Goal: Information Seeking & Learning: Check status

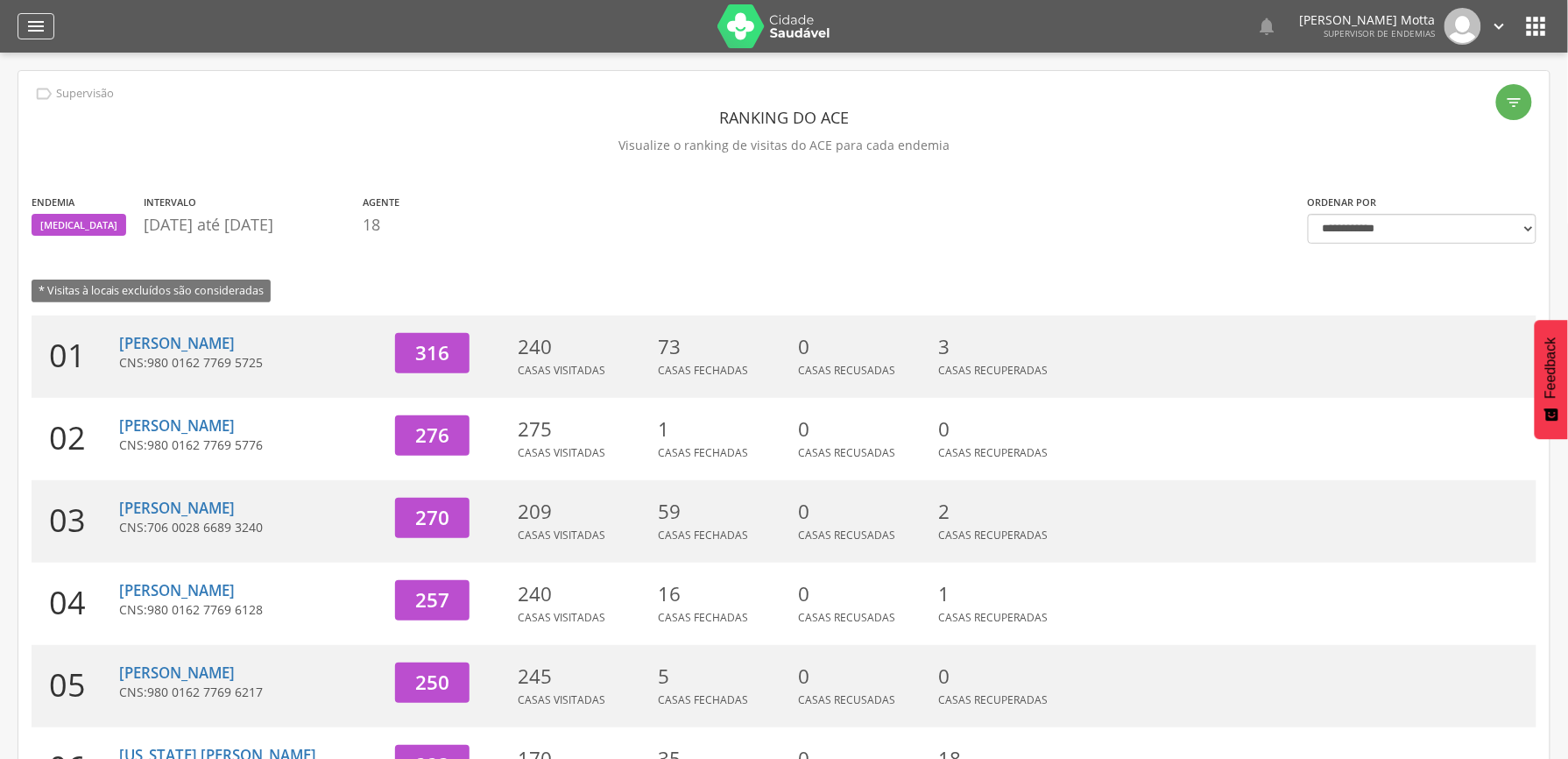
click at [32, 23] on icon "" at bounding box center [36, 26] width 21 height 21
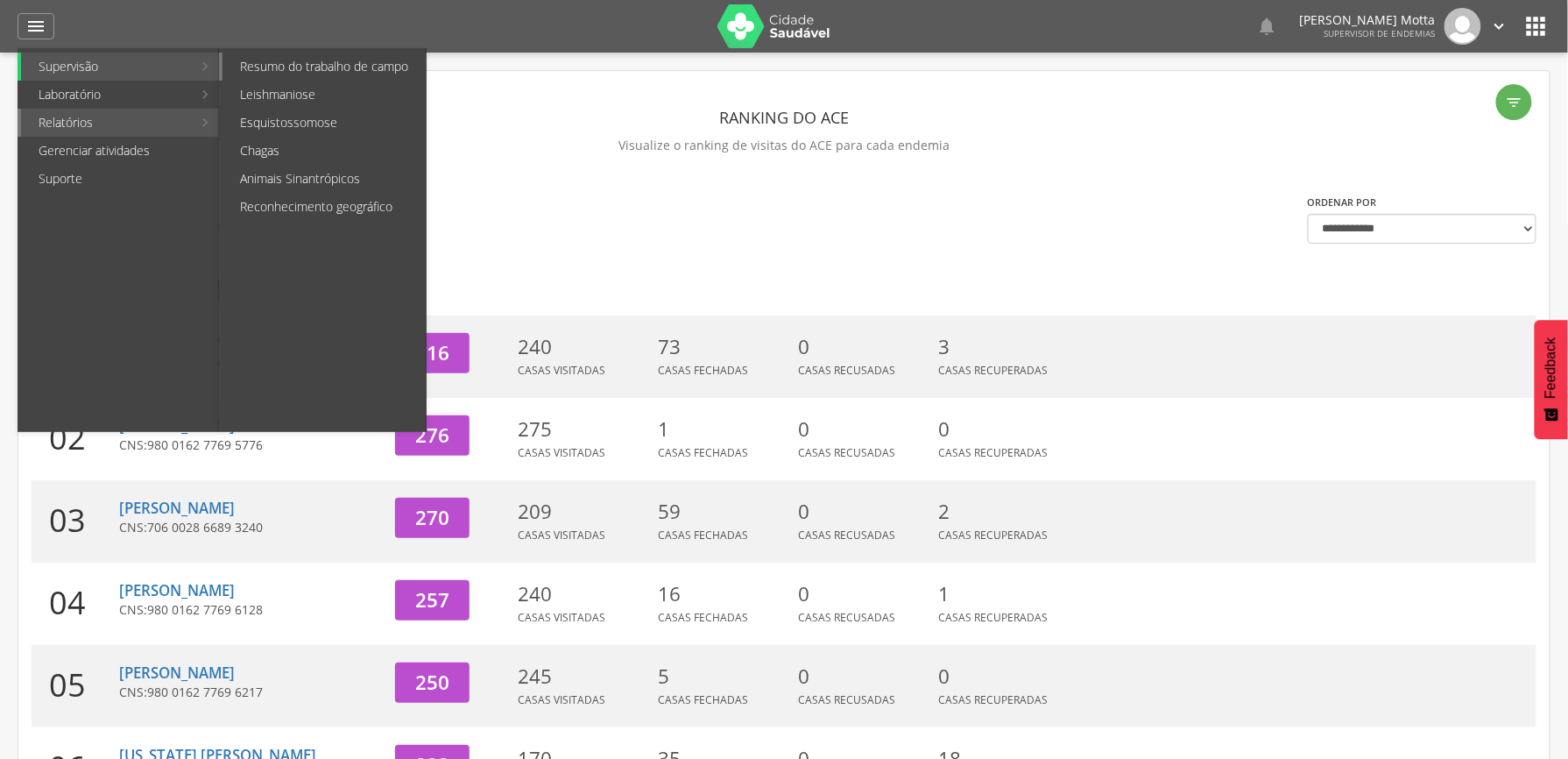
click at [319, 77] on link "Resumo do trabalho de campo" at bounding box center [324, 67] width 203 height 28
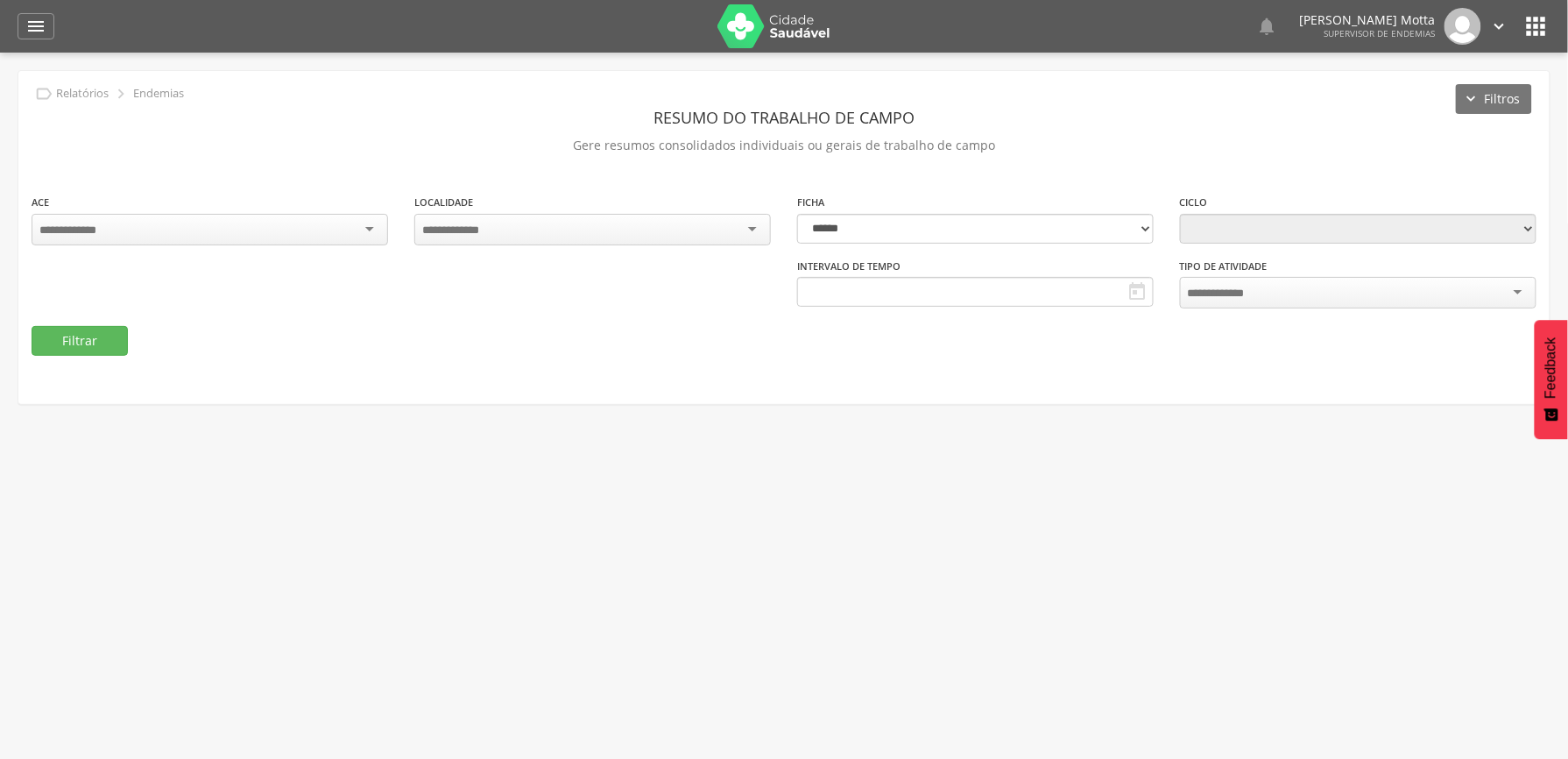
type input "**********"
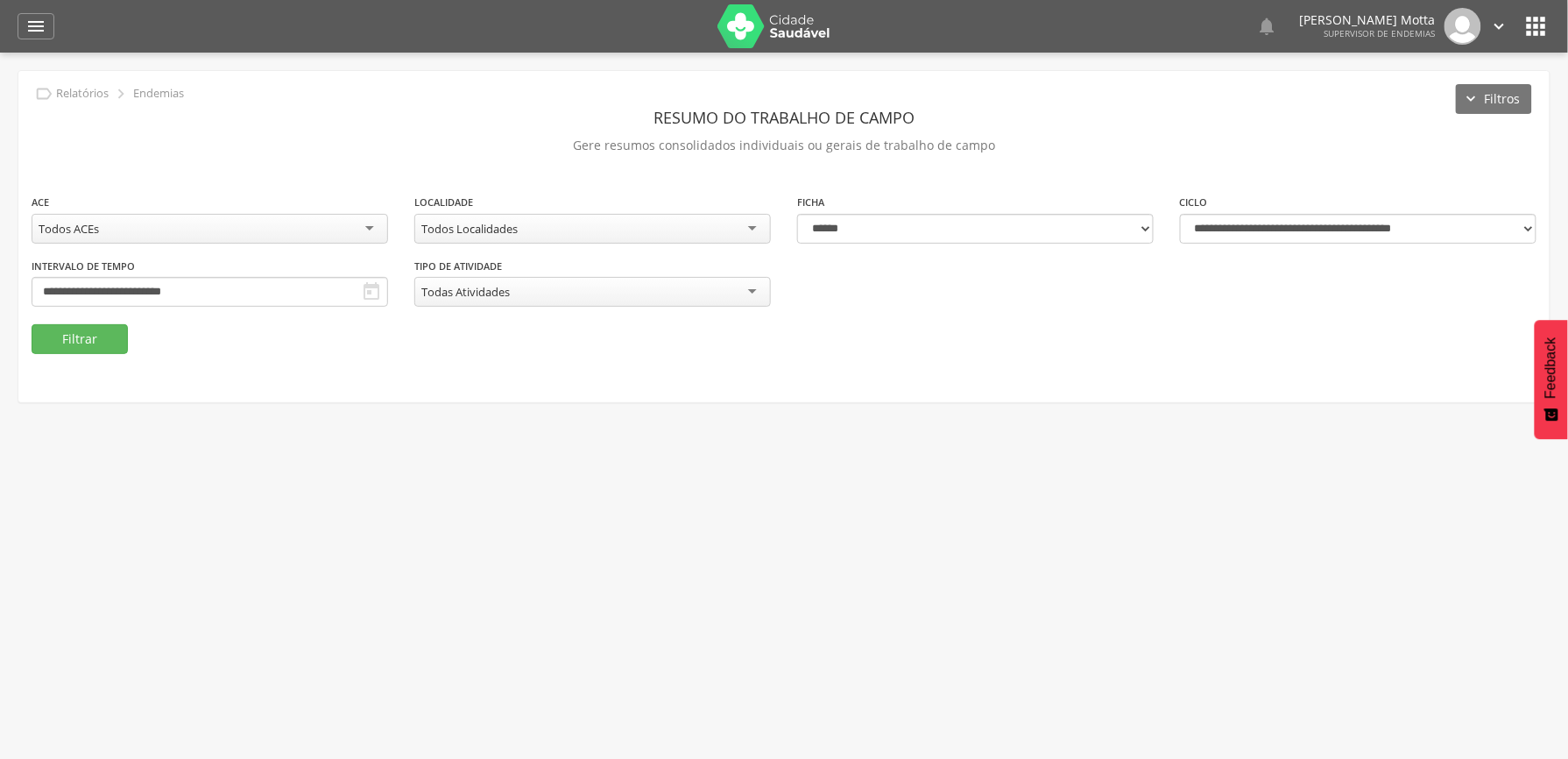
click at [738, 228] on div "Todos Localidades" at bounding box center [592, 228] width 357 height 30
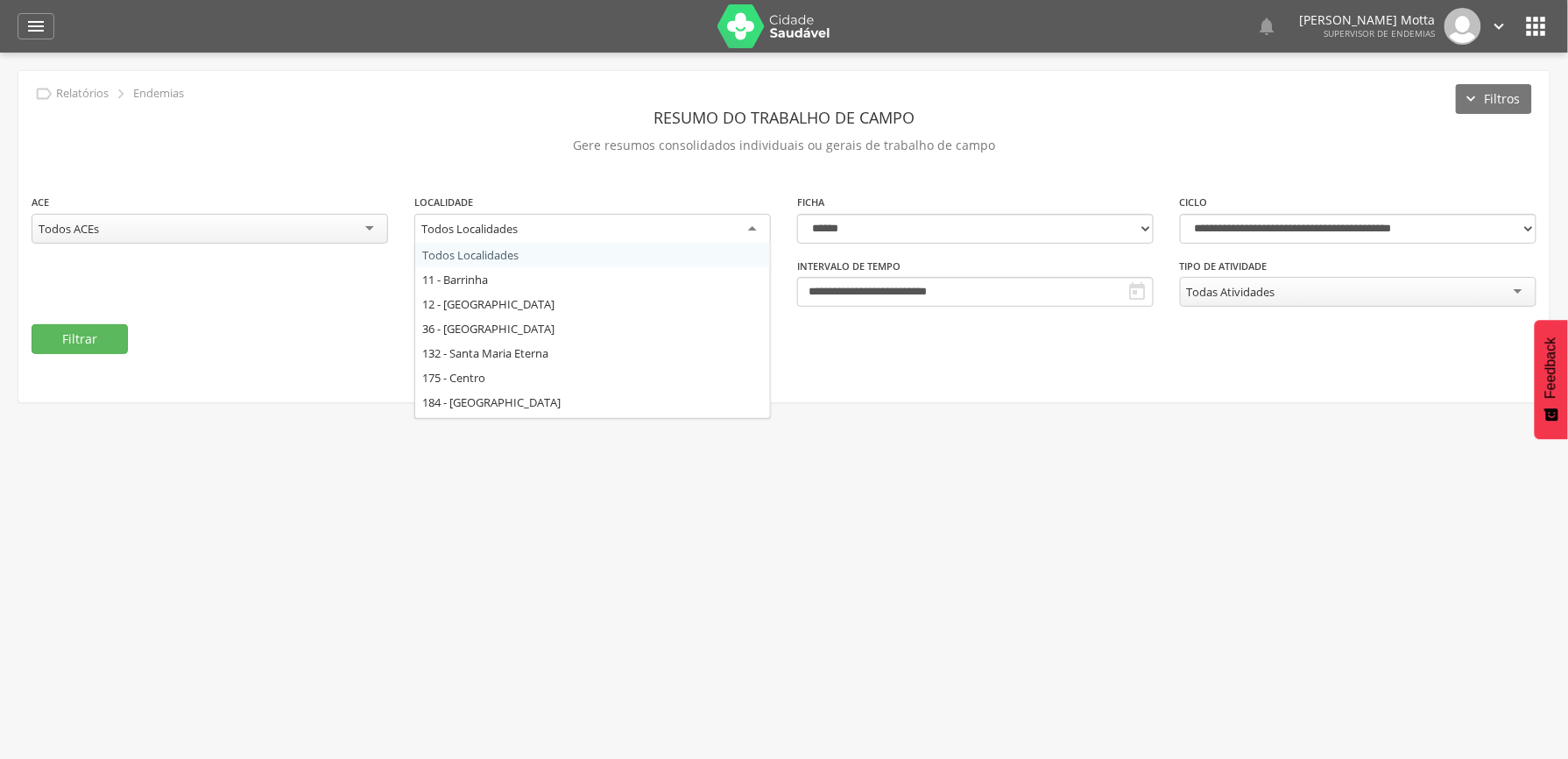
click at [1004, 491] on div " Usuários  Perfil do Usuário ROBIN RODRIGUES OLIVEIRA DA SILVA CPF: 000.000.0…" at bounding box center [784, 432] width 1568 height 759
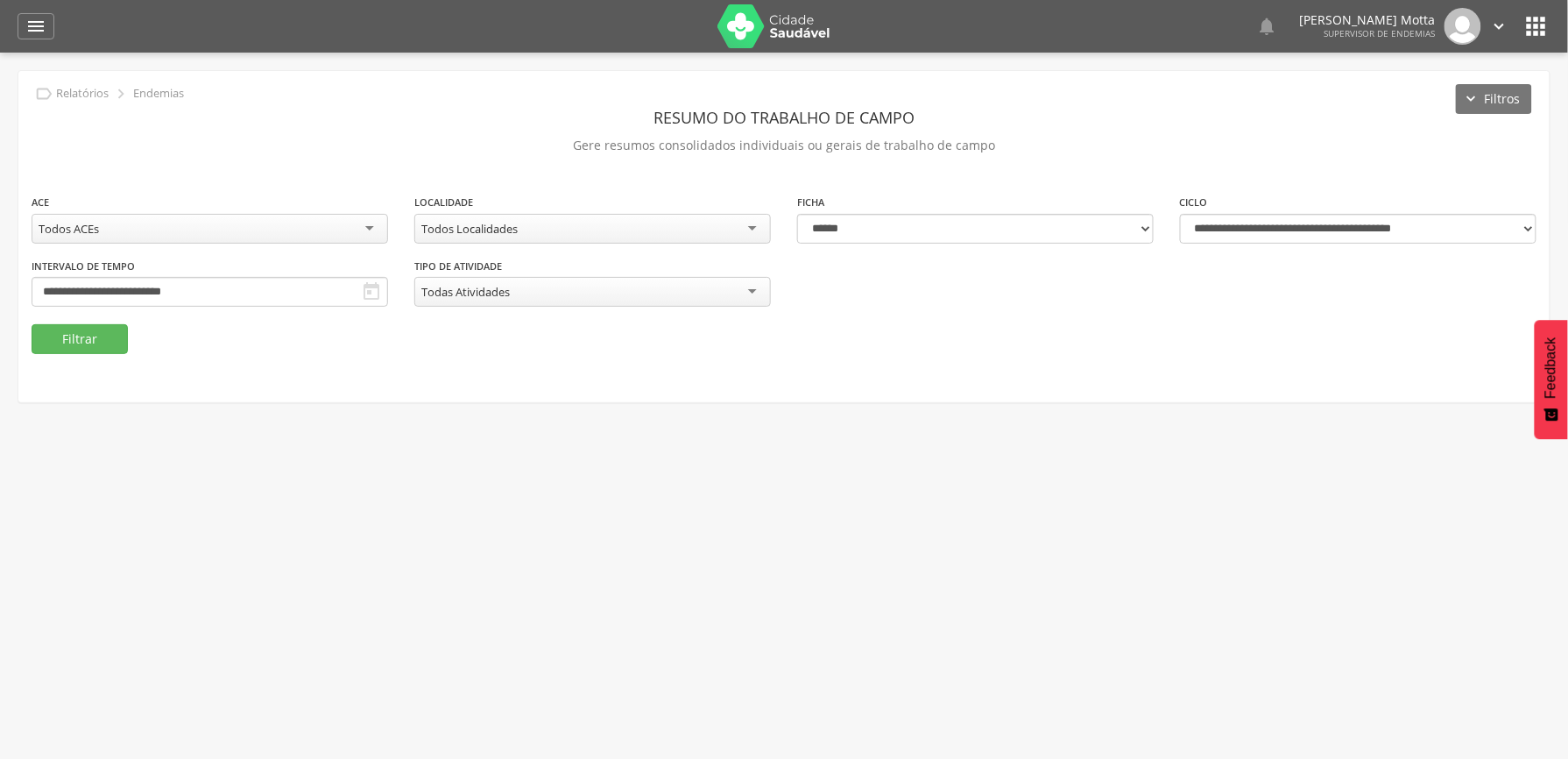
click at [533, 233] on div "Todos Localidades" at bounding box center [592, 228] width 357 height 30
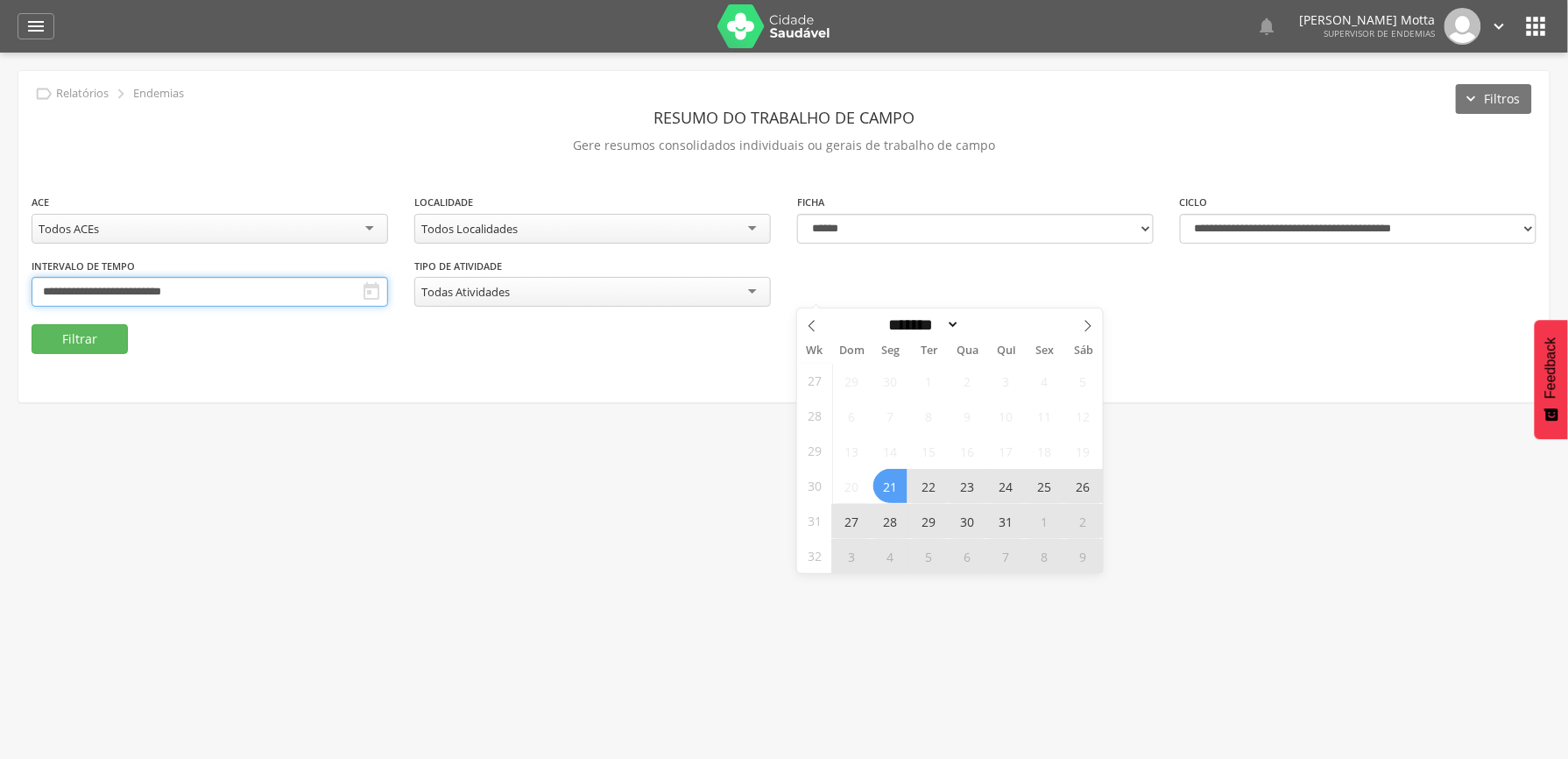
click at [388, 295] on input "**********" at bounding box center [209, 292] width 357 height 30
click at [1092, 324] on icon at bounding box center [1087, 326] width 12 height 12
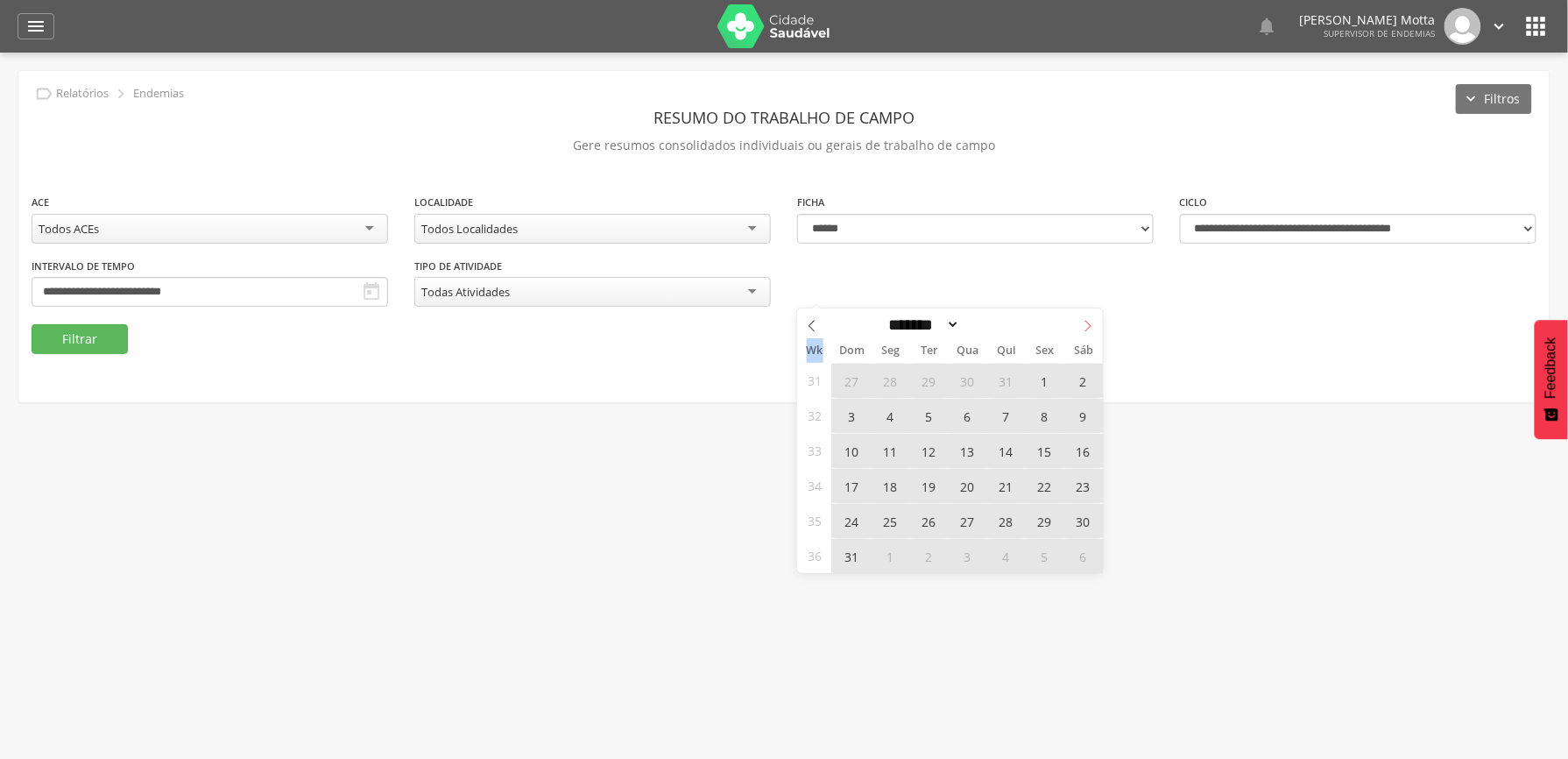
click at [1092, 324] on icon at bounding box center [1087, 326] width 12 height 12
select select "*"
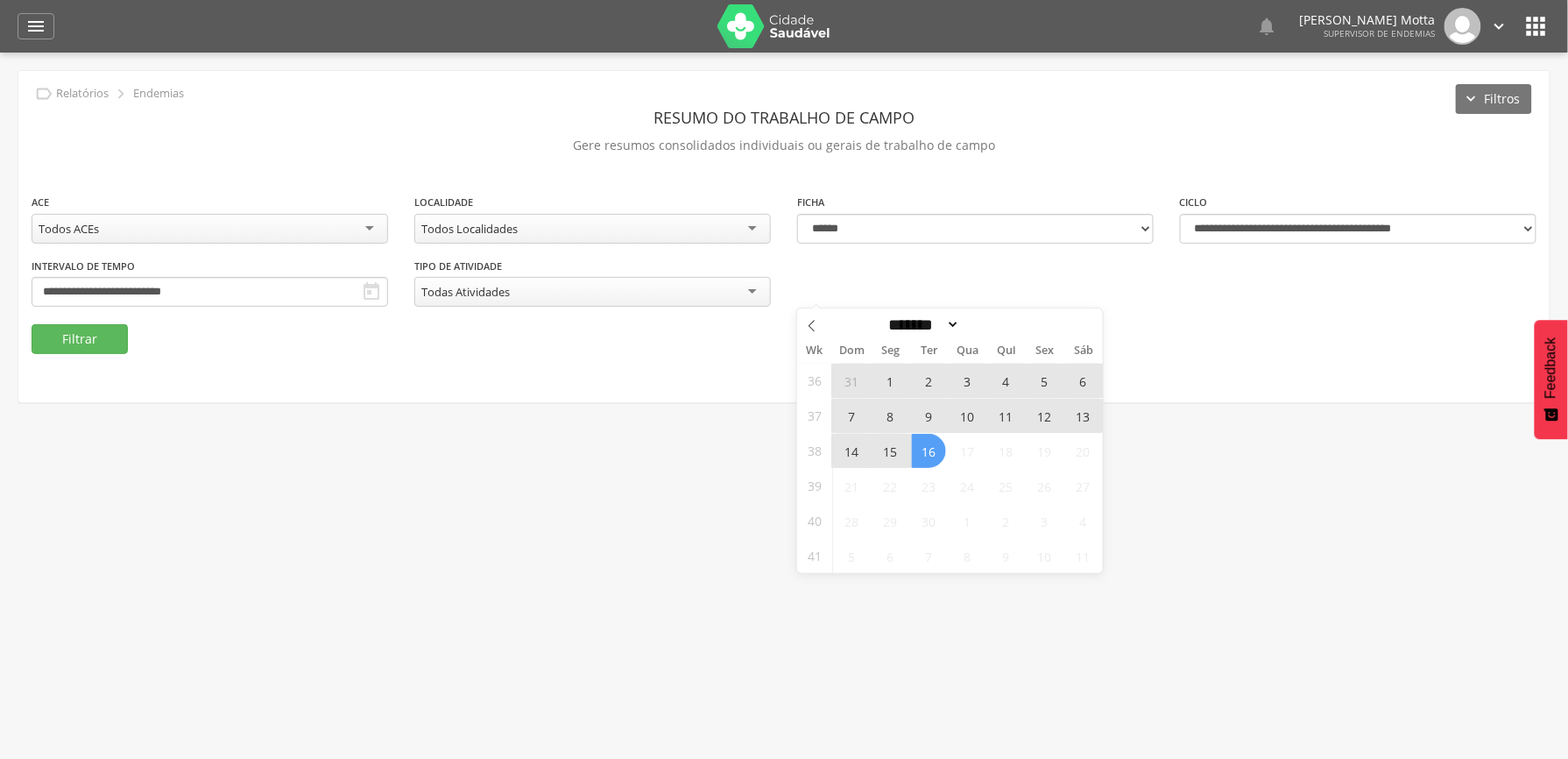
click at [848, 418] on span "7" at bounding box center [852, 415] width 34 height 34
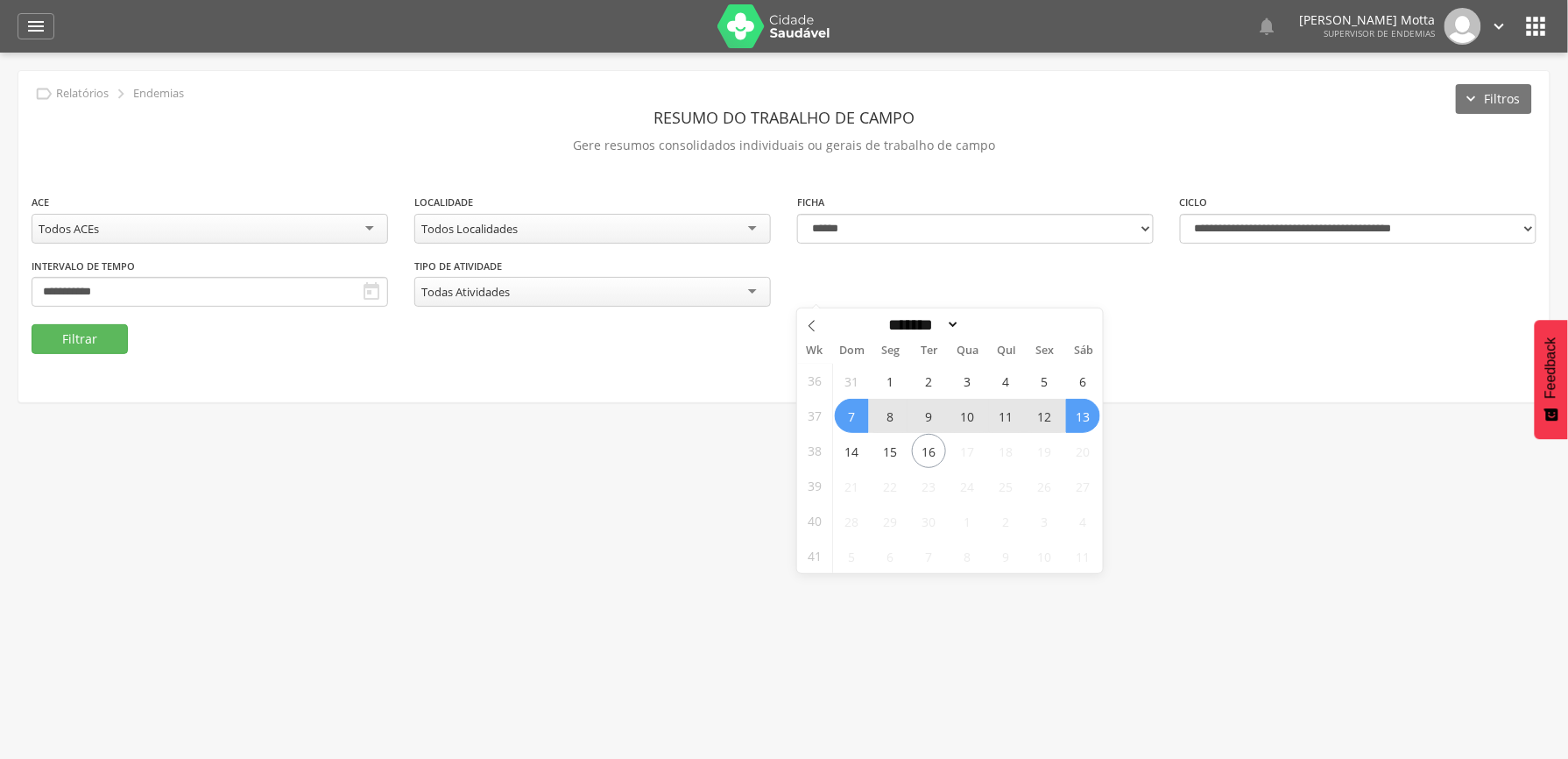
click at [1074, 418] on span "13" at bounding box center [1083, 415] width 34 height 34
type input "**********"
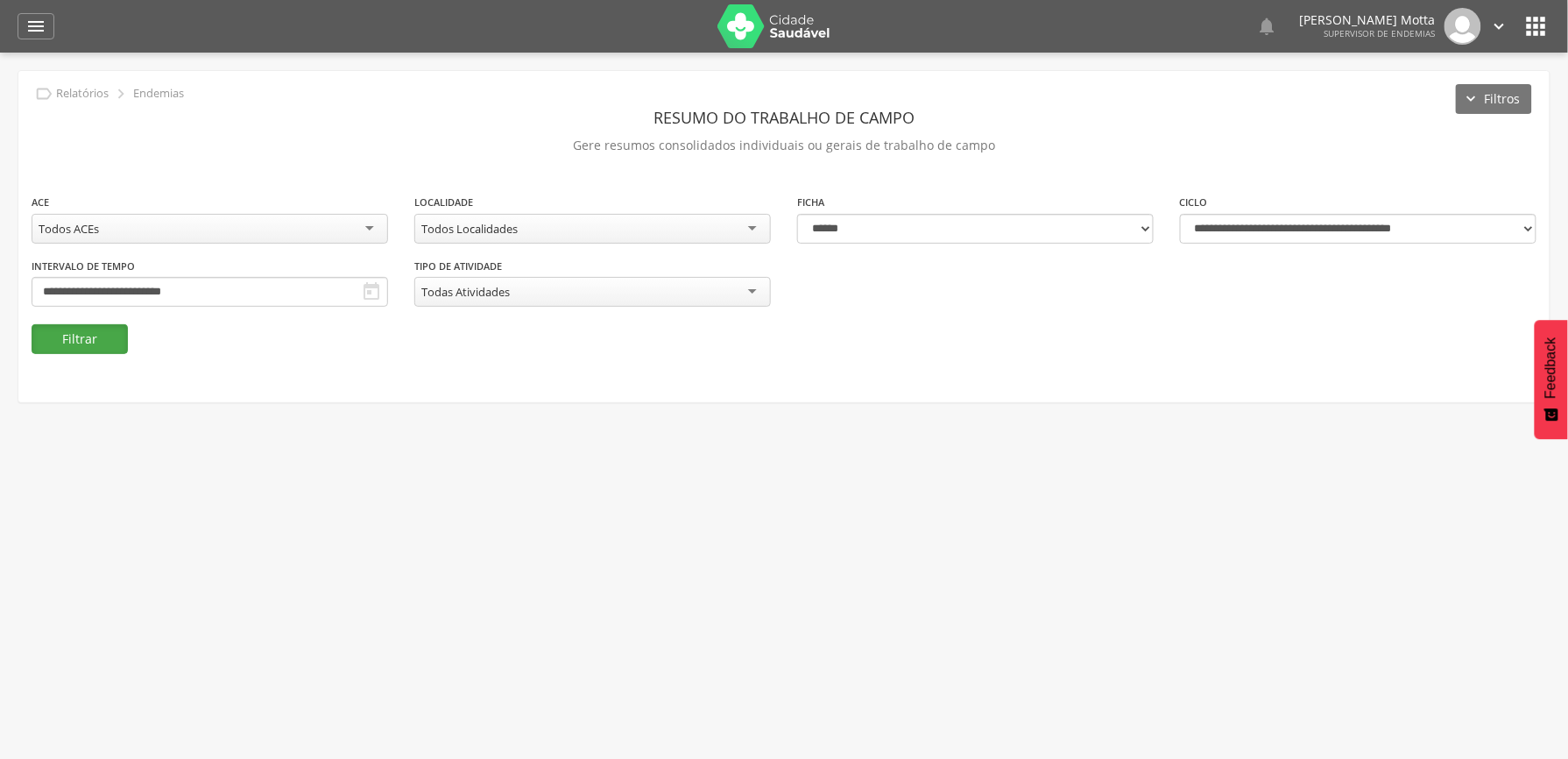
click at [64, 333] on button "Filtrar" at bounding box center [79, 339] width 96 height 30
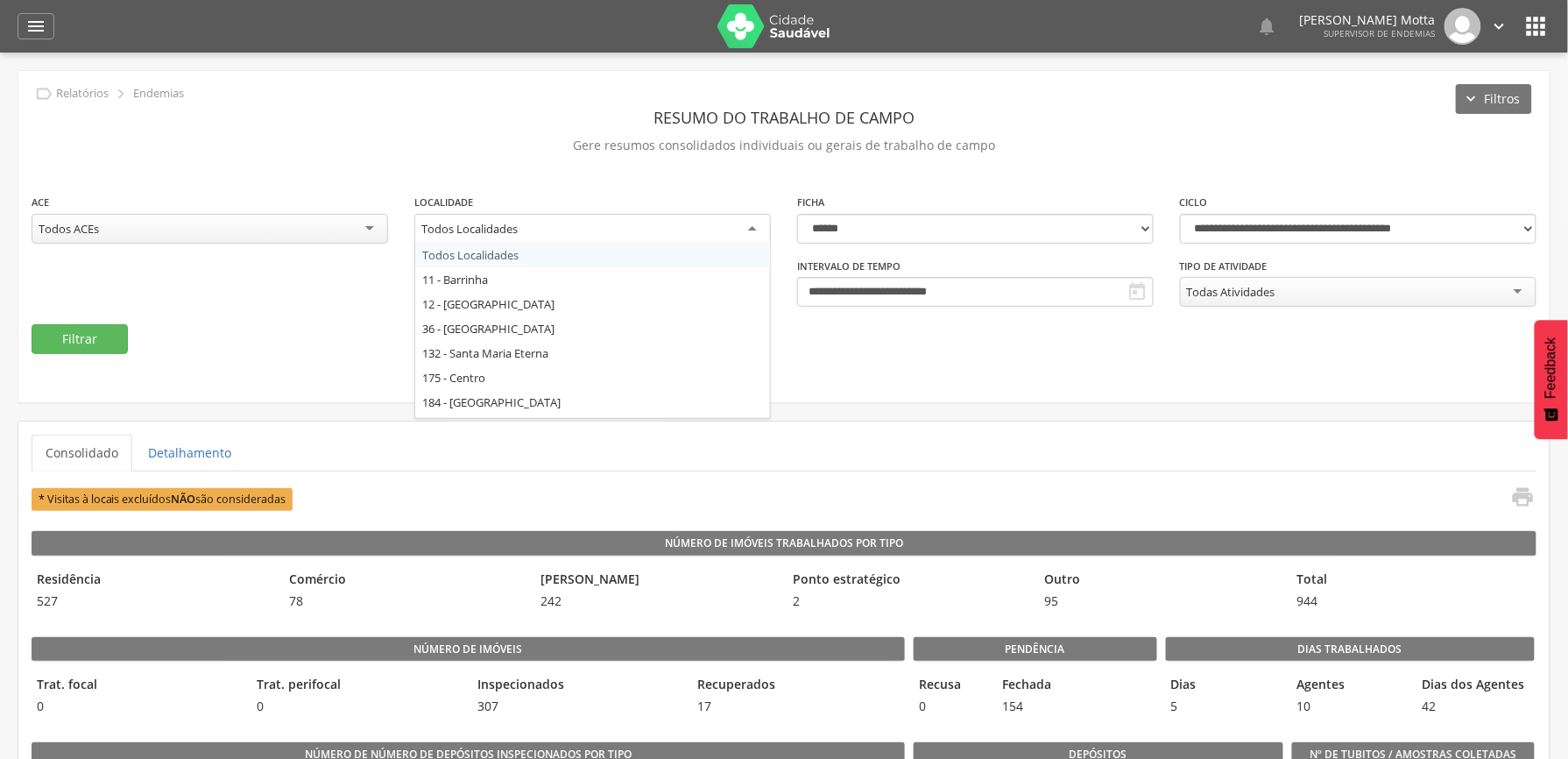
click at [513, 235] on div "Todos Localidades" at bounding box center [469, 228] width 96 height 16
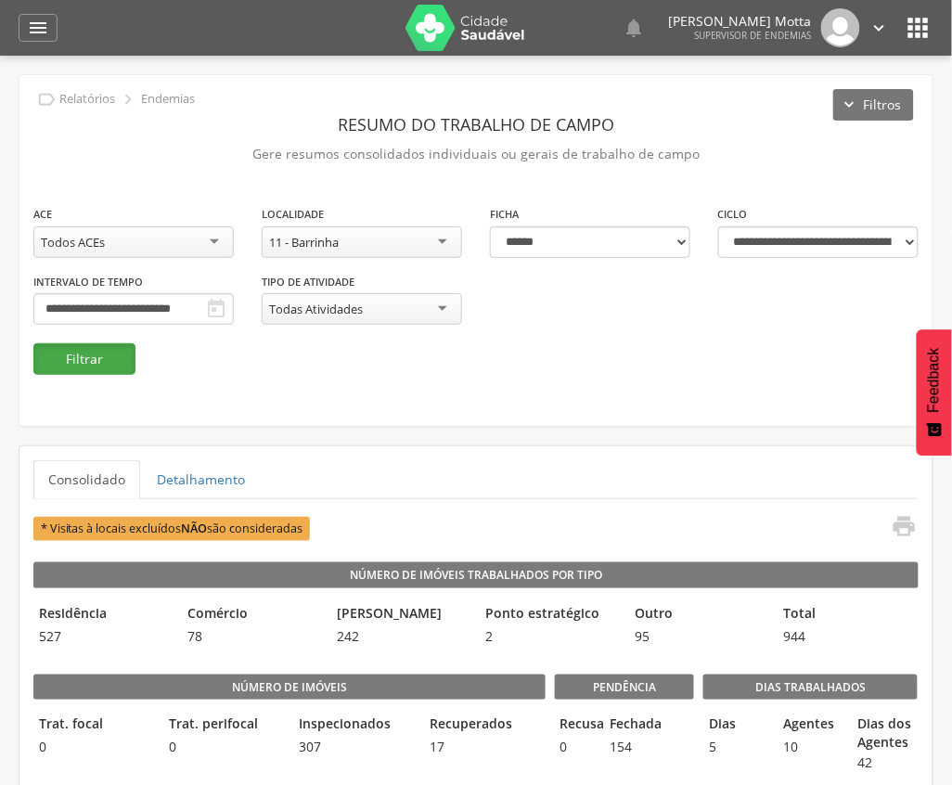
click at [97, 350] on button "Filtrar" at bounding box center [84, 359] width 102 height 32
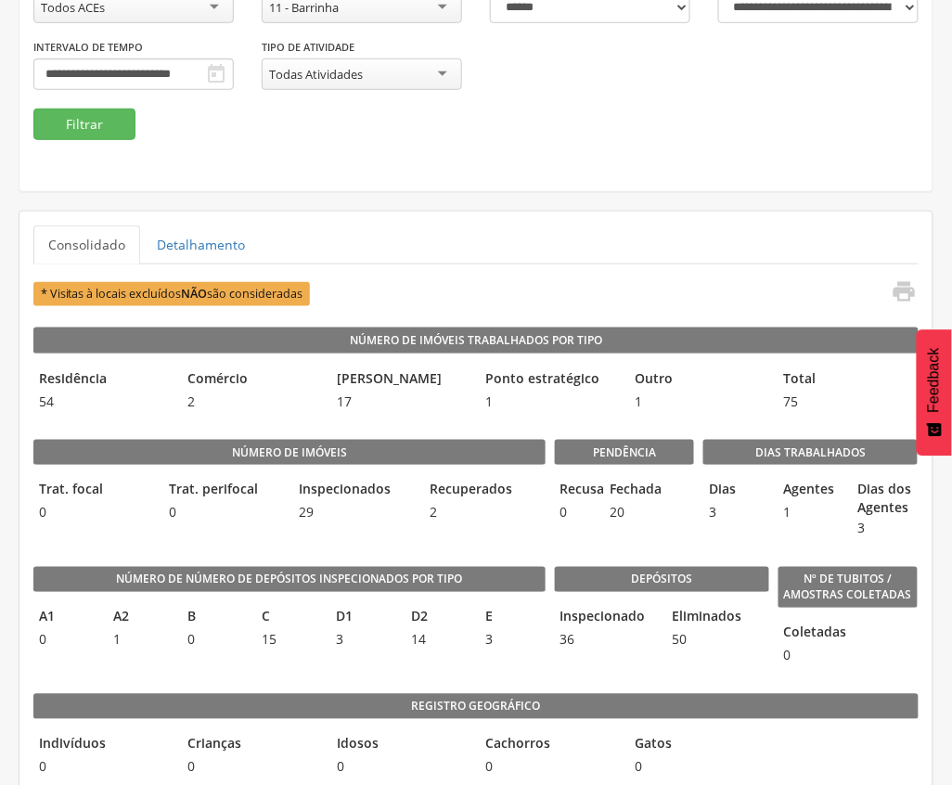
scroll to position [247, 0]
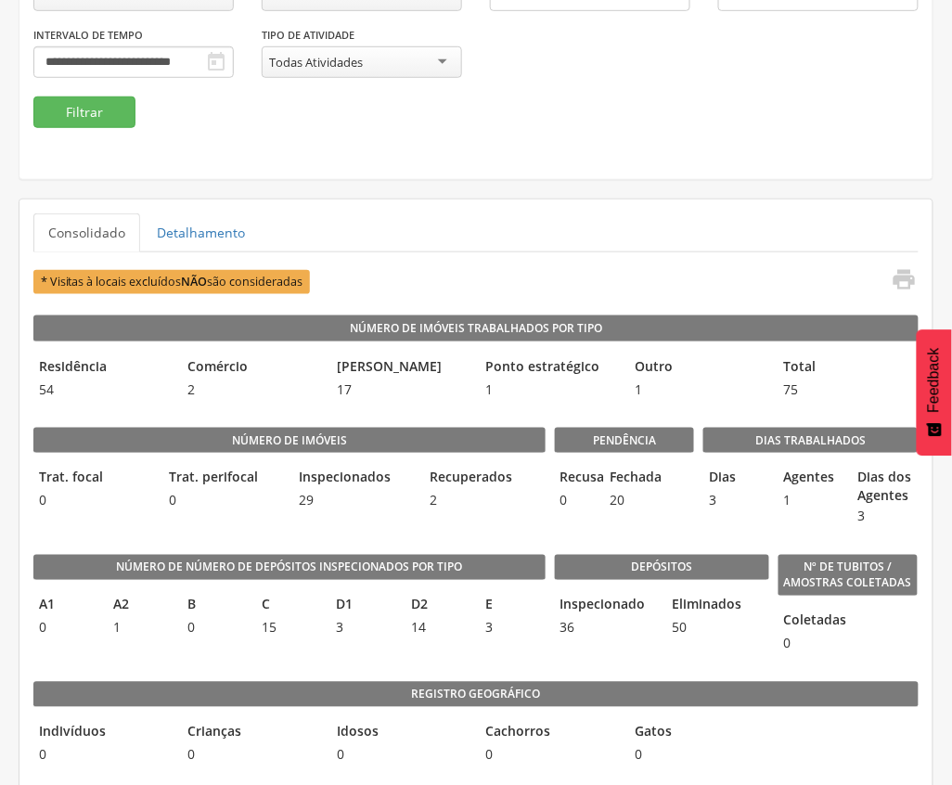
click at [410, 132] on div "**********" at bounding box center [475, 3] width 913 height 351
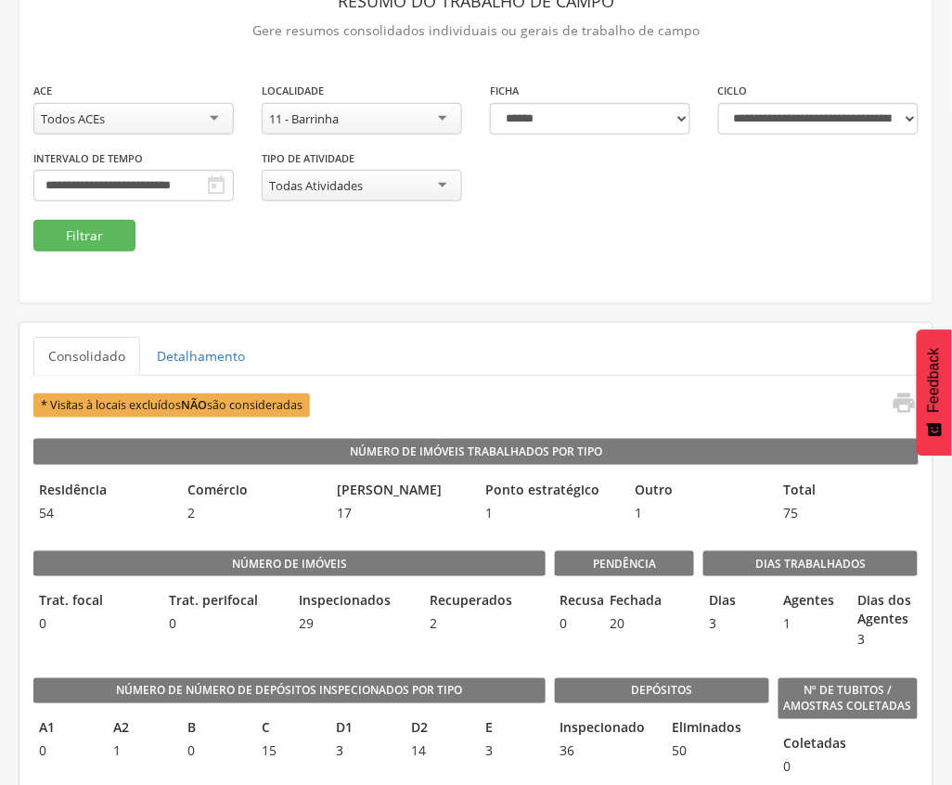
click at [418, 121] on div "11 - Barrinha" at bounding box center [362, 119] width 200 height 32
click at [98, 232] on button "Filtrar" at bounding box center [84, 236] width 102 height 32
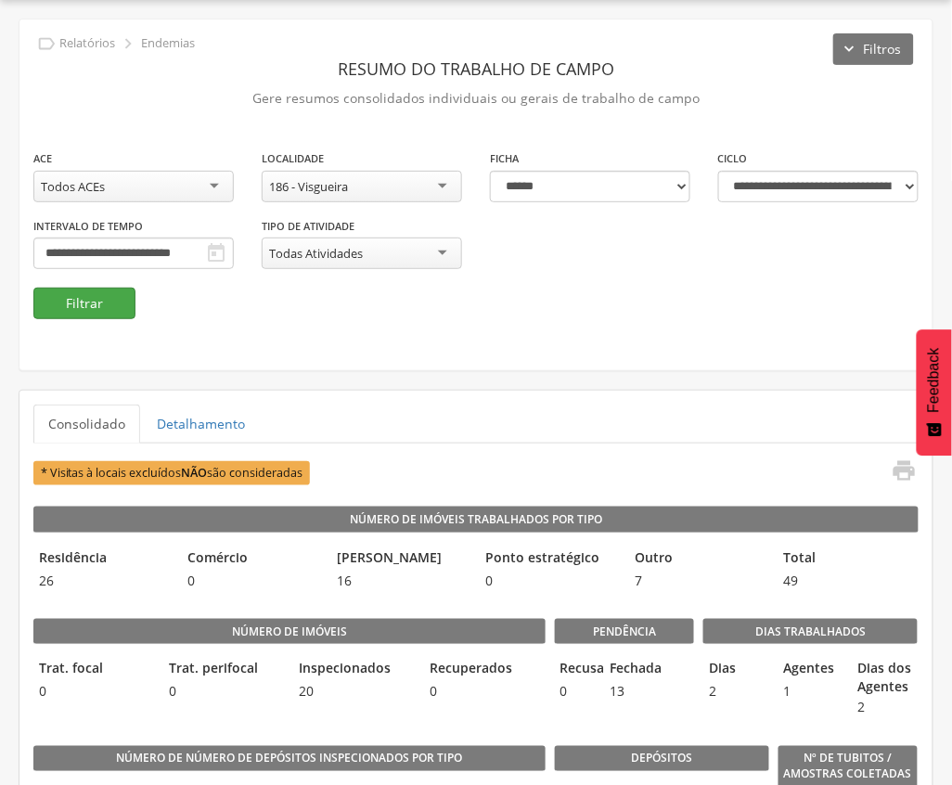
scroll to position [123, 0]
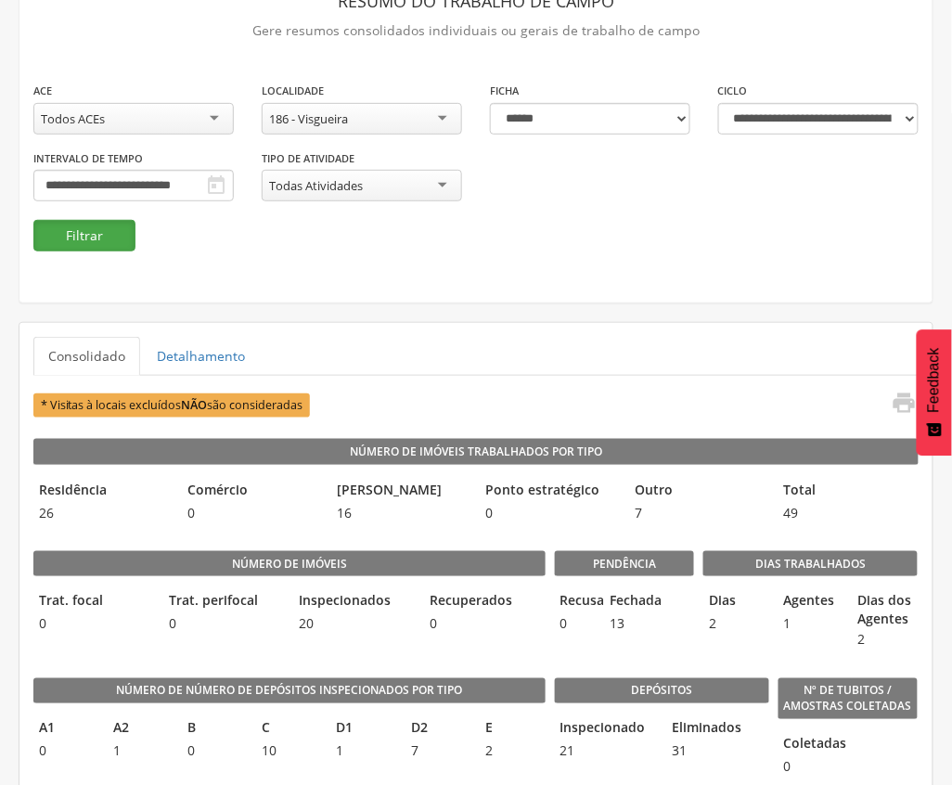
click at [98, 238] on button "Filtrar" at bounding box center [84, 236] width 102 height 32
click at [514, 398] on div "* Visitas à locais excluídos NÃO são consideradas " at bounding box center [475, 405] width 885 height 31
drag, startPoint x: 518, startPoint y: 328, endPoint x: 443, endPoint y: 223, distance: 129.1
click at [384, 135] on div "**********" at bounding box center [362, 115] width 228 height 68
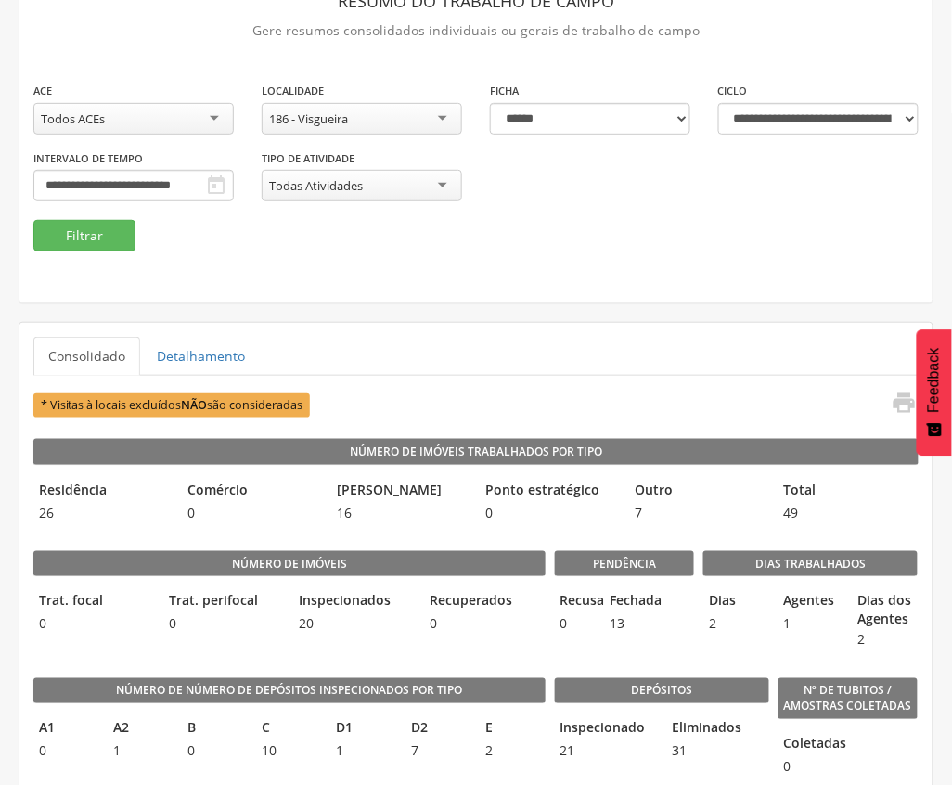
click at [398, 126] on div "186 - Visgueira" at bounding box center [362, 119] width 200 height 32
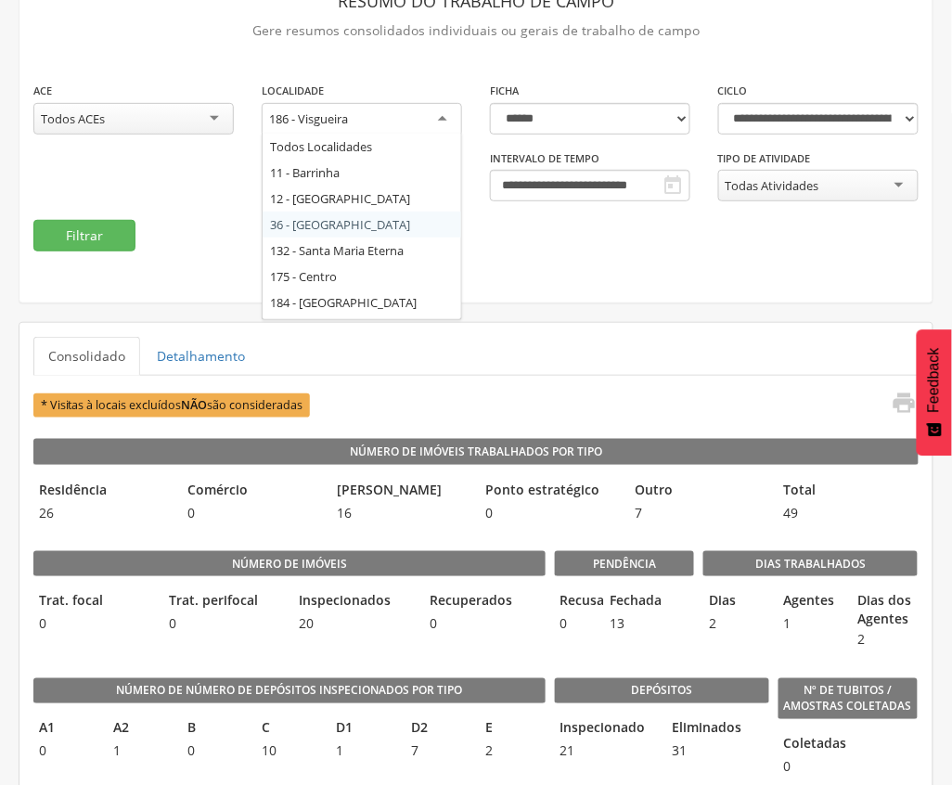
scroll to position [24, 0]
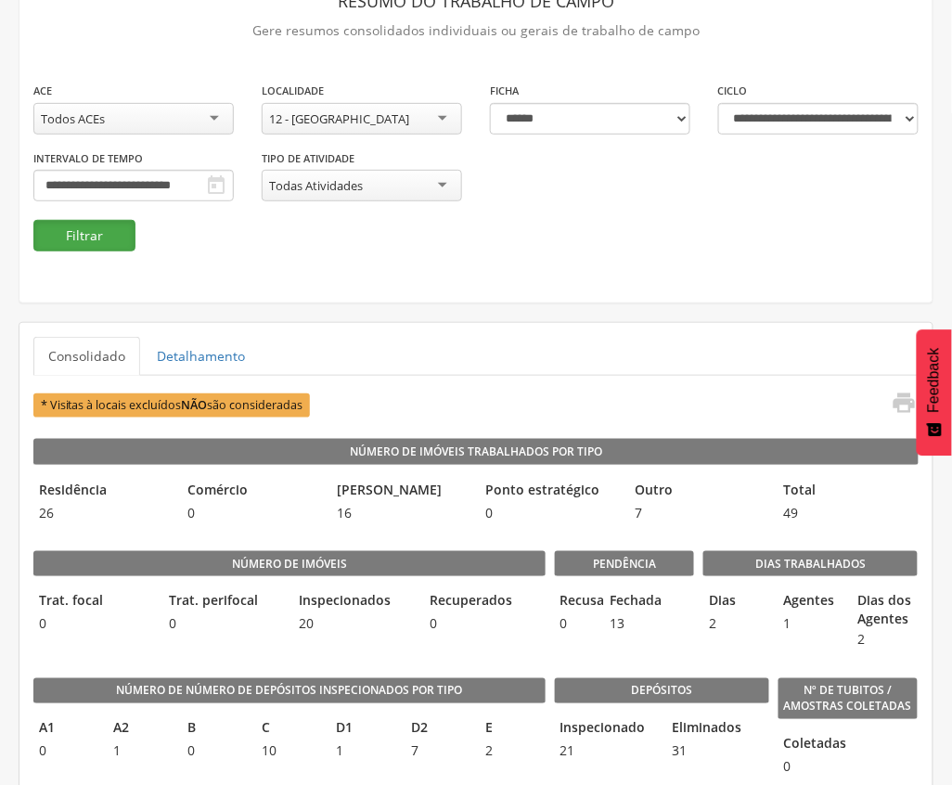
click at [112, 232] on button "Filtrar" at bounding box center [84, 236] width 102 height 32
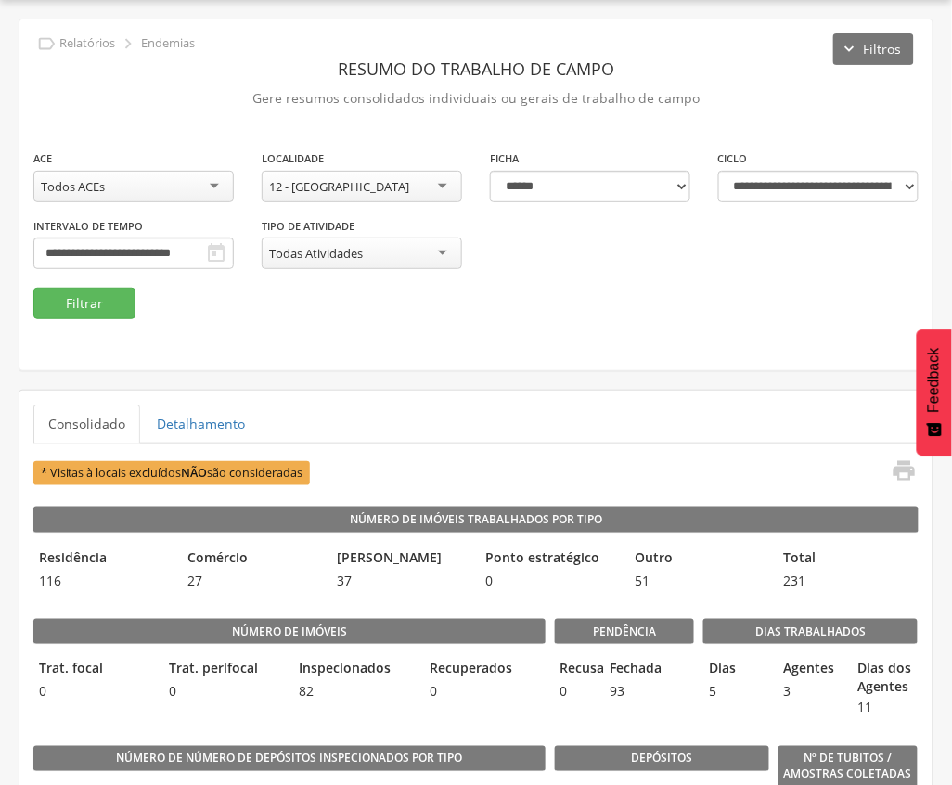
scroll to position [123, 0]
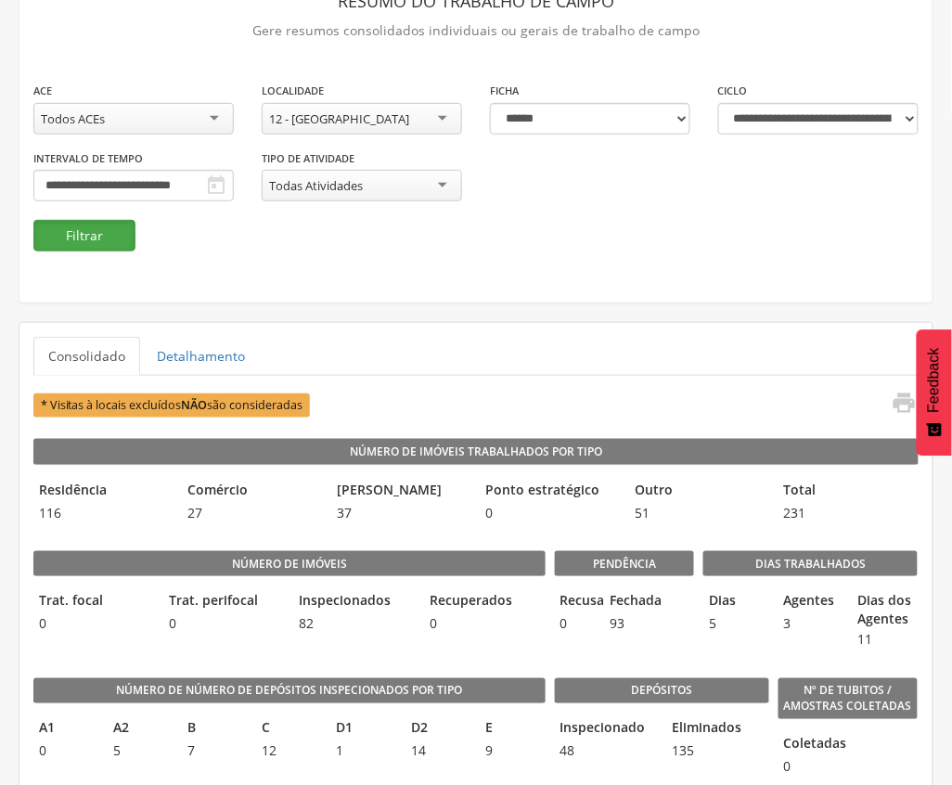
click at [65, 235] on button "Filtrar" at bounding box center [84, 236] width 102 height 32
click at [491, 227] on fieldset "**********" at bounding box center [476, 166] width 886 height 171
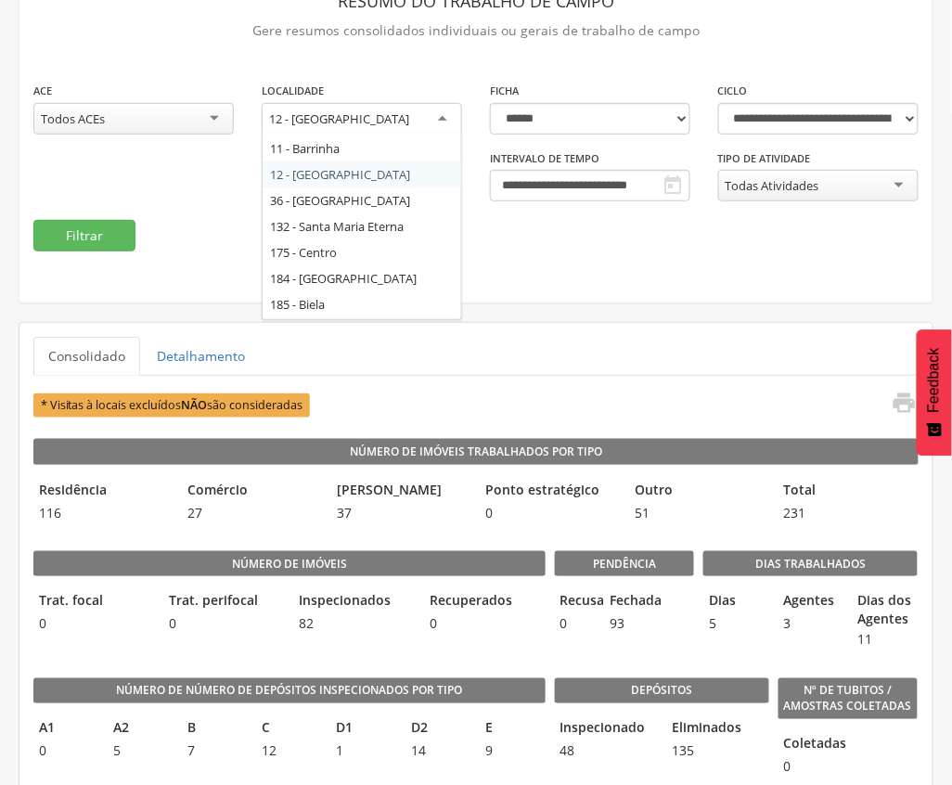
click at [402, 110] on div "12 - [GEOGRAPHIC_DATA]" at bounding box center [362, 119] width 200 height 33
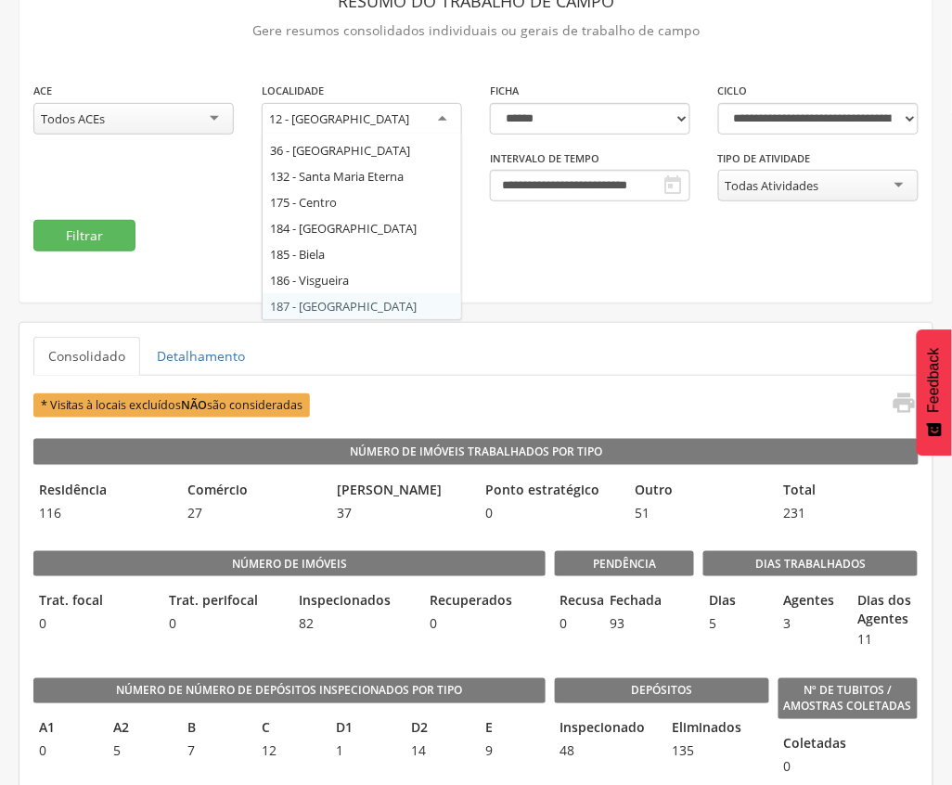
scroll to position [0, 0]
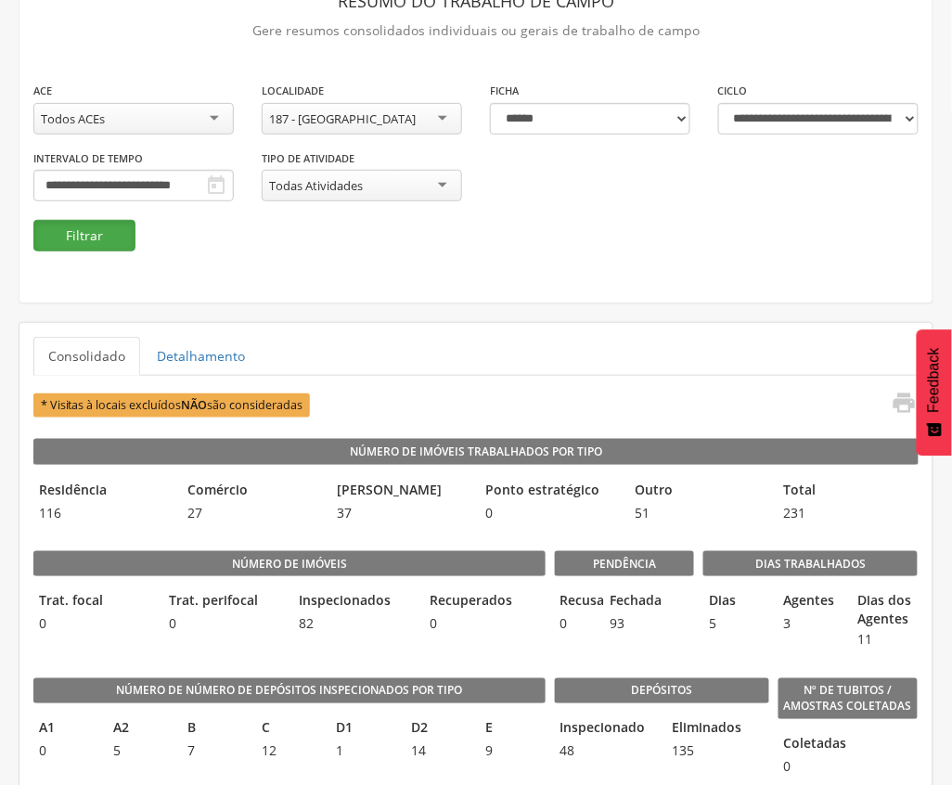
click at [109, 235] on button "Filtrar" at bounding box center [84, 236] width 102 height 32
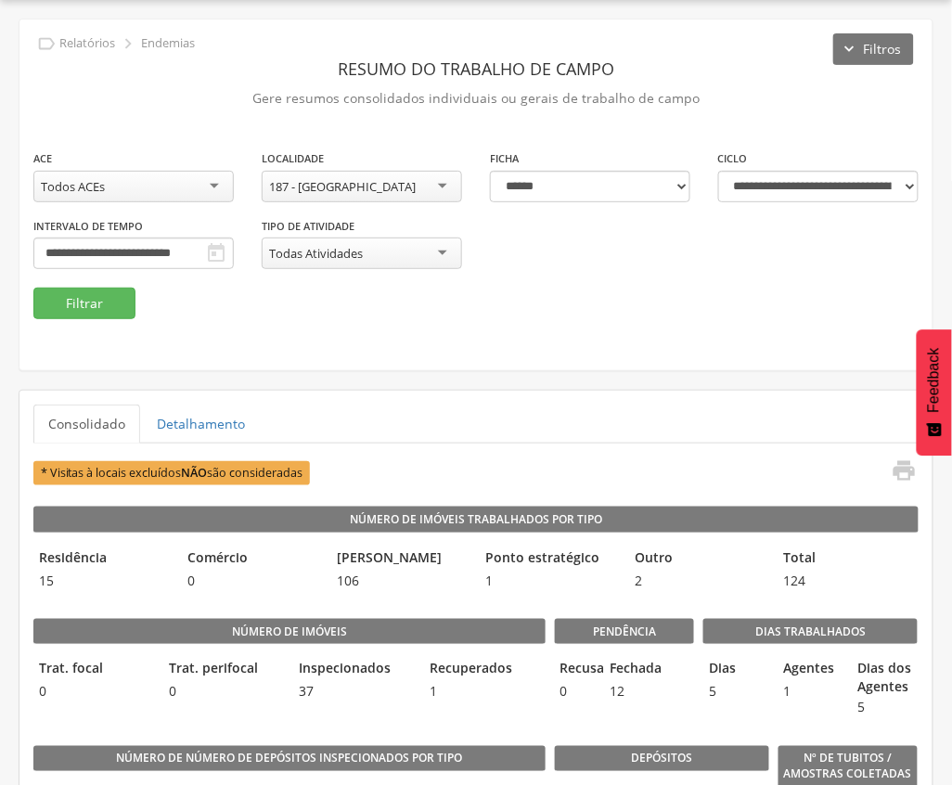
scroll to position [123, 0]
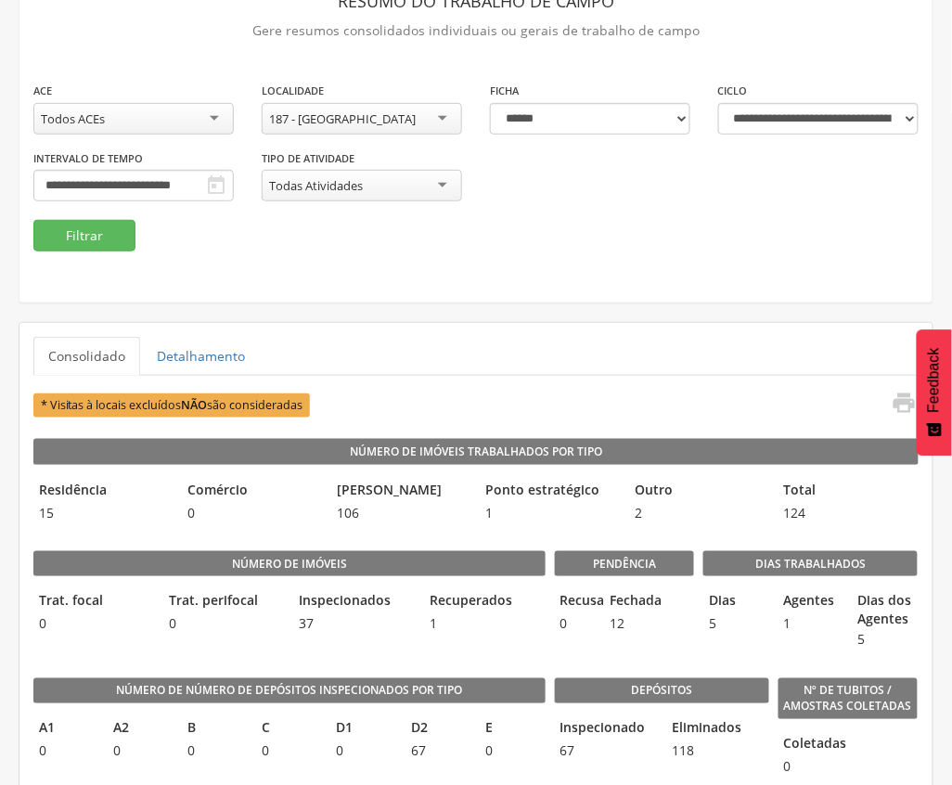
click at [517, 301] on div "**********" at bounding box center [475, 127] width 913 height 351
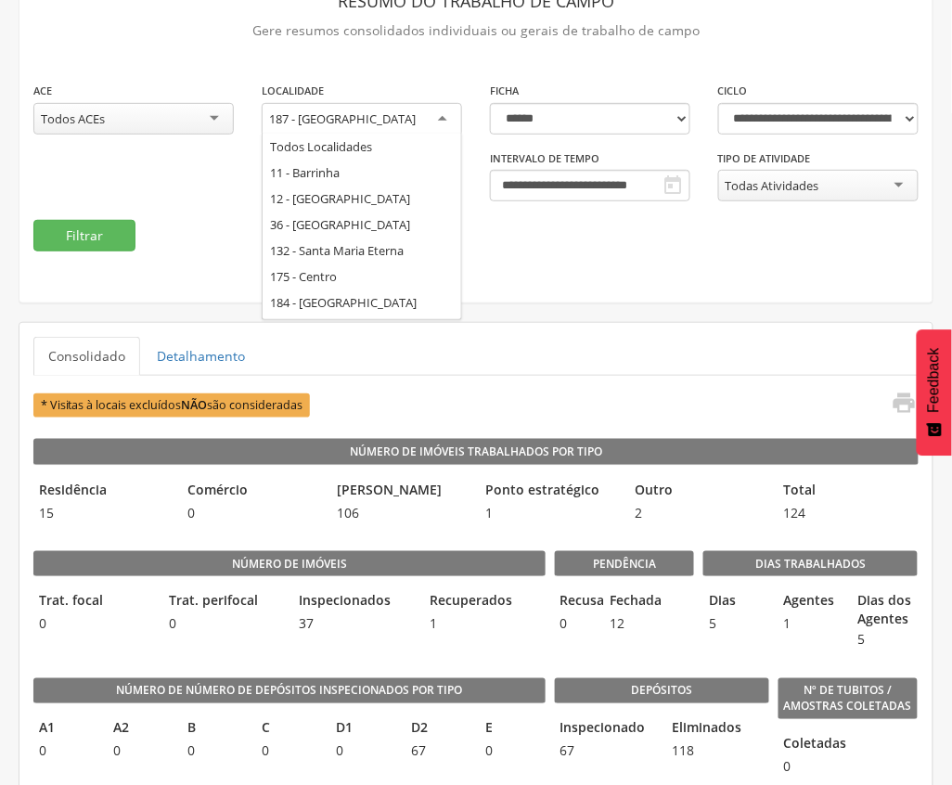
click at [409, 120] on div "187 - [GEOGRAPHIC_DATA]" at bounding box center [362, 119] width 200 height 33
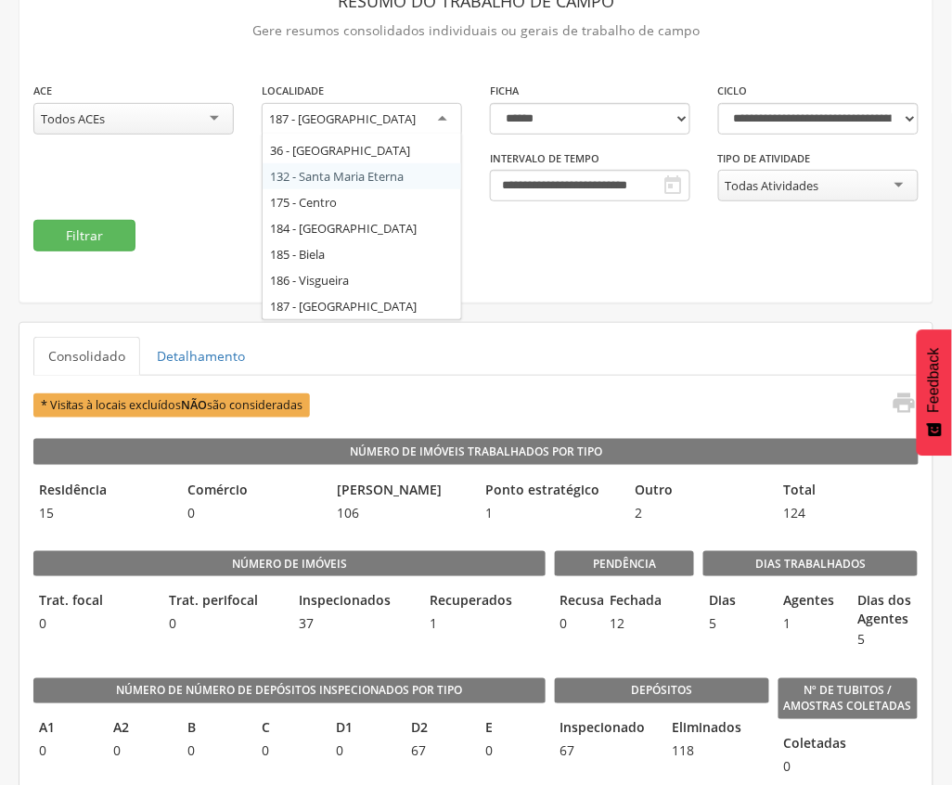
scroll to position [50, 0]
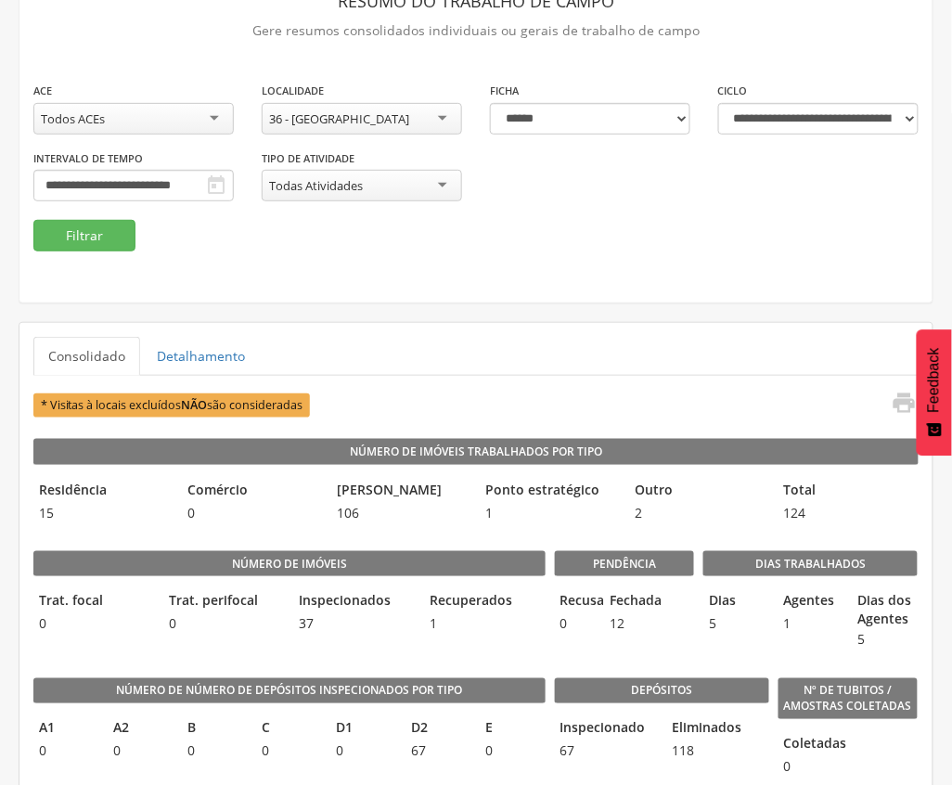
drag, startPoint x: 79, startPoint y: 219, endPoint x: 75, endPoint y: 230, distance: 11.7
click at [79, 220] on fieldset "**********" at bounding box center [476, 166] width 886 height 171
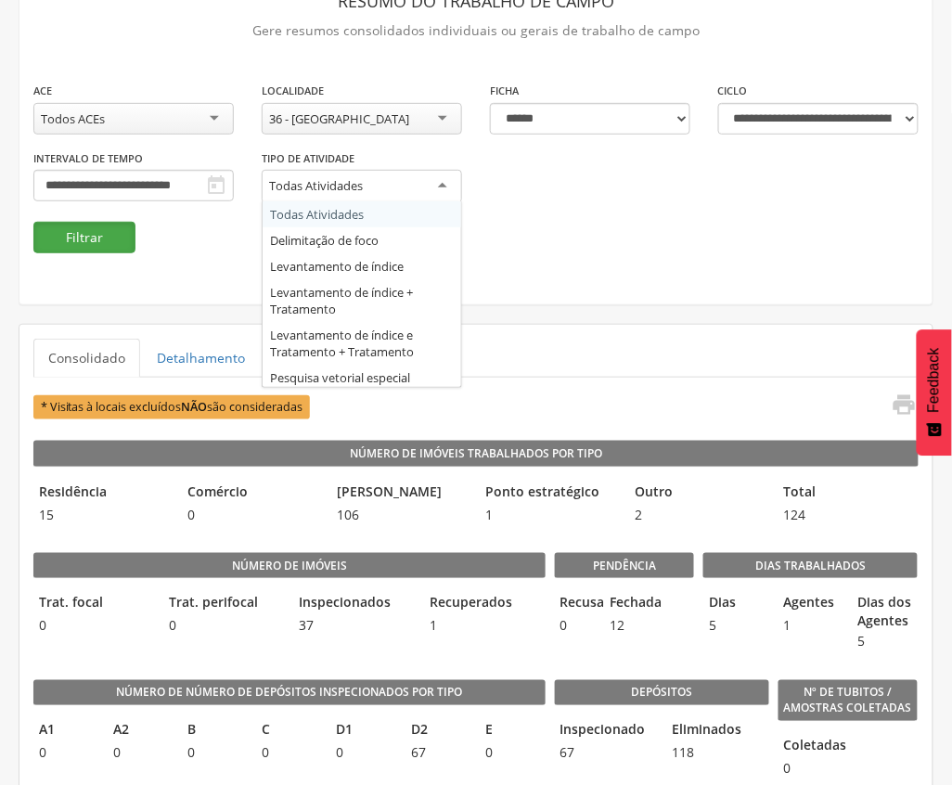
click at [86, 239] on button "Filtrar" at bounding box center [84, 238] width 102 height 32
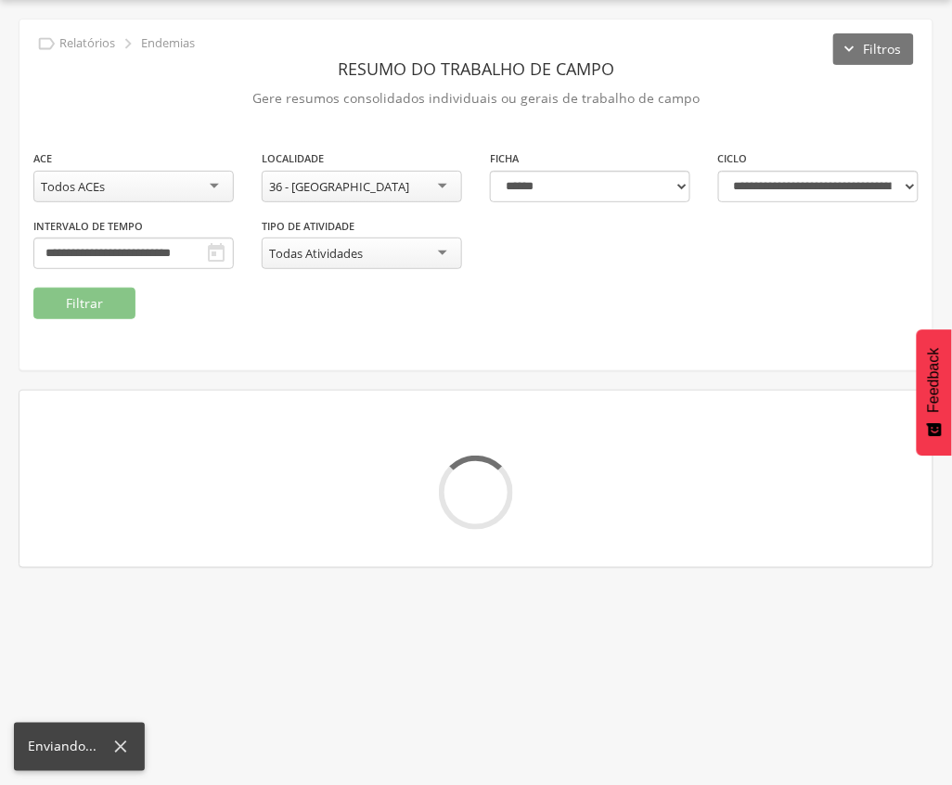
scroll to position [123, 0]
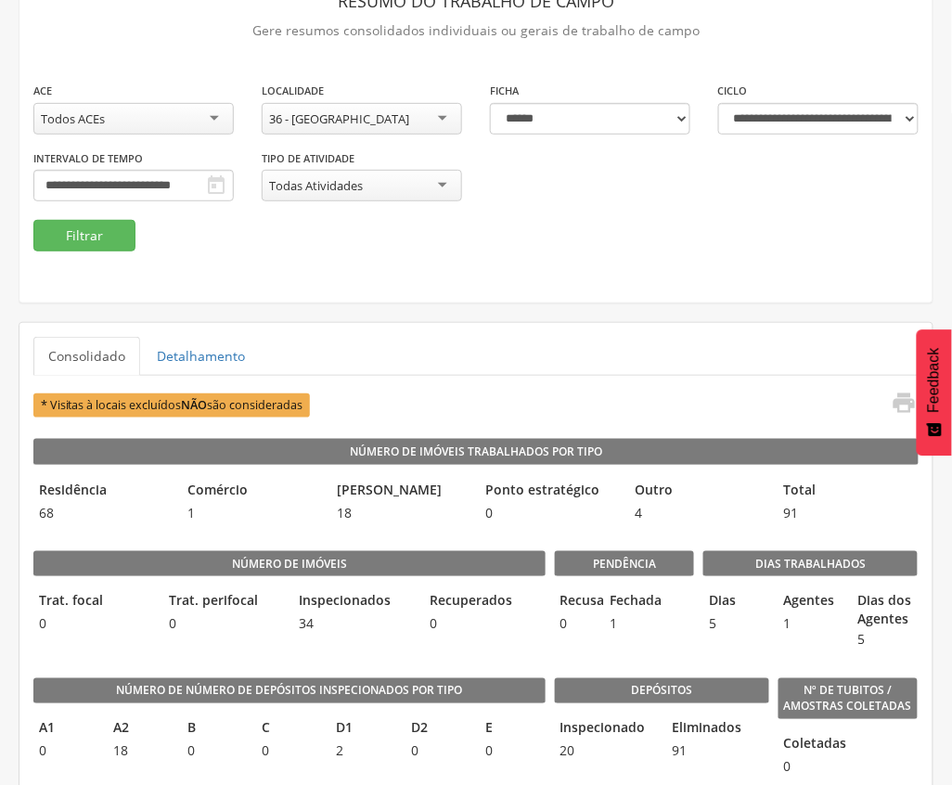
click at [295, 271] on div "**********" at bounding box center [475, 127] width 913 height 351
click at [101, 234] on button "Filtrar" at bounding box center [84, 236] width 102 height 32
click at [75, 225] on button "Filtrar" at bounding box center [84, 236] width 102 height 32
click at [69, 242] on button "Filtrar" at bounding box center [84, 236] width 102 height 32
click at [425, 247] on fieldset "**********" at bounding box center [476, 166] width 886 height 171
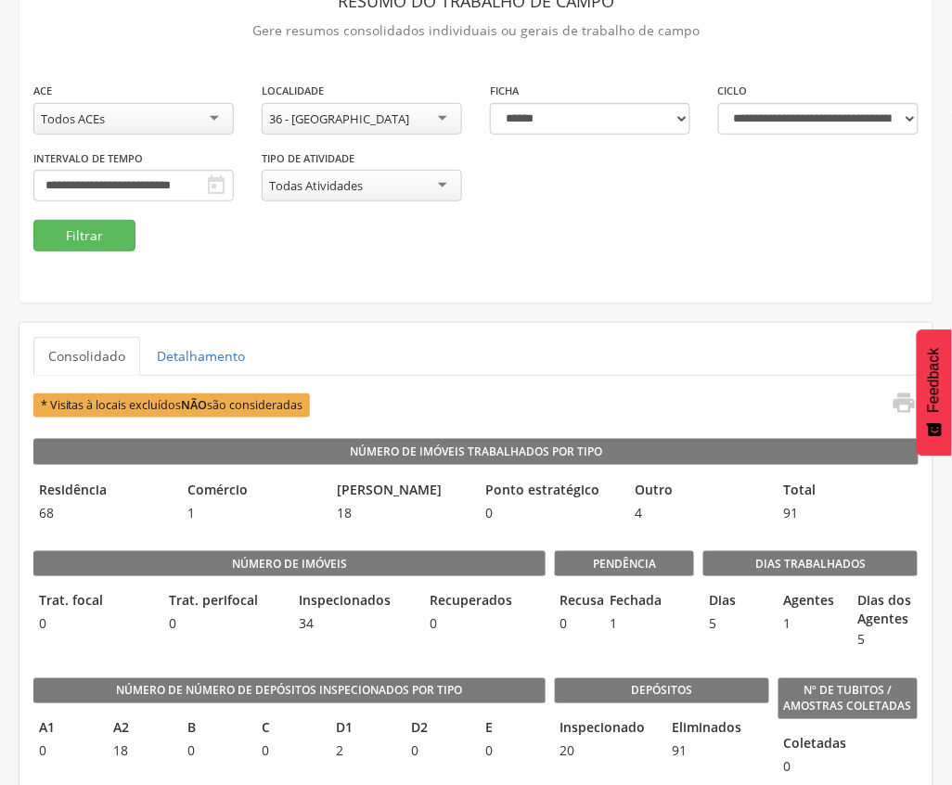
click at [405, 115] on div "36 - [GEOGRAPHIC_DATA]" at bounding box center [362, 119] width 200 height 32
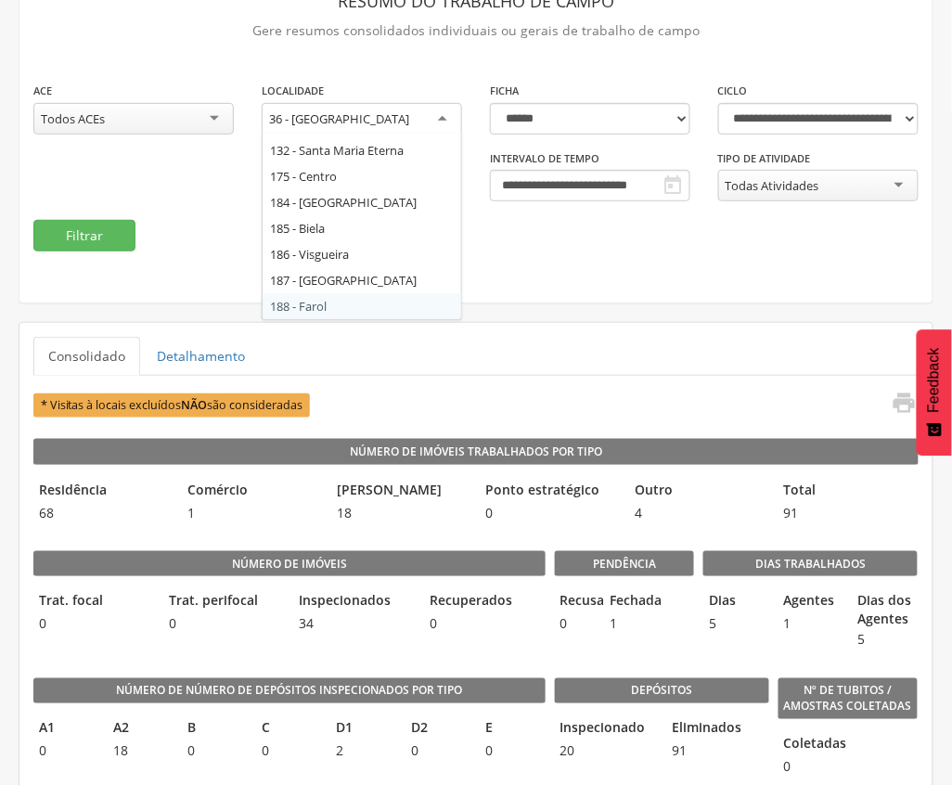
scroll to position [0, 0]
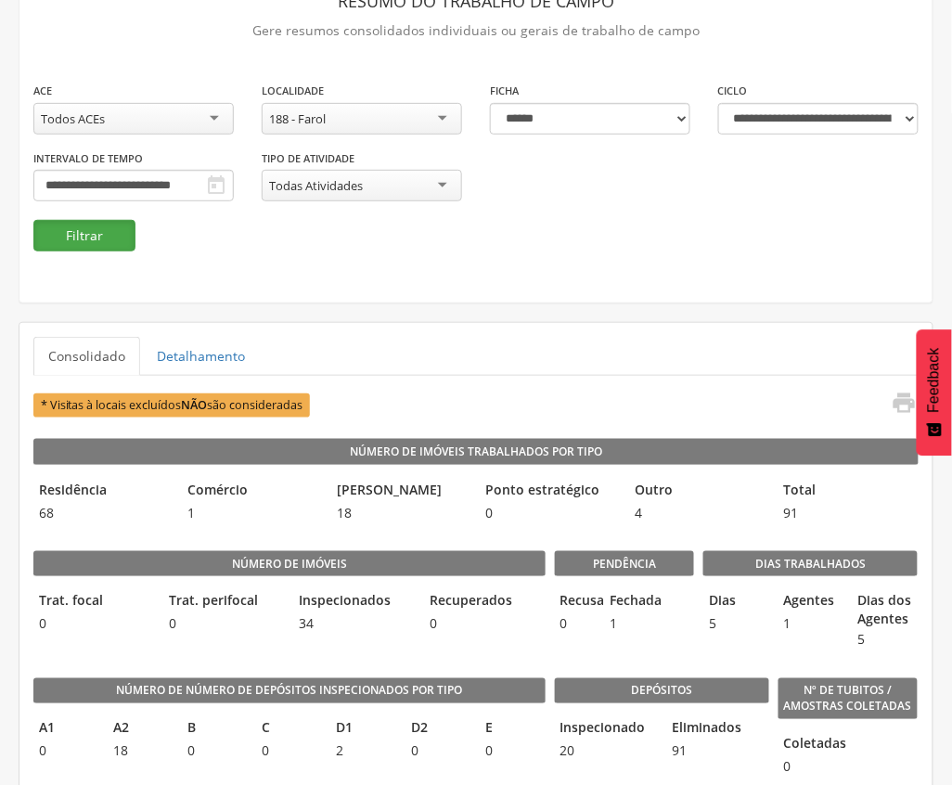
click at [102, 239] on button "Filtrar" at bounding box center [84, 236] width 102 height 32
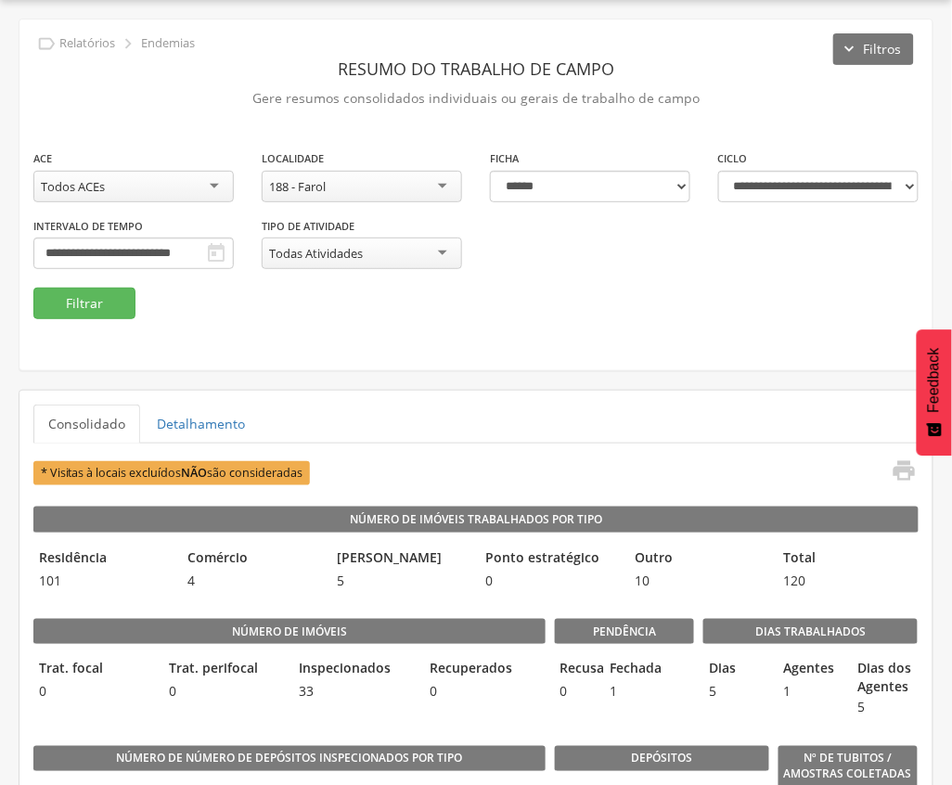
scroll to position [123, 0]
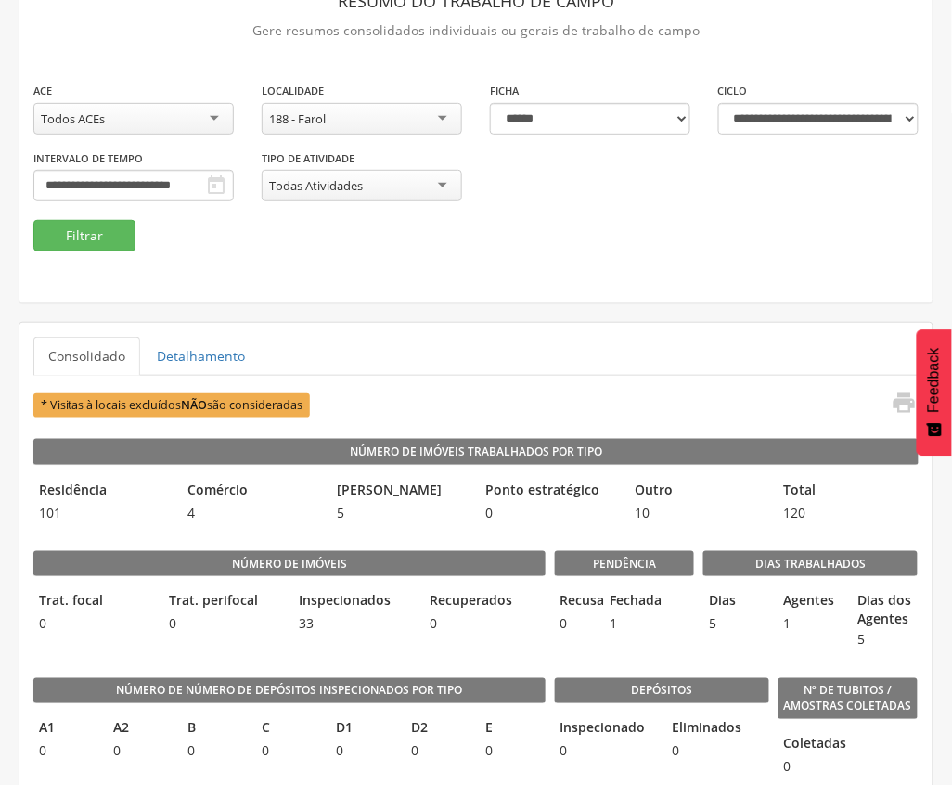
click at [390, 189] on div "**********" at bounding box center [475, 150] width 913 height 139
click at [387, 126] on div "188 - Farol" at bounding box center [362, 119] width 200 height 32
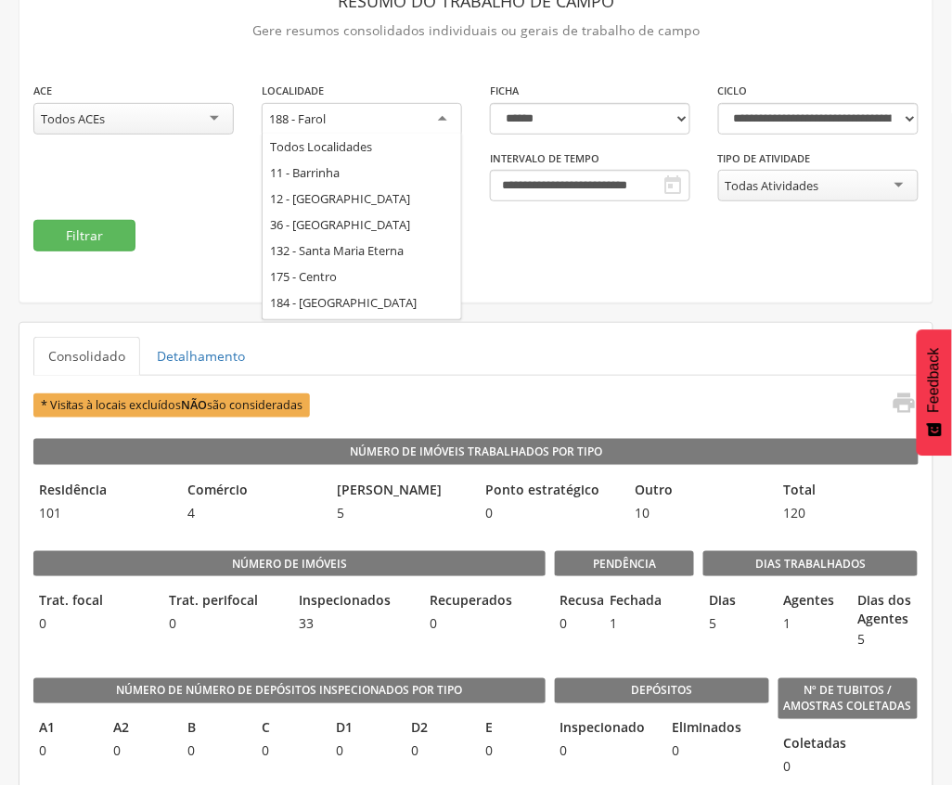
scroll to position [76, 0]
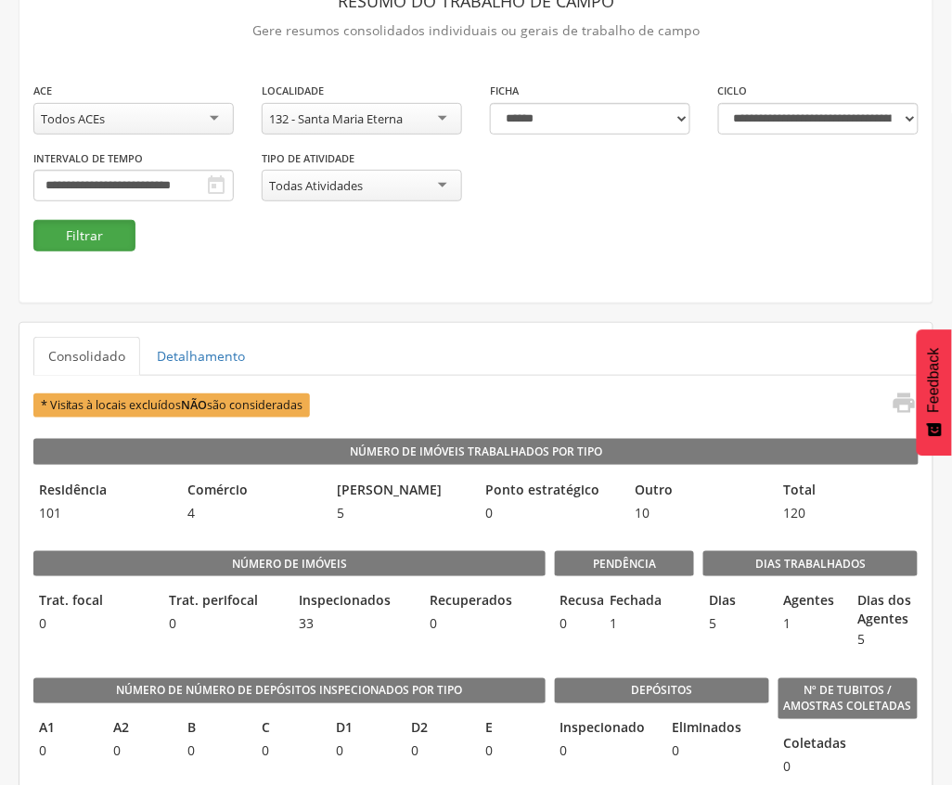
click at [100, 241] on button "Filtrar" at bounding box center [84, 236] width 102 height 32
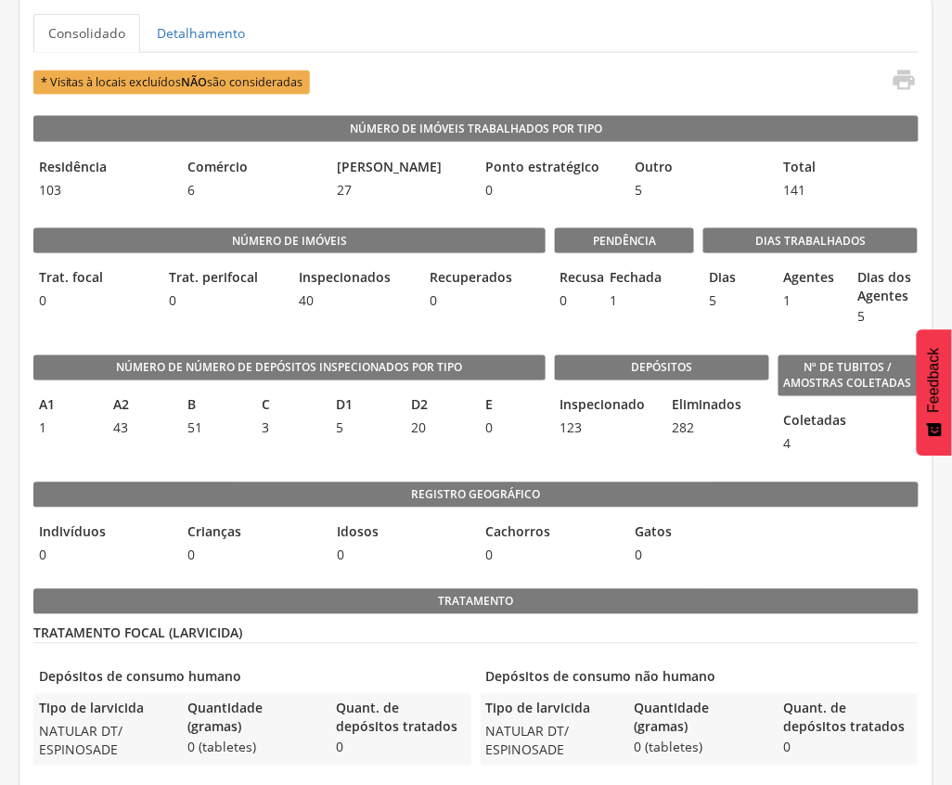
scroll to position [199, 0]
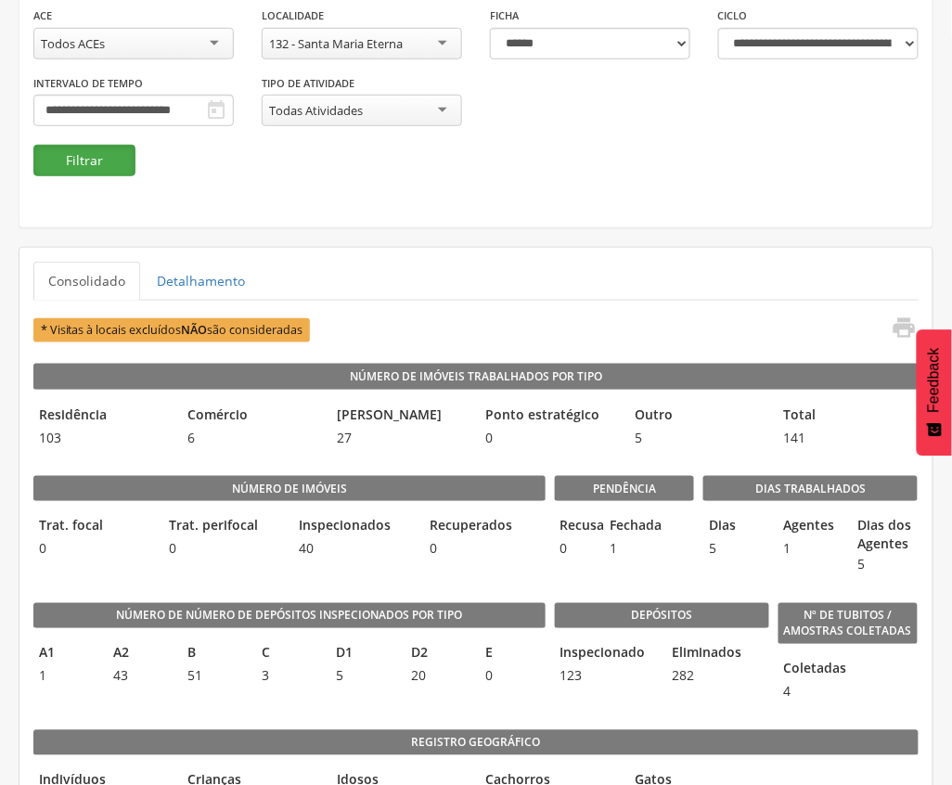
click at [61, 149] on button "Filtrar" at bounding box center [84, 161] width 102 height 32
click at [358, 45] on div "132 - Santa Maria Eterna" at bounding box center [336, 43] width 134 height 17
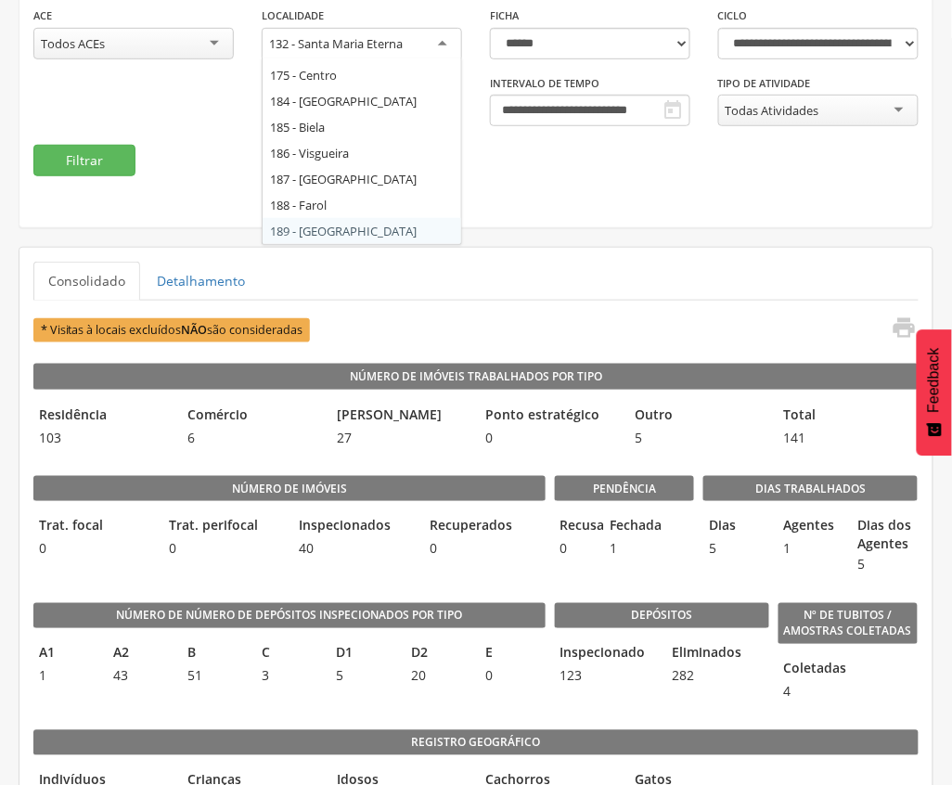
scroll to position [0, 0]
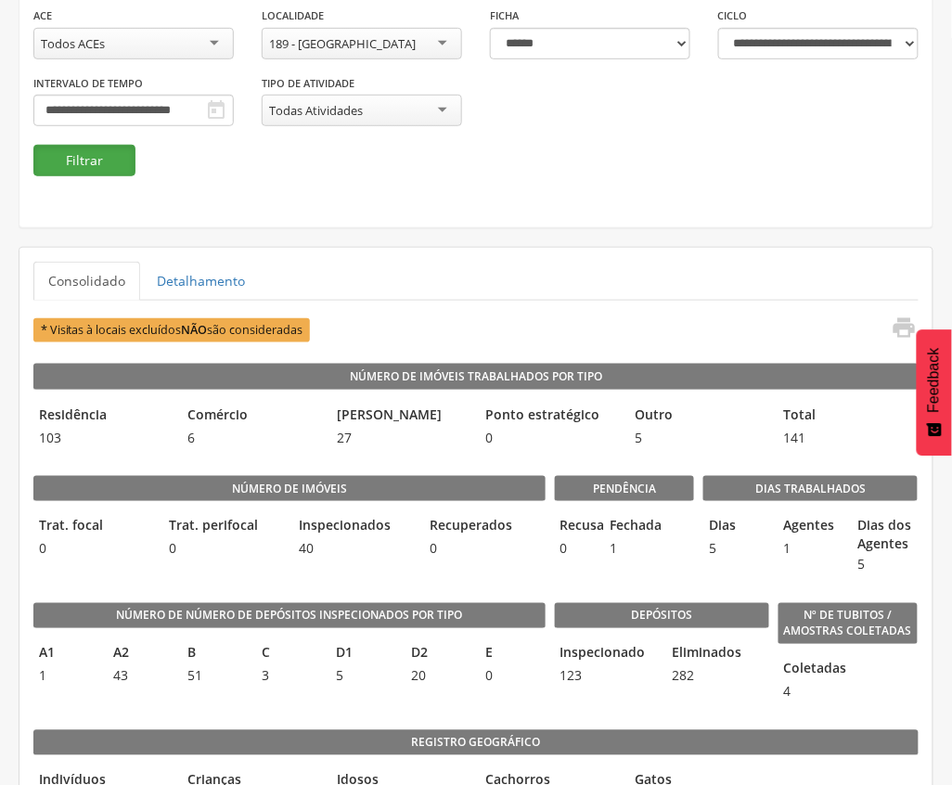
click at [61, 154] on button "Filtrar" at bounding box center [84, 161] width 102 height 32
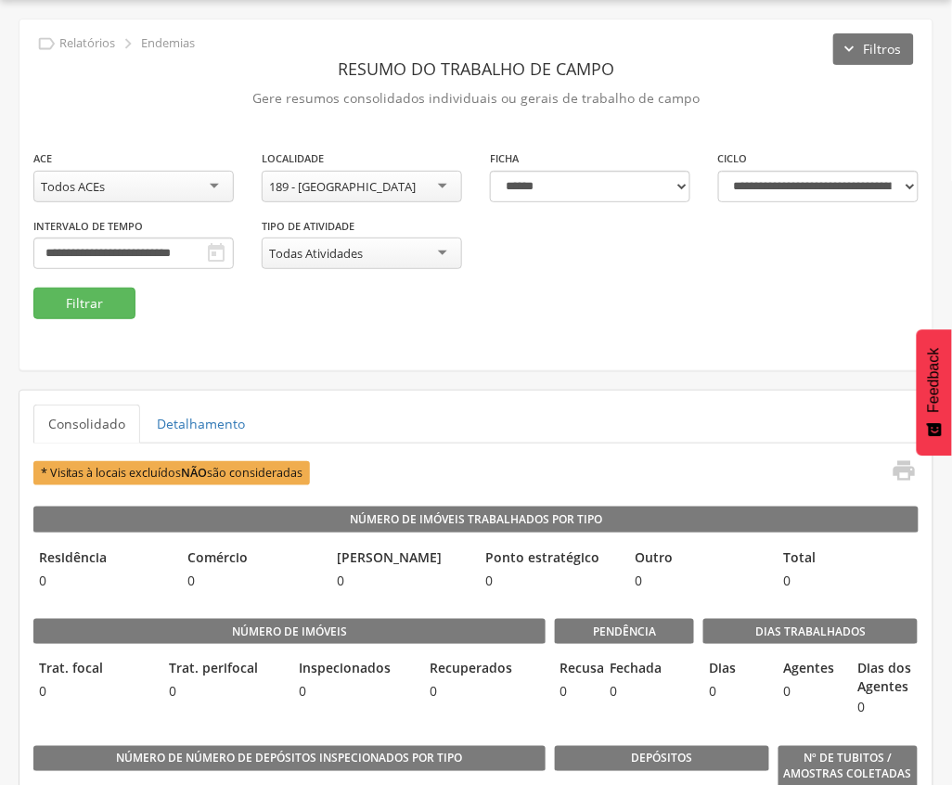
scroll to position [199, 0]
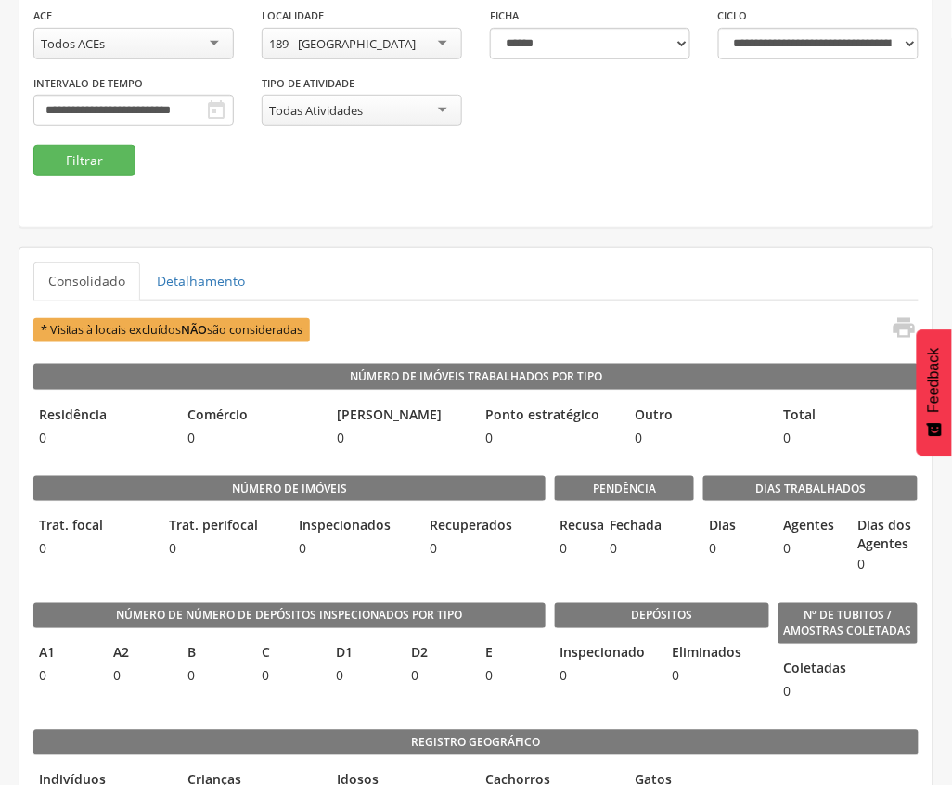
click at [469, 183] on div "**********" at bounding box center [475, 52] width 913 height 351
click at [405, 32] on div "189 - [GEOGRAPHIC_DATA]" at bounding box center [362, 44] width 200 height 32
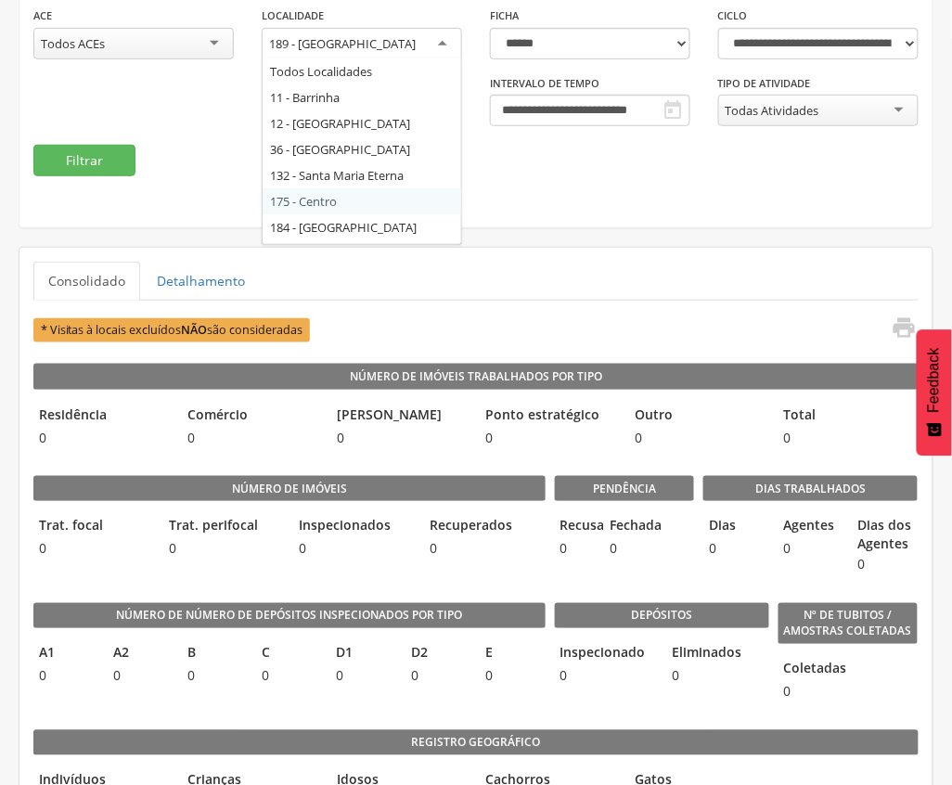
scroll to position [102, 0]
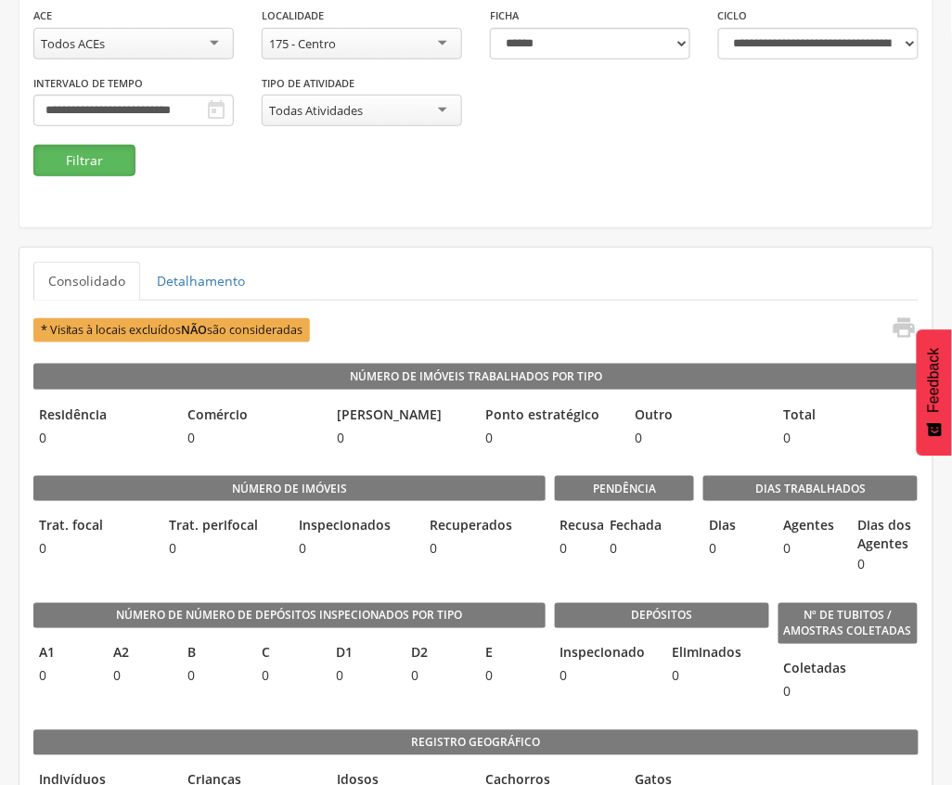
click at [67, 149] on button "Filtrar" at bounding box center [84, 161] width 102 height 32
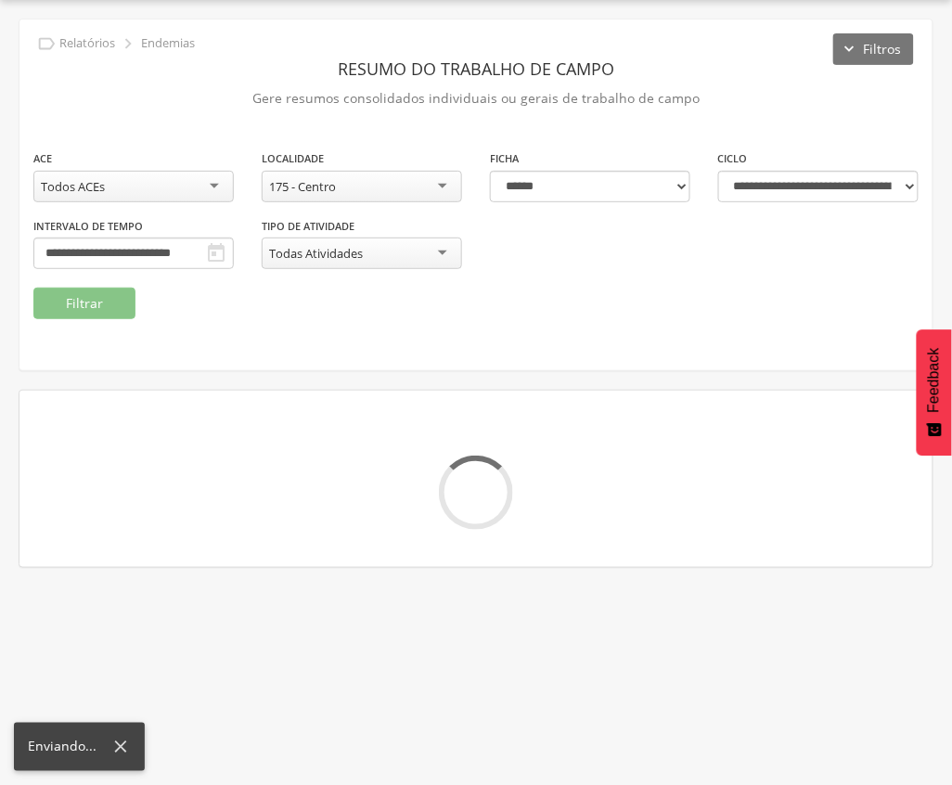
scroll to position [199, 0]
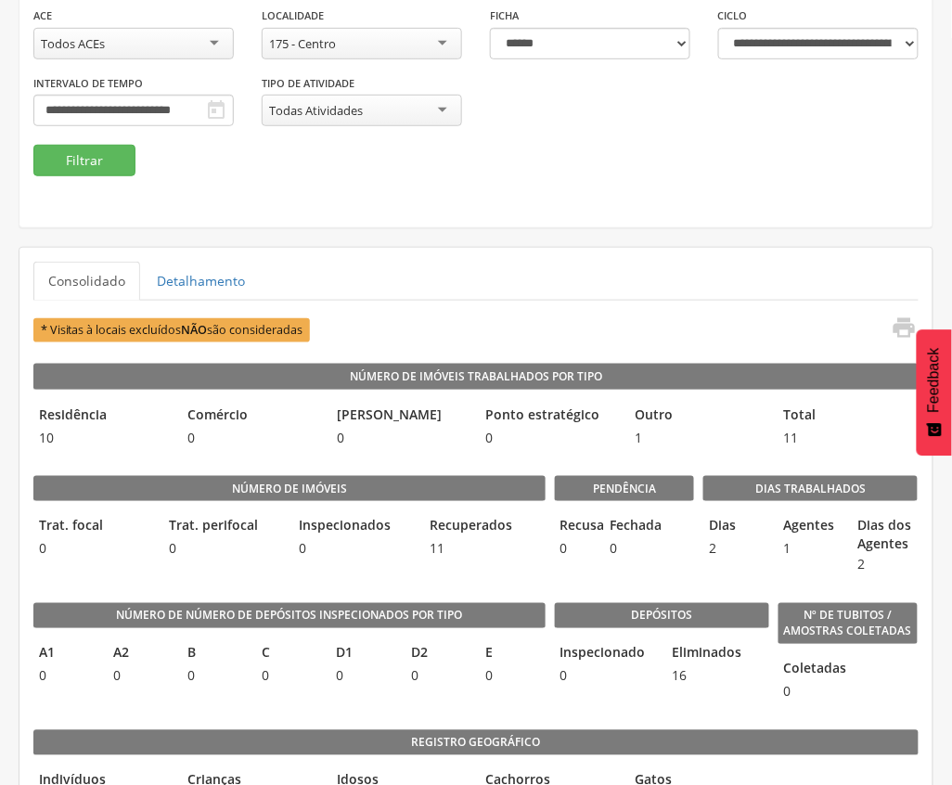
drag, startPoint x: 325, startPoint y: 215, endPoint x: 376, endPoint y: 161, distance: 74.9
click at [325, 215] on div "**********" at bounding box center [475, 52] width 913 height 351
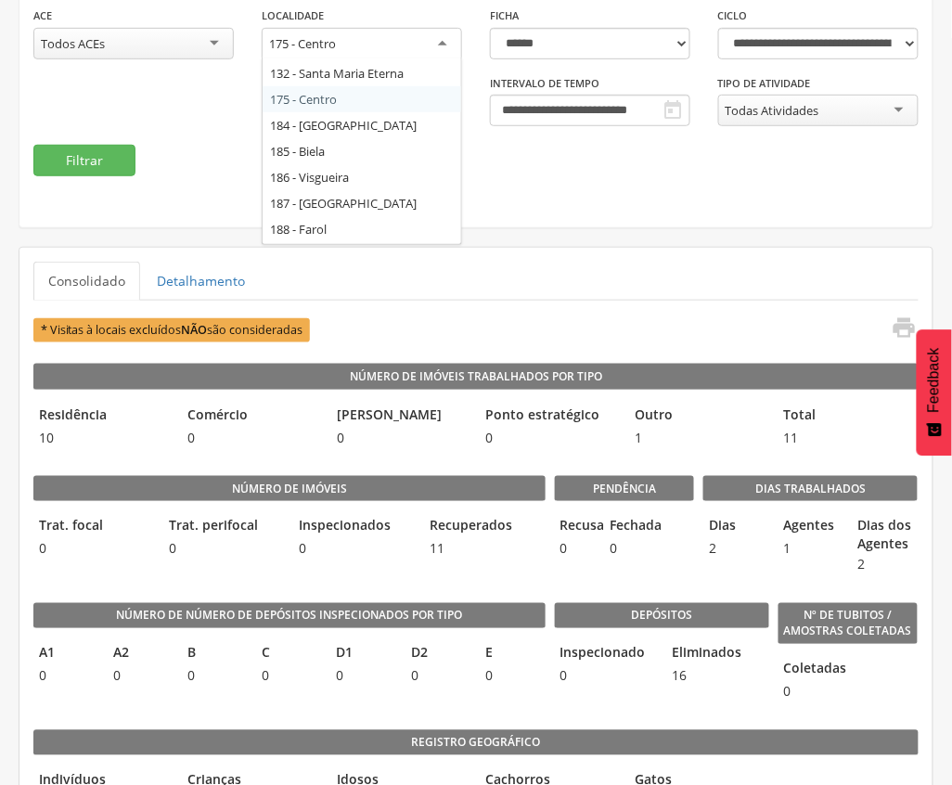
click at [423, 46] on div "175 - Centro" at bounding box center [362, 44] width 200 height 33
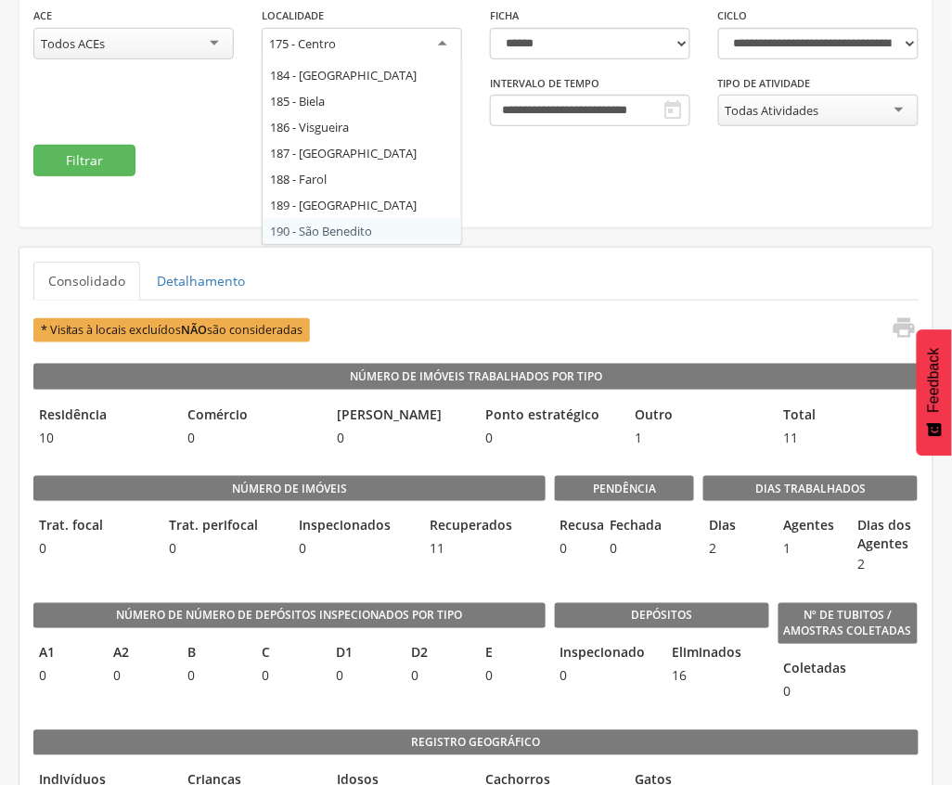
scroll to position [0, 0]
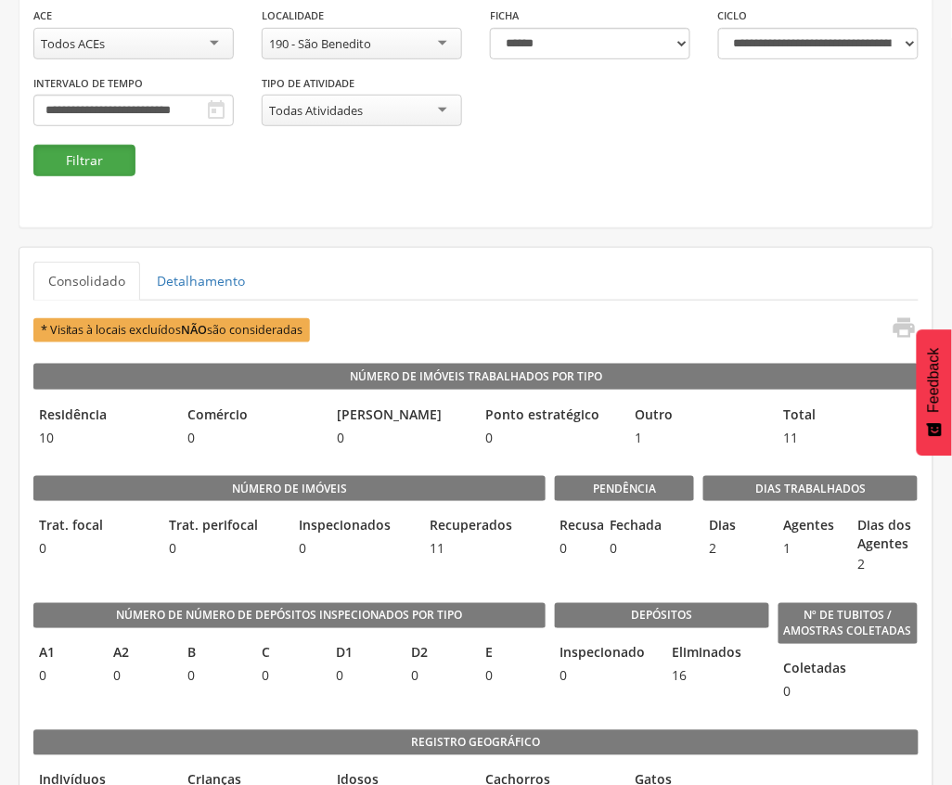
click at [116, 158] on button "Filtrar" at bounding box center [84, 161] width 102 height 32
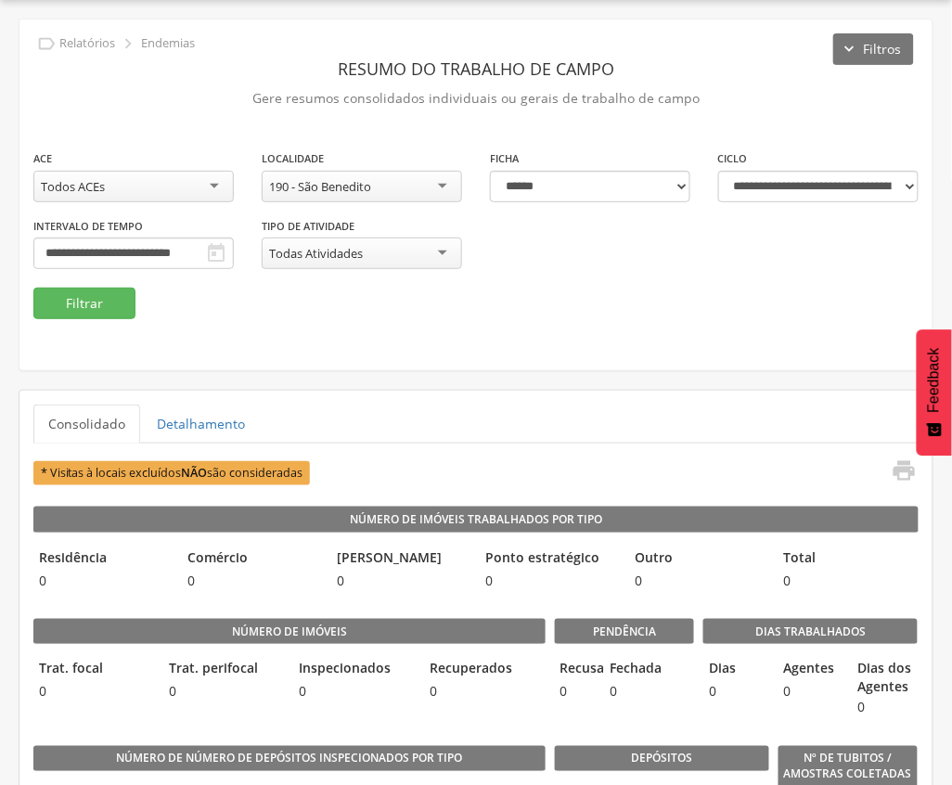
scroll to position [199, 0]
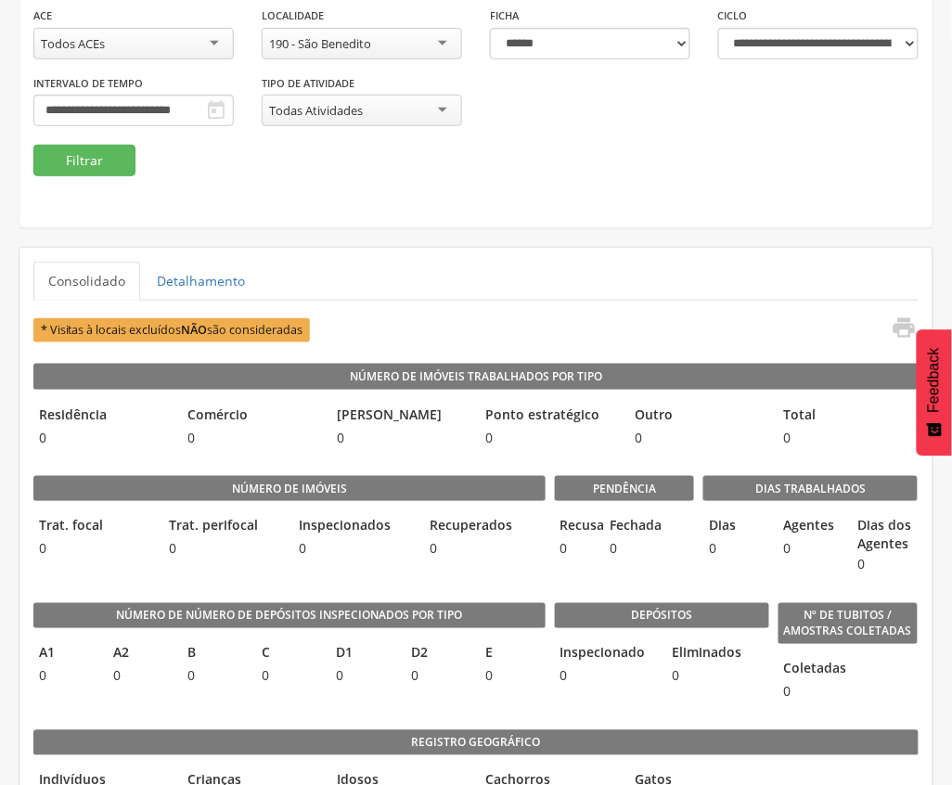
click at [264, 124] on div "**********" at bounding box center [475, 75] width 913 height 139
click at [390, 42] on div "190 - São Benedito" at bounding box center [362, 44] width 200 height 32
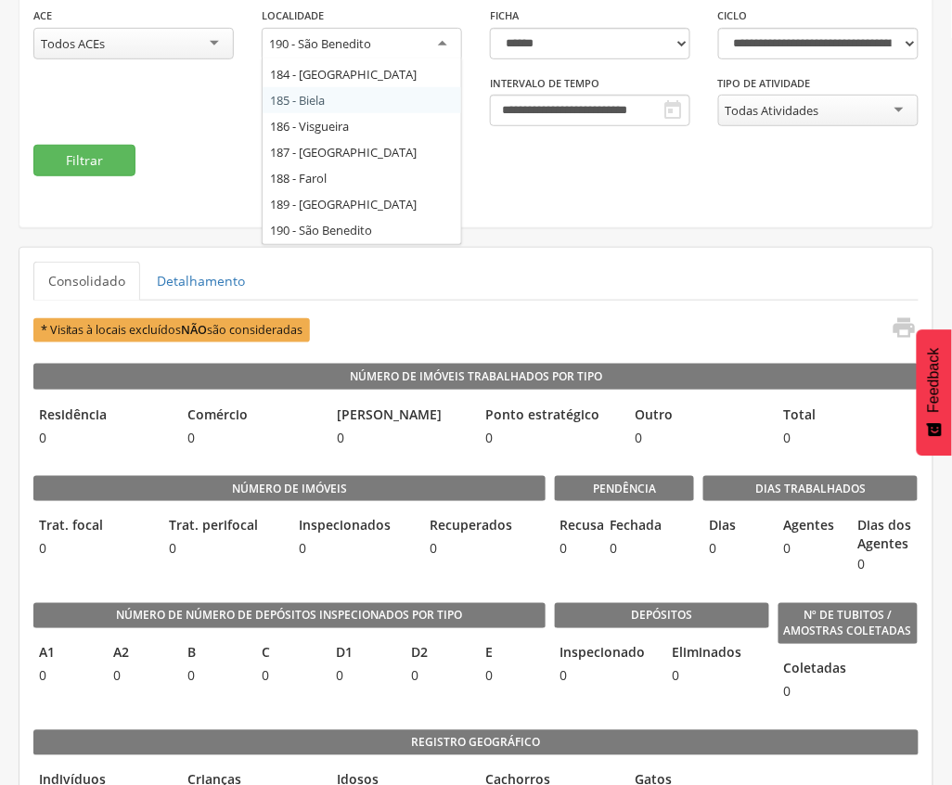
scroll to position [128, 0]
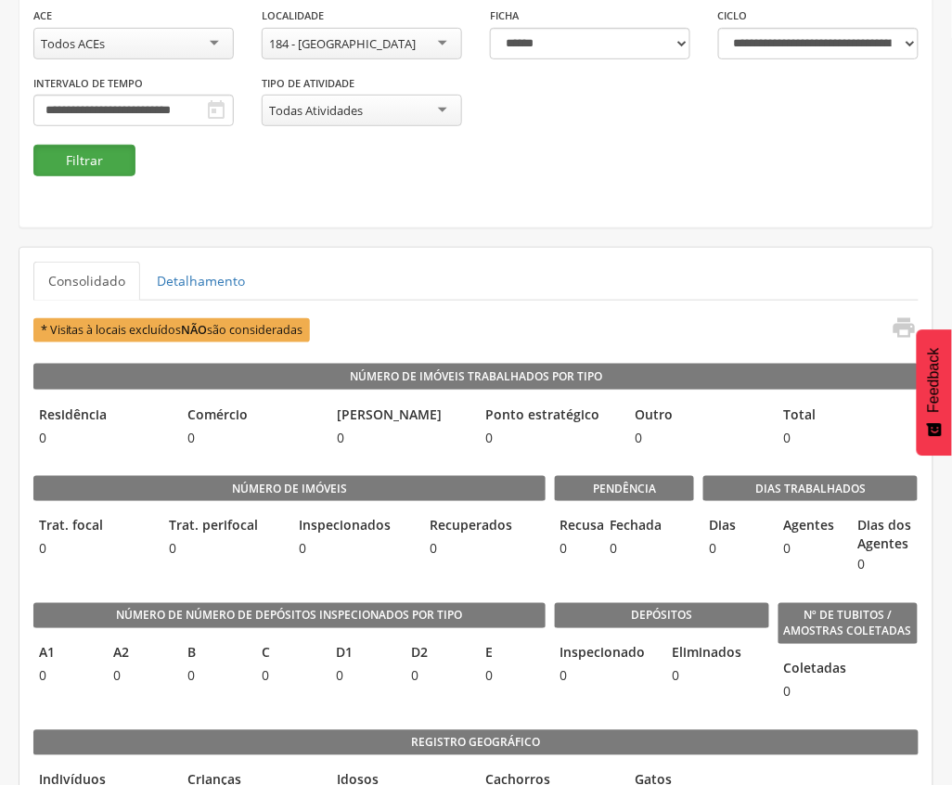
click at [89, 160] on button "Filtrar" at bounding box center [84, 161] width 102 height 32
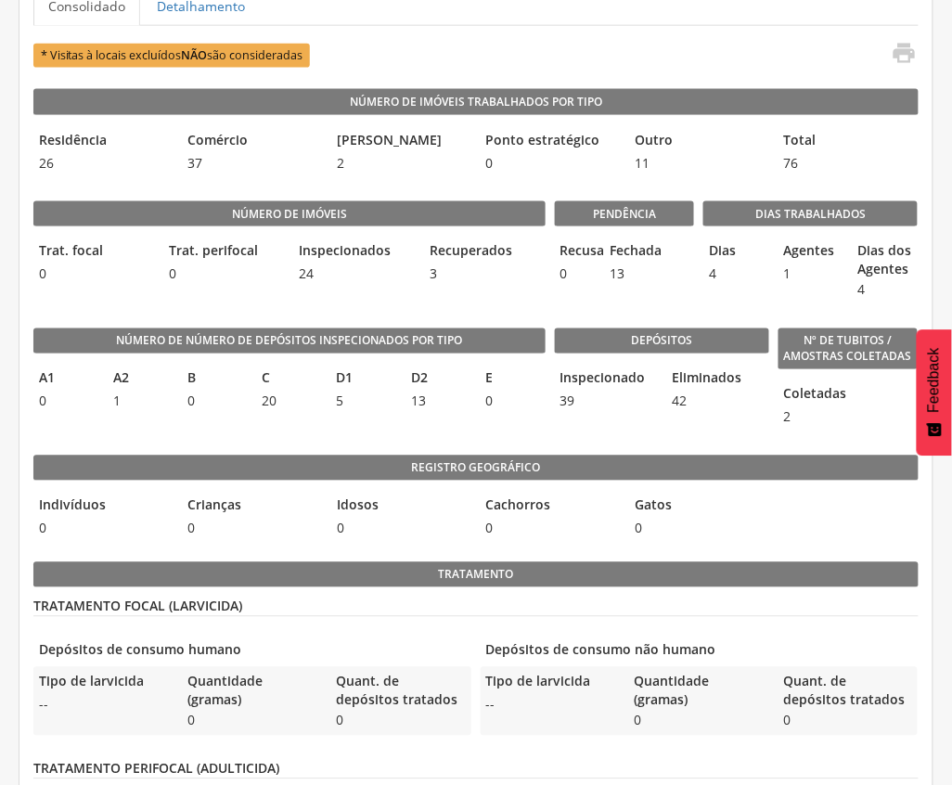
scroll to position [524, 0]
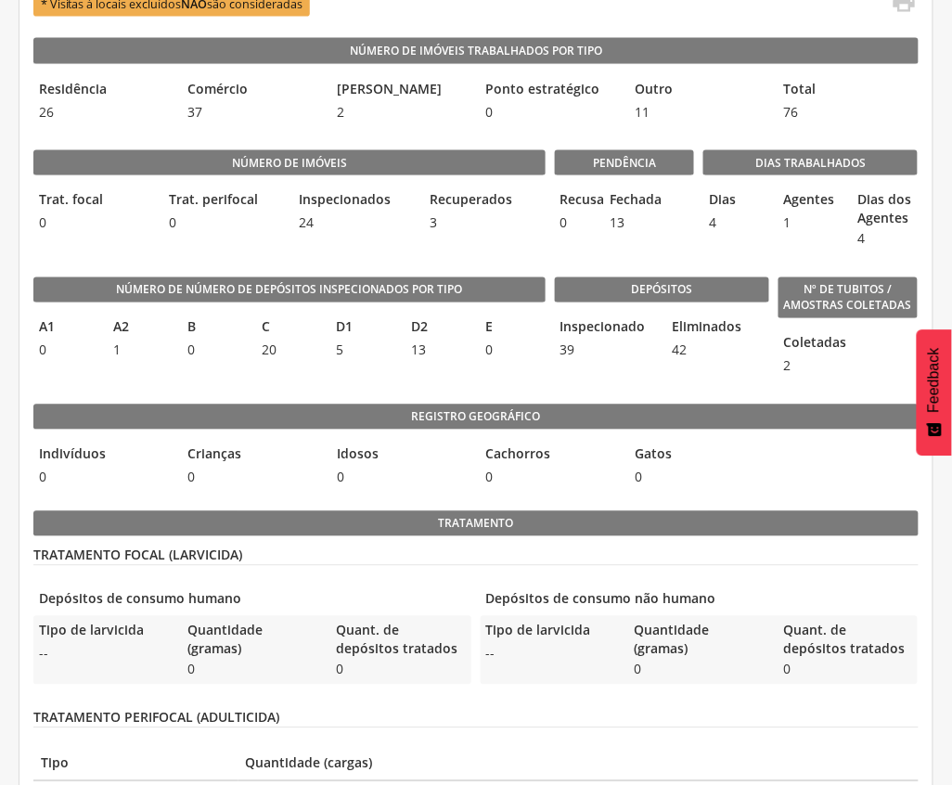
click at [191, 275] on div "Número de Número de Depósitos Inspecionados por Tipo A1 0 A2 1 B 0 C 20 D1 5 D2…" at bounding box center [289, 322] width 512 height 127
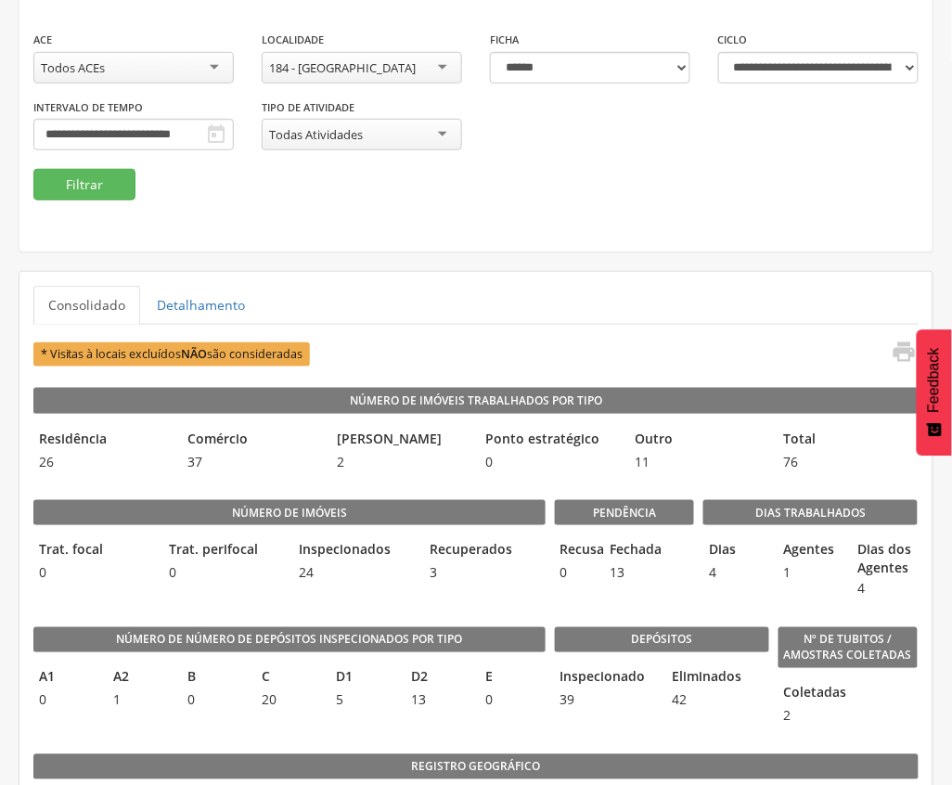
scroll to position [153, 0]
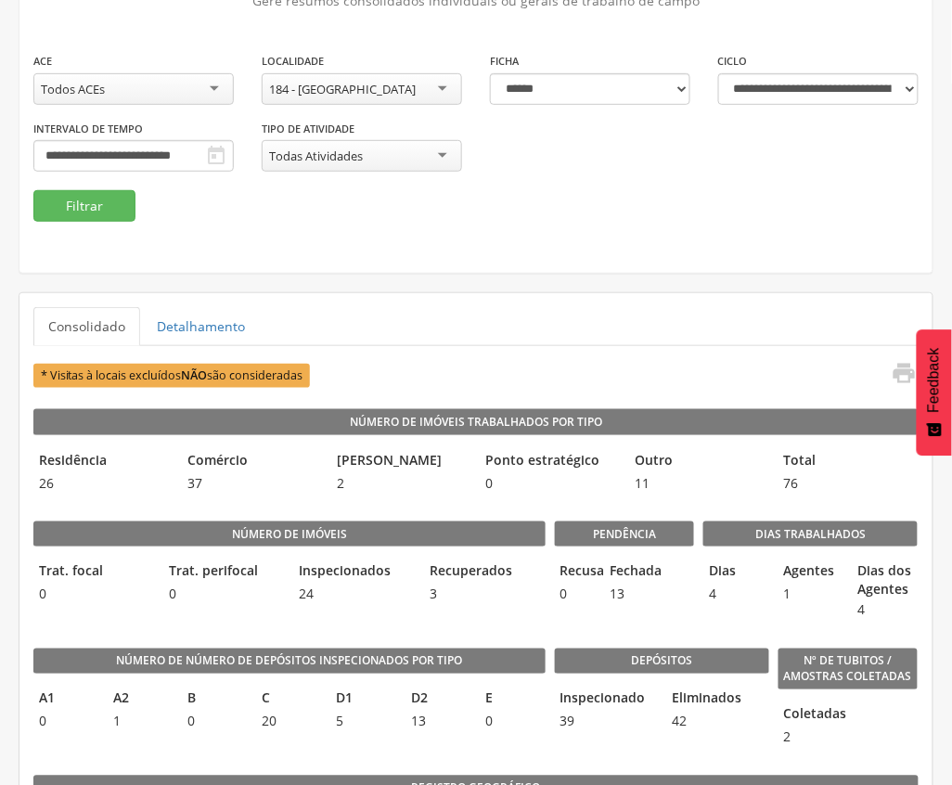
click at [417, 91] on div "184 - [GEOGRAPHIC_DATA]" at bounding box center [362, 89] width 200 height 32
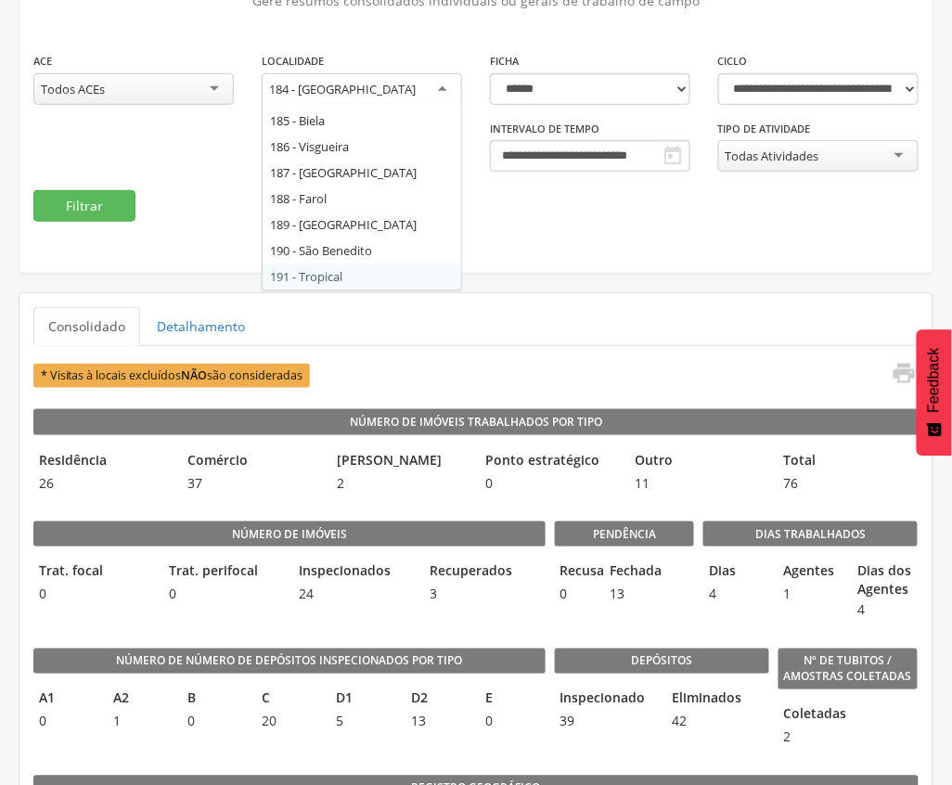
scroll to position [0, 0]
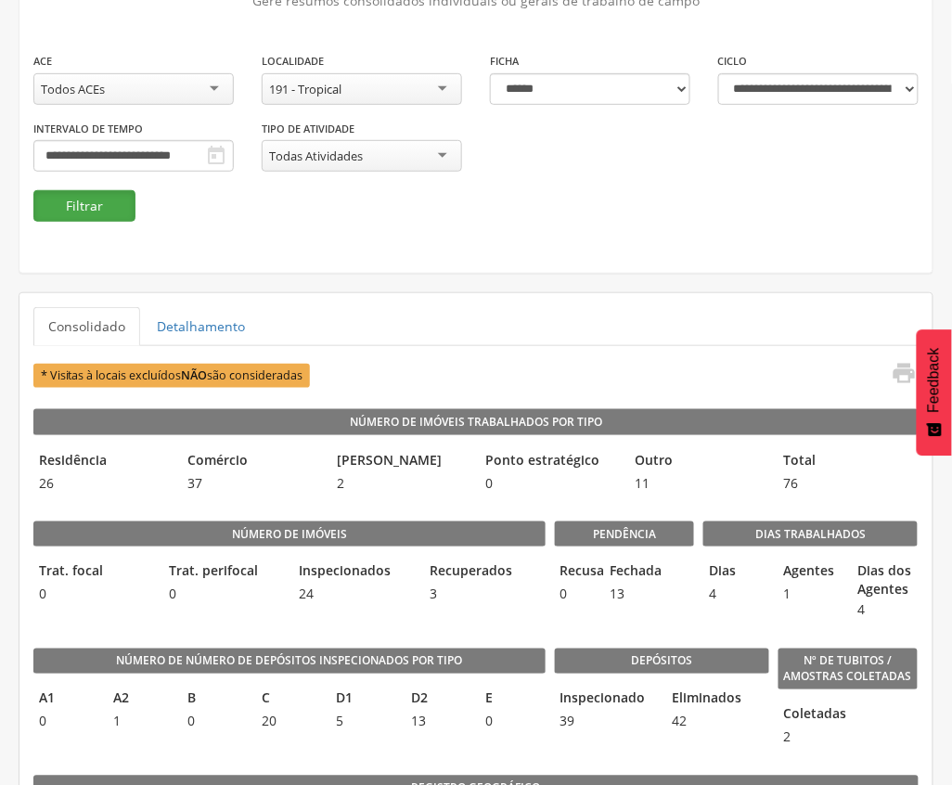
click at [69, 206] on button "Filtrar" at bounding box center [84, 206] width 102 height 32
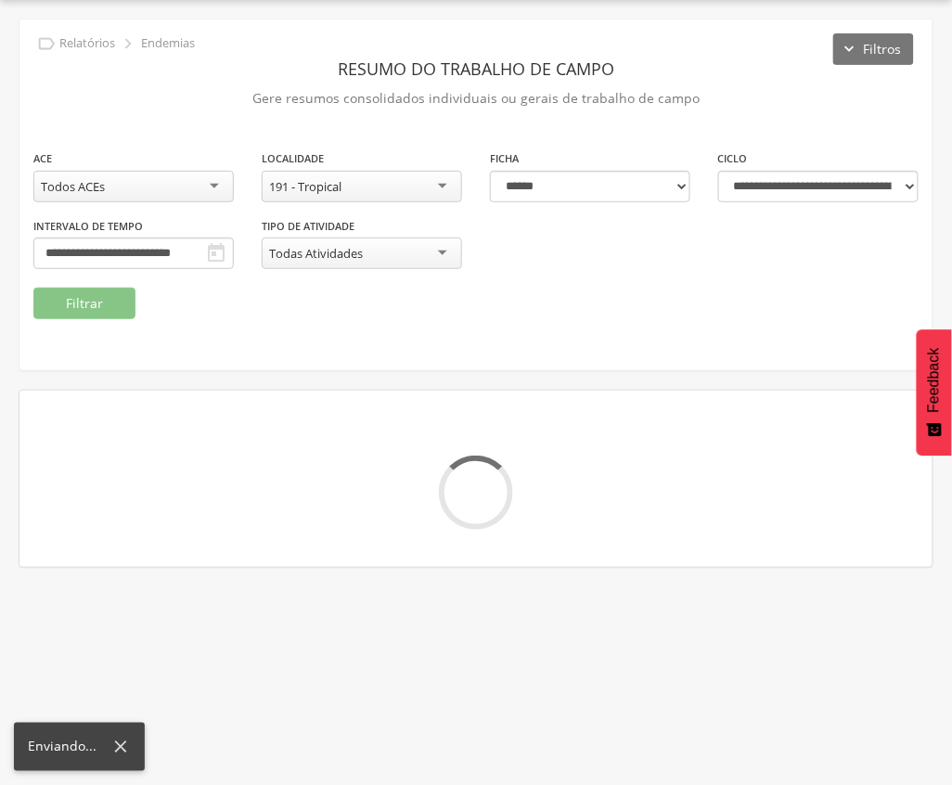
scroll to position [153, 0]
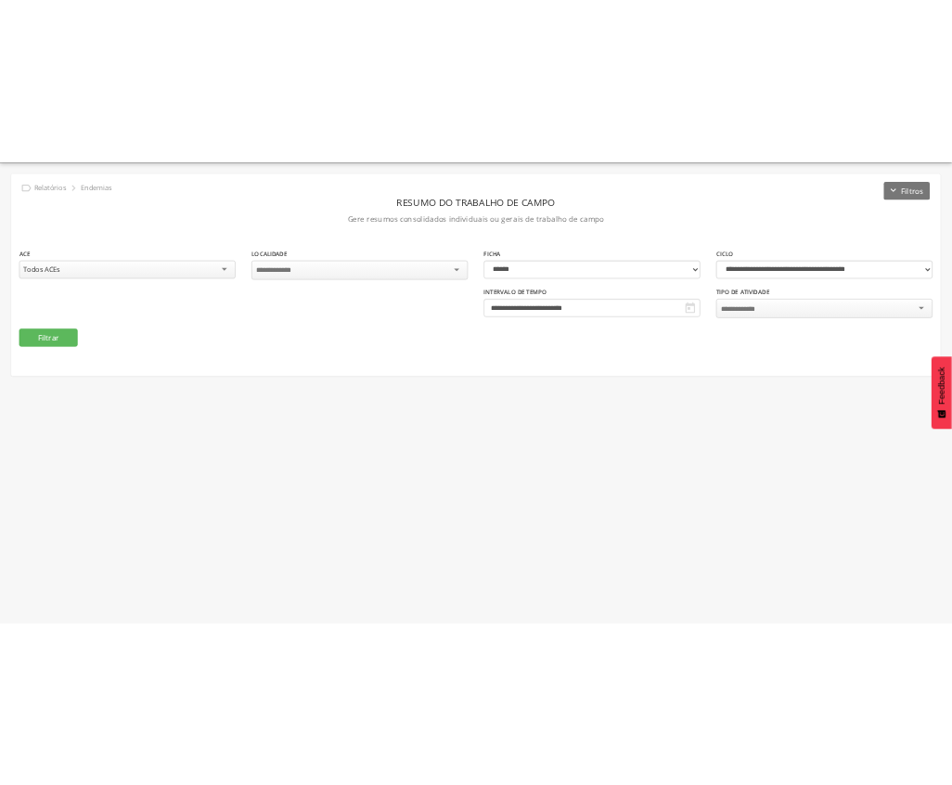
scroll to position [56, 0]
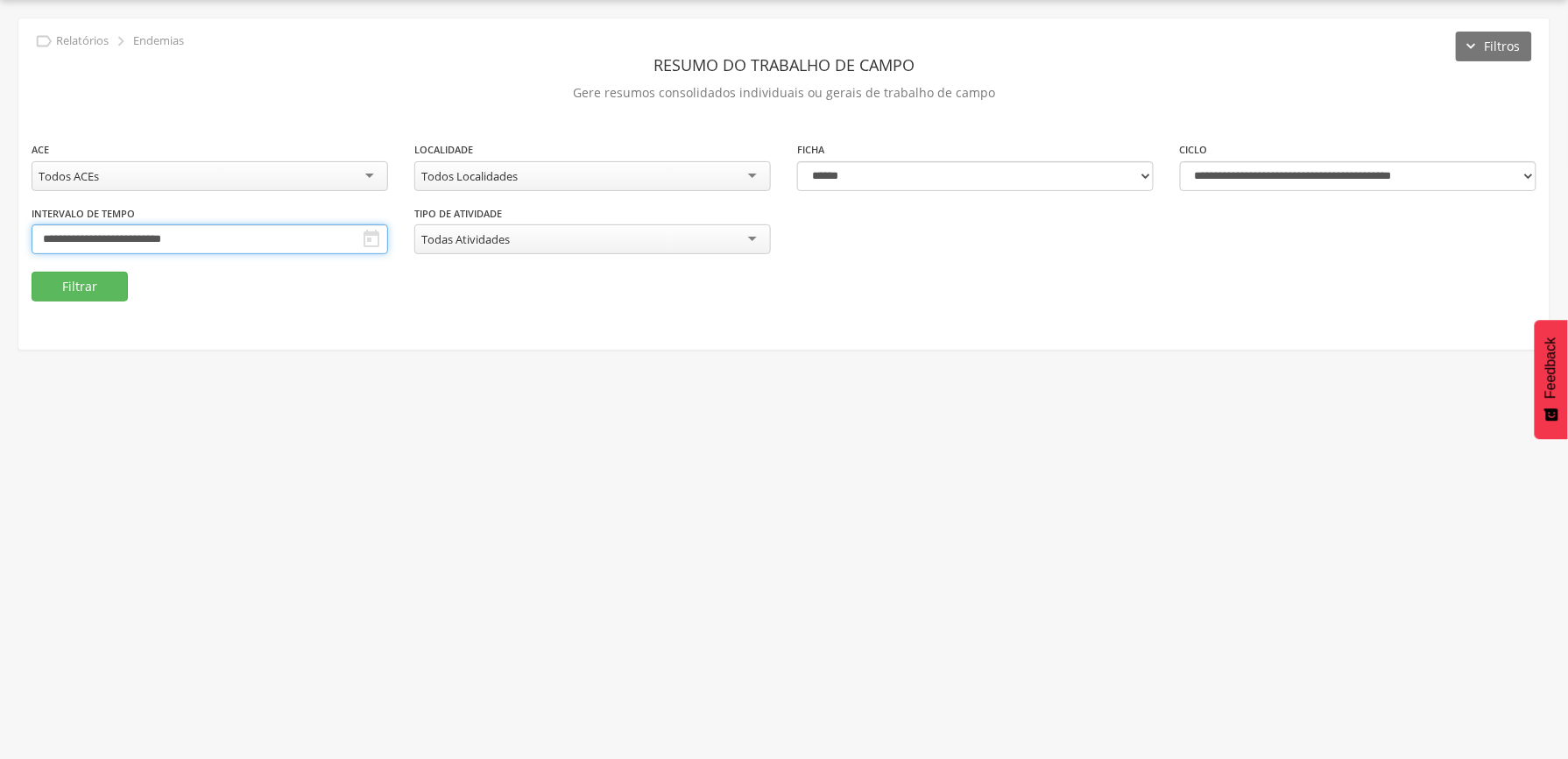
click at [388, 240] on input "**********" at bounding box center [209, 240] width 357 height 30
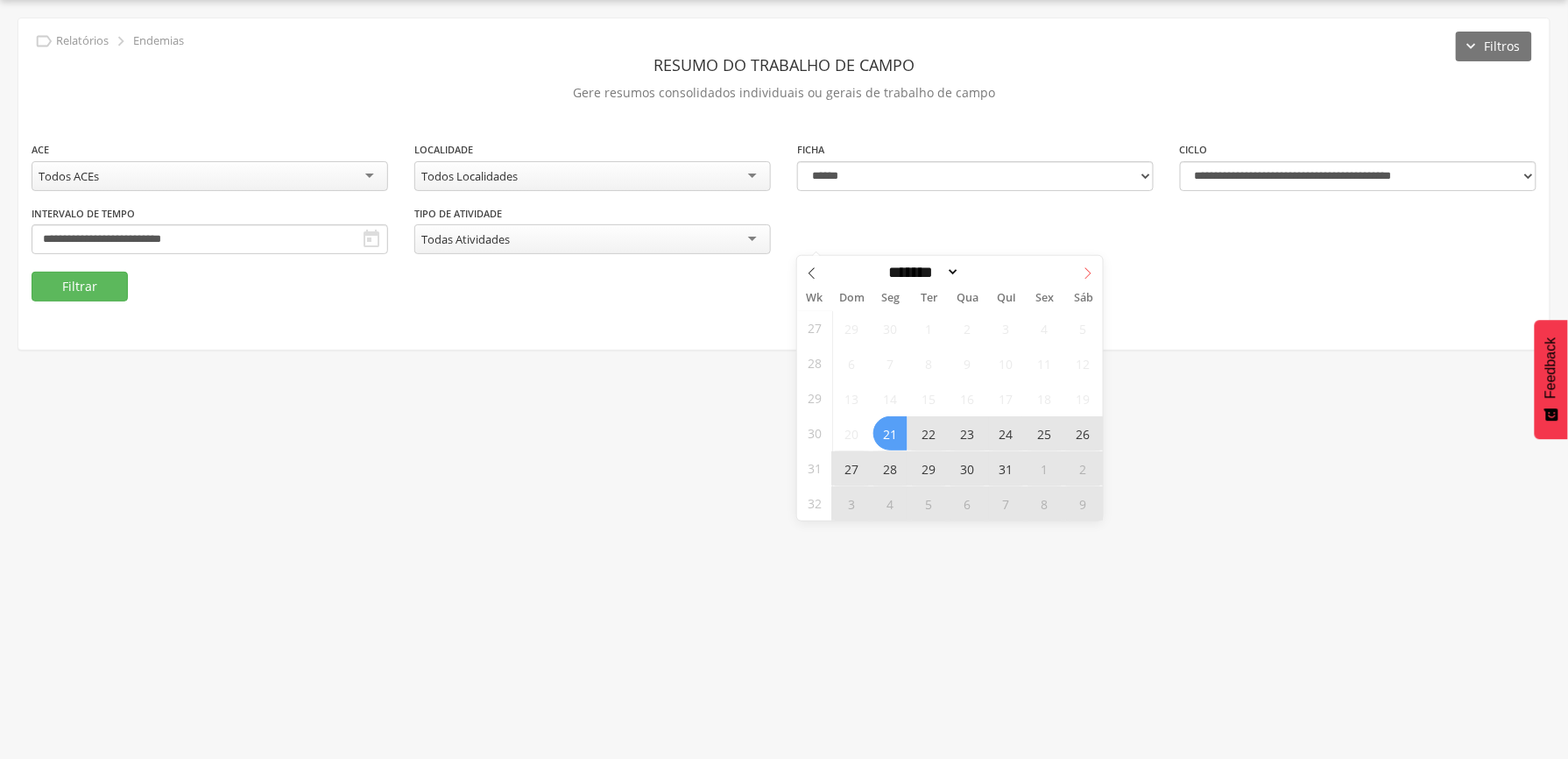
click at [1090, 277] on icon at bounding box center [1087, 273] width 12 height 12
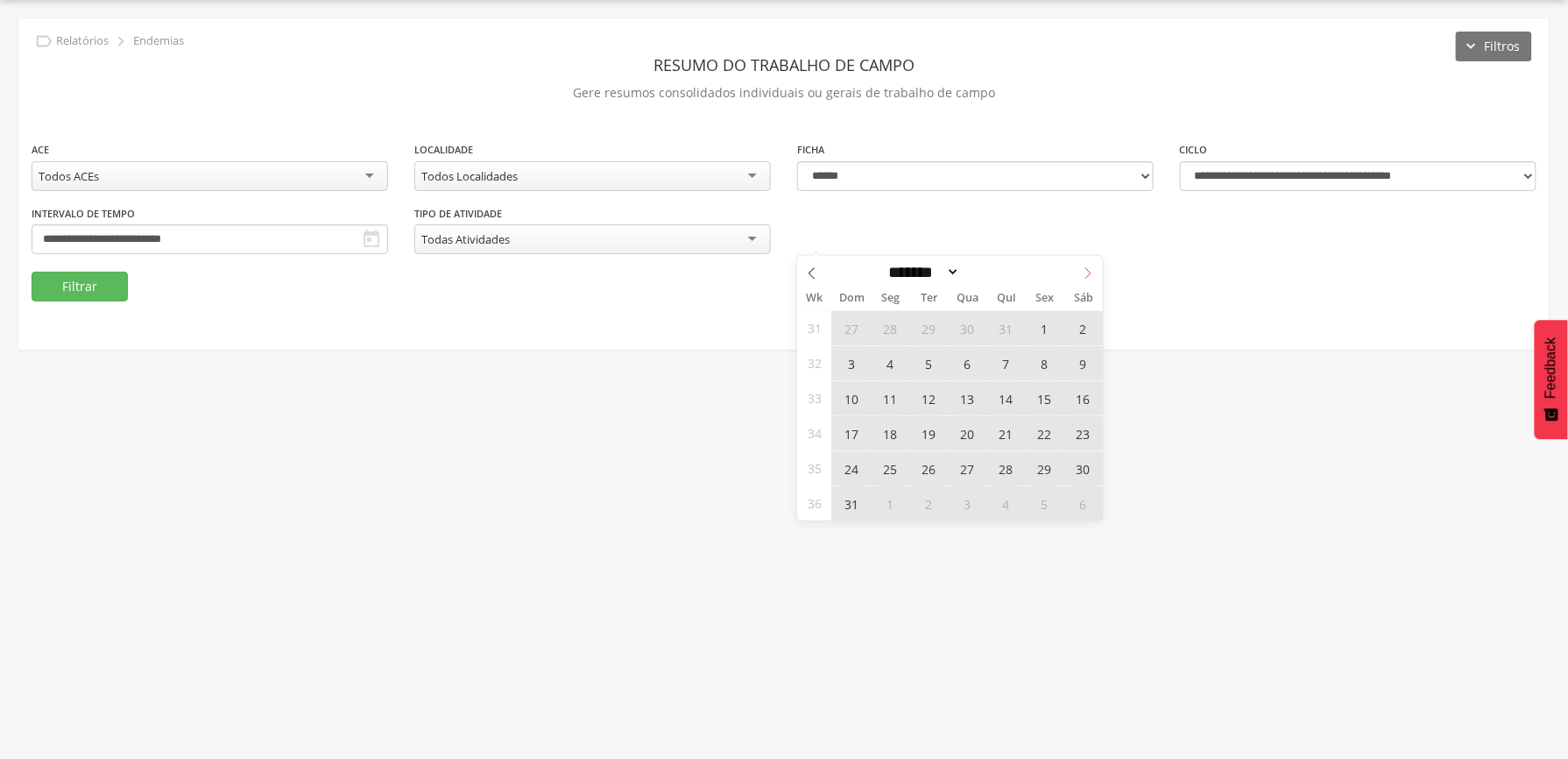
click at [1090, 277] on icon at bounding box center [1087, 273] width 12 height 12
select select "*"
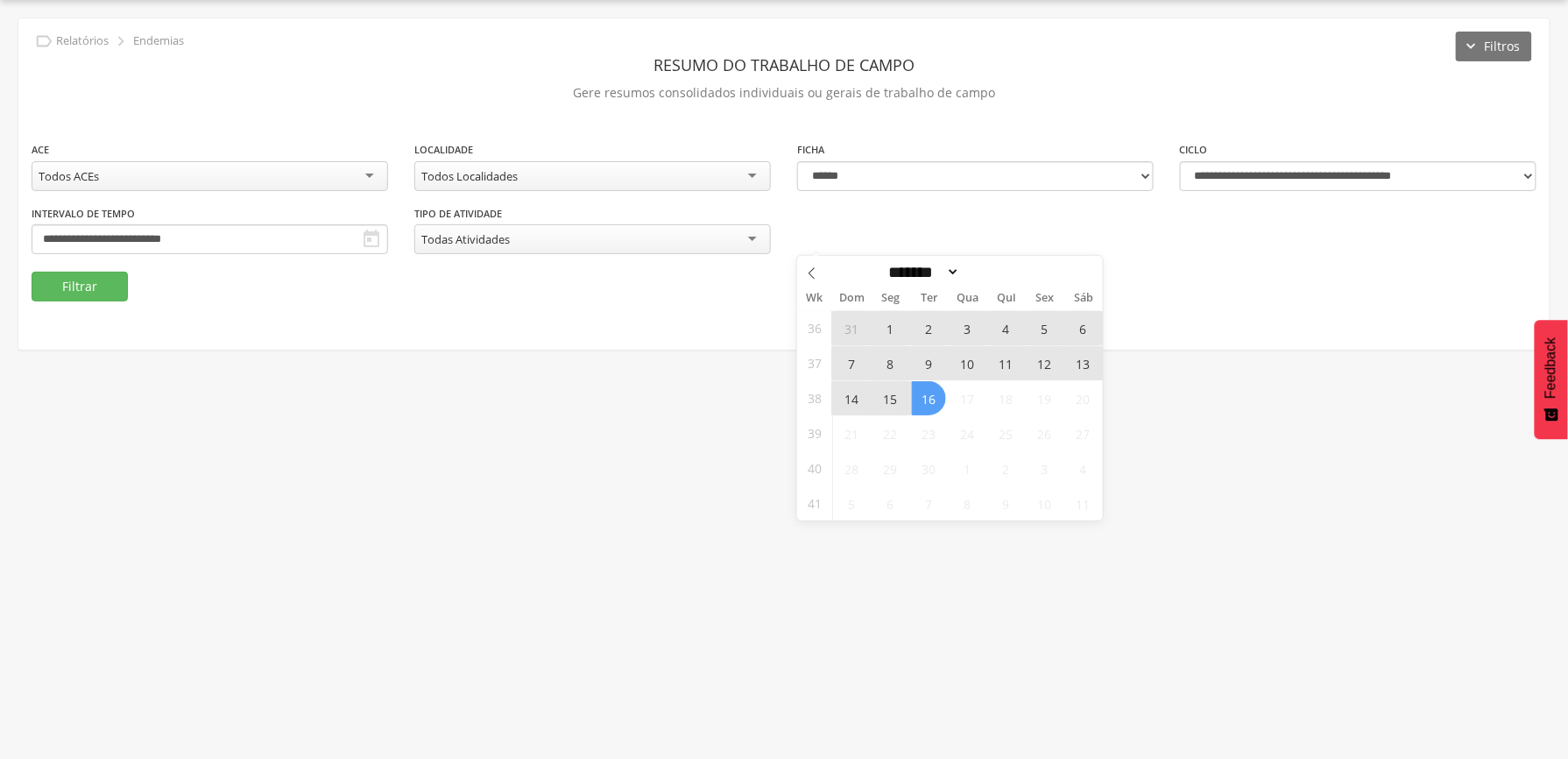
click at [851, 359] on span "7" at bounding box center [852, 363] width 34 height 34
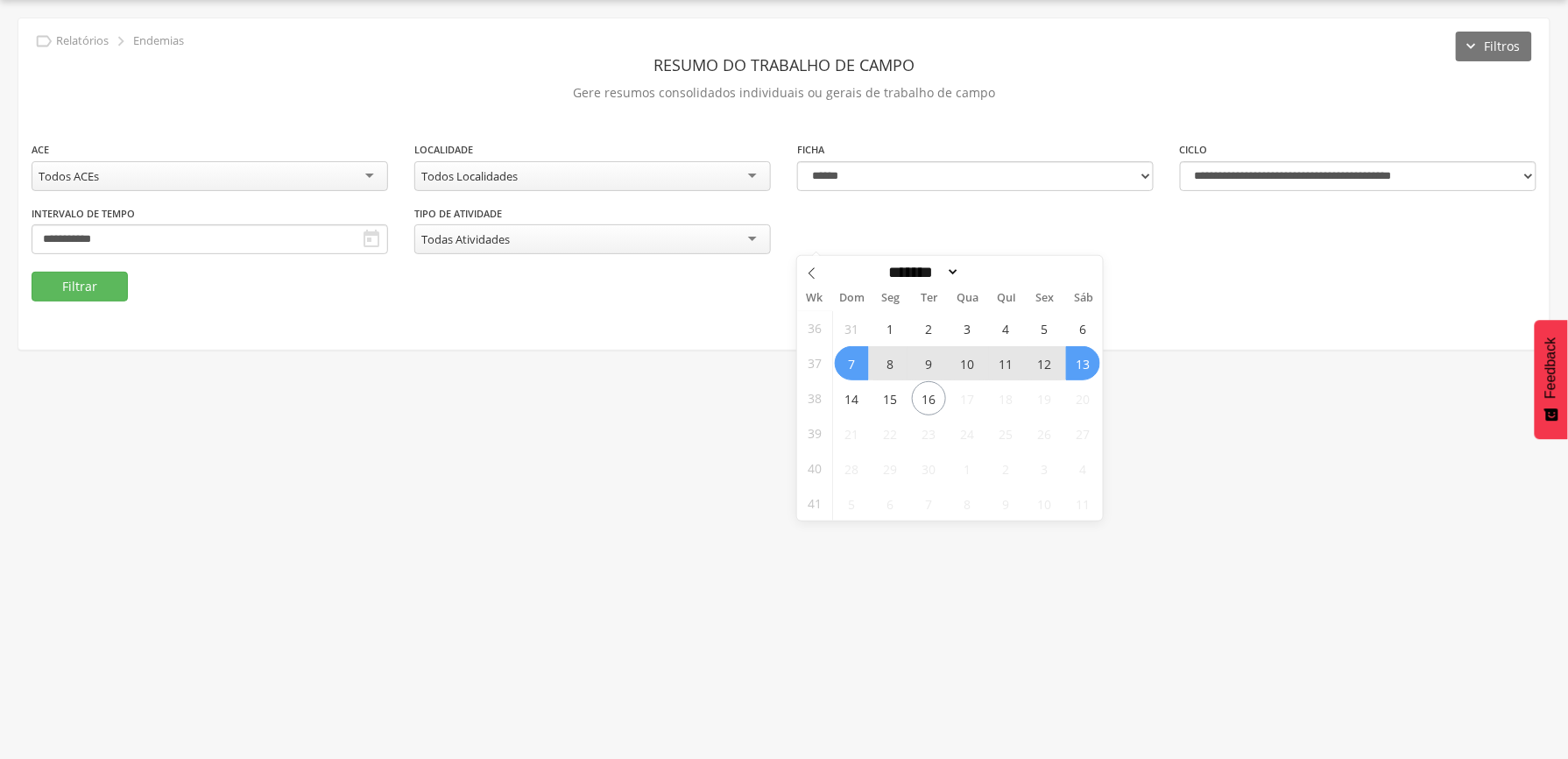
click at [1080, 363] on span "13" at bounding box center [1083, 363] width 34 height 34
type input "**********"
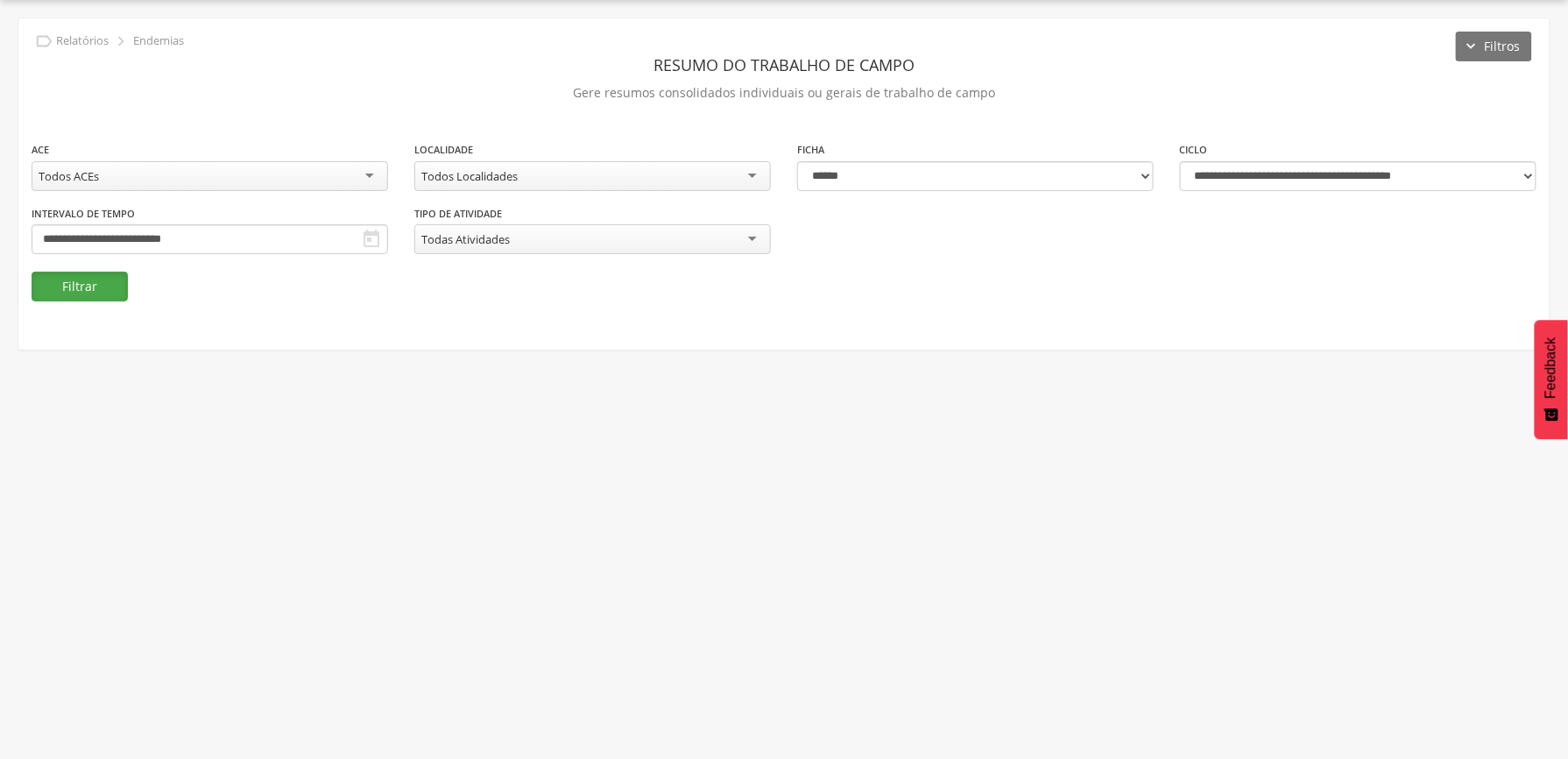
click at [59, 281] on button "Filtrar" at bounding box center [79, 287] width 96 height 30
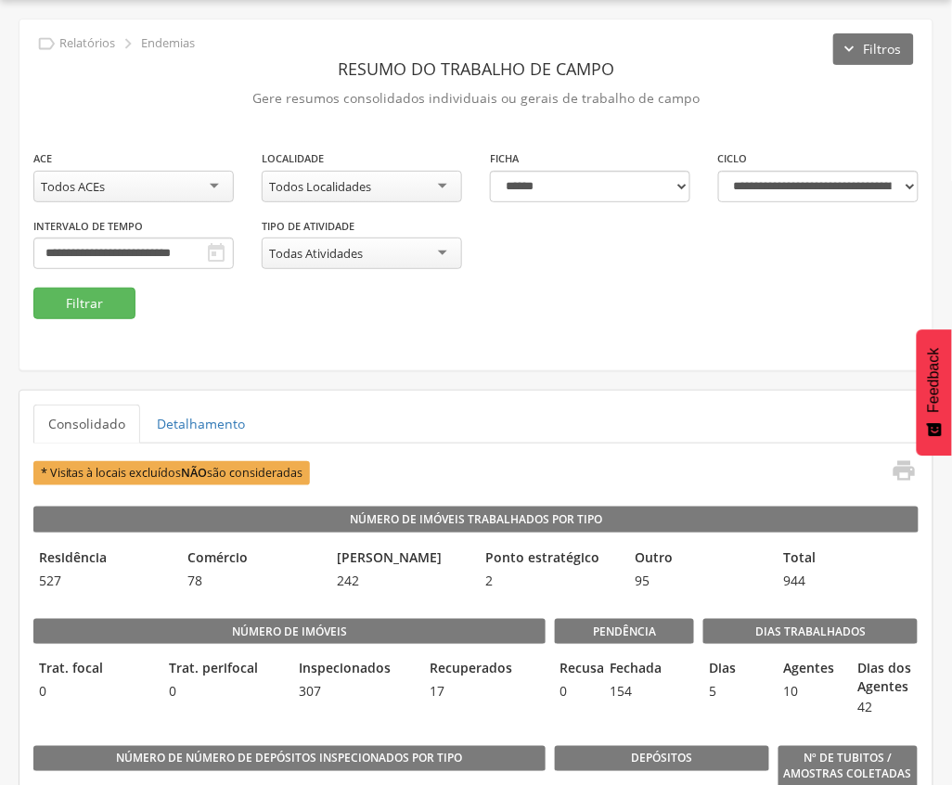
click at [483, 291] on fieldset "**********" at bounding box center [476, 234] width 886 height 171
click at [392, 180] on div "Todos Localidades" at bounding box center [362, 187] width 200 height 32
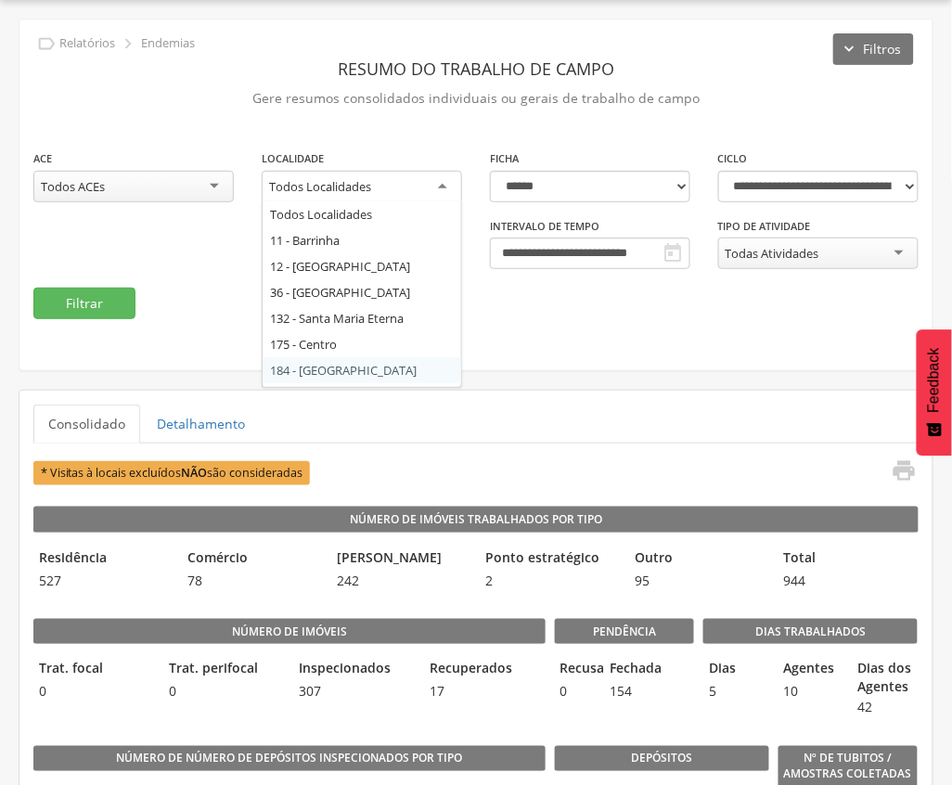
scroll to position [0, 0]
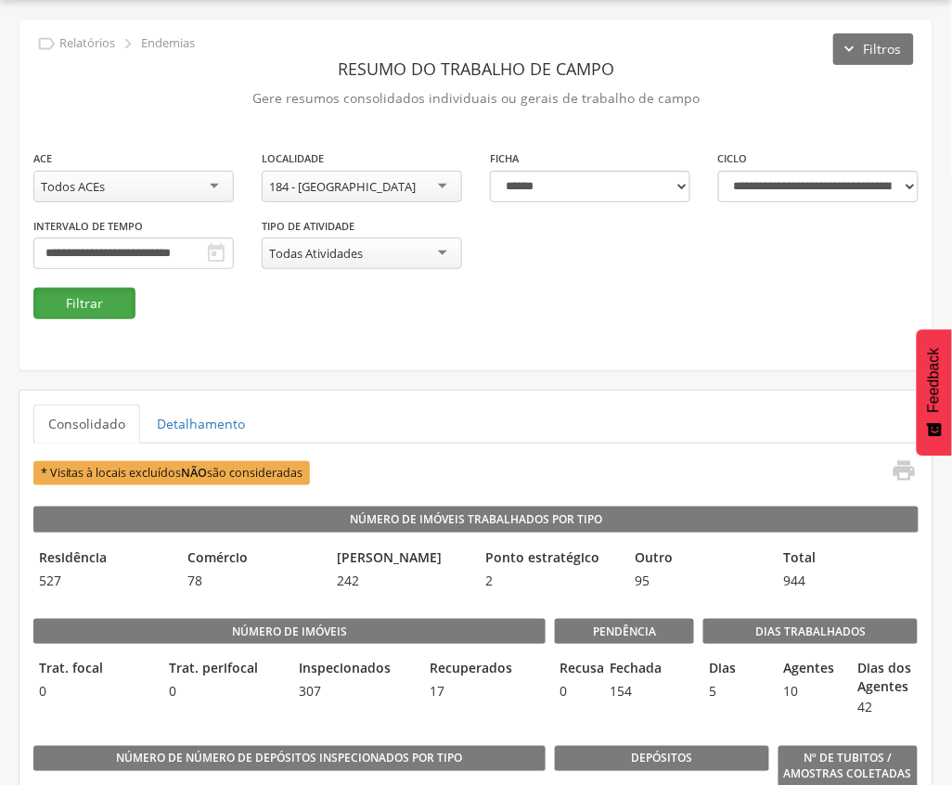
click at [102, 301] on button "Filtrar" at bounding box center [84, 304] width 102 height 32
click at [428, 297] on fieldset "**********" at bounding box center [476, 234] width 886 height 171
click at [416, 187] on div "184 - [GEOGRAPHIC_DATA]" at bounding box center [362, 187] width 200 height 32
click at [84, 306] on button "Filtrar" at bounding box center [84, 304] width 102 height 32
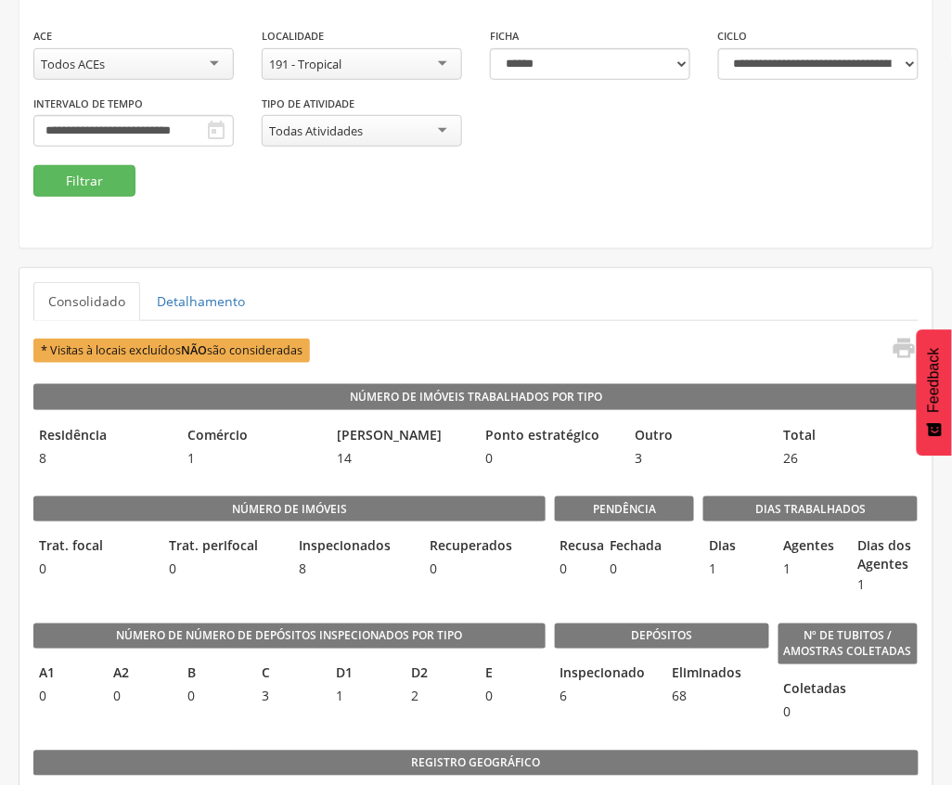
scroll to position [179, 0]
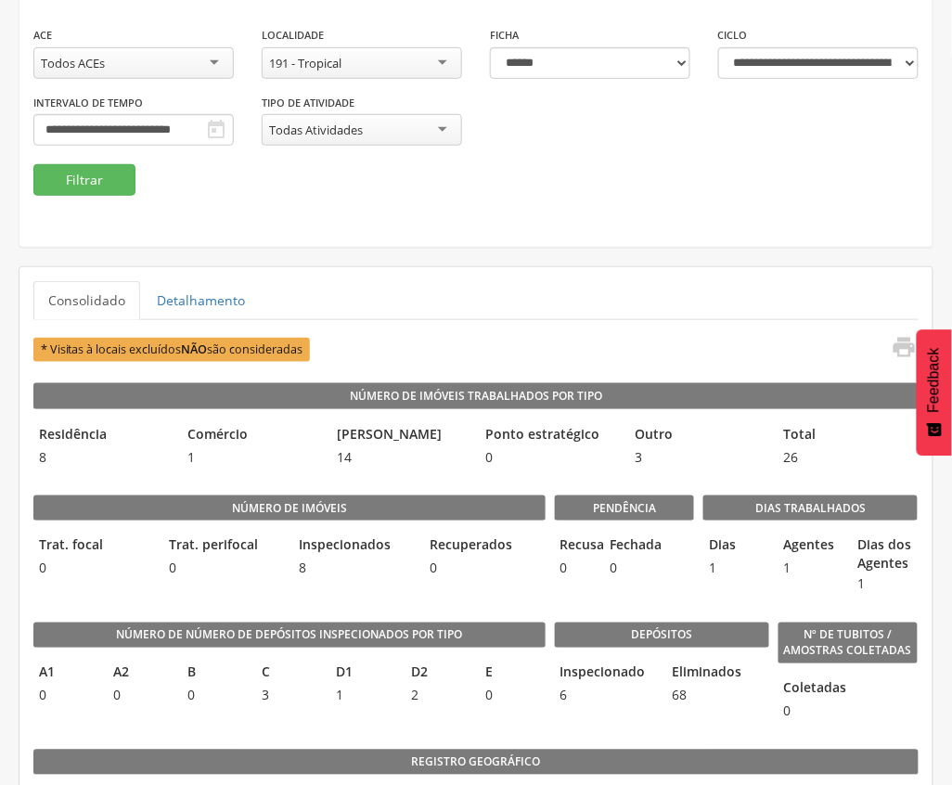
click at [395, 167] on fieldset "**********" at bounding box center [476, 110] width 886 height 171
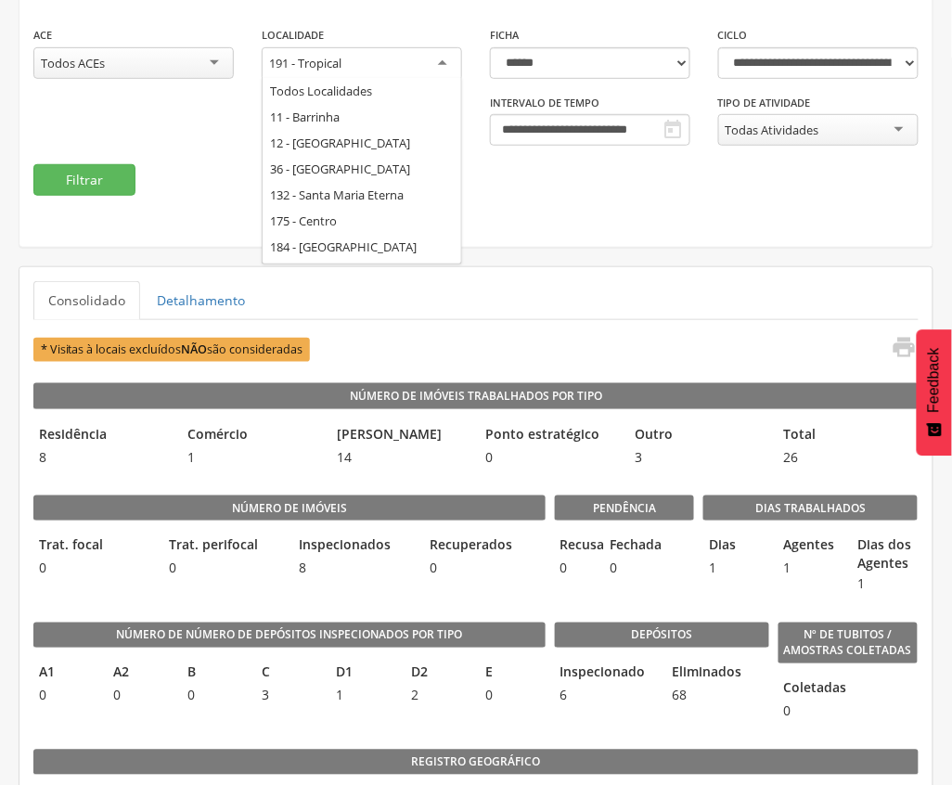
click at [354, 64] on div "191 - Tropical" at bounding box center [362, 63] width 200 height 33
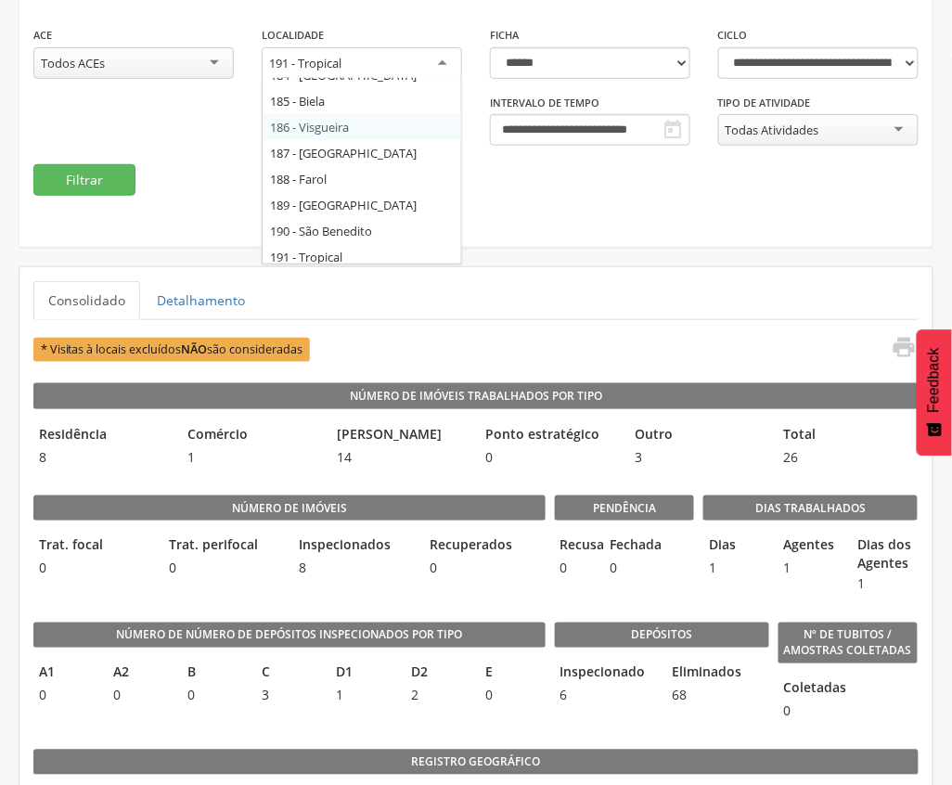
scroll to position [154, 0]
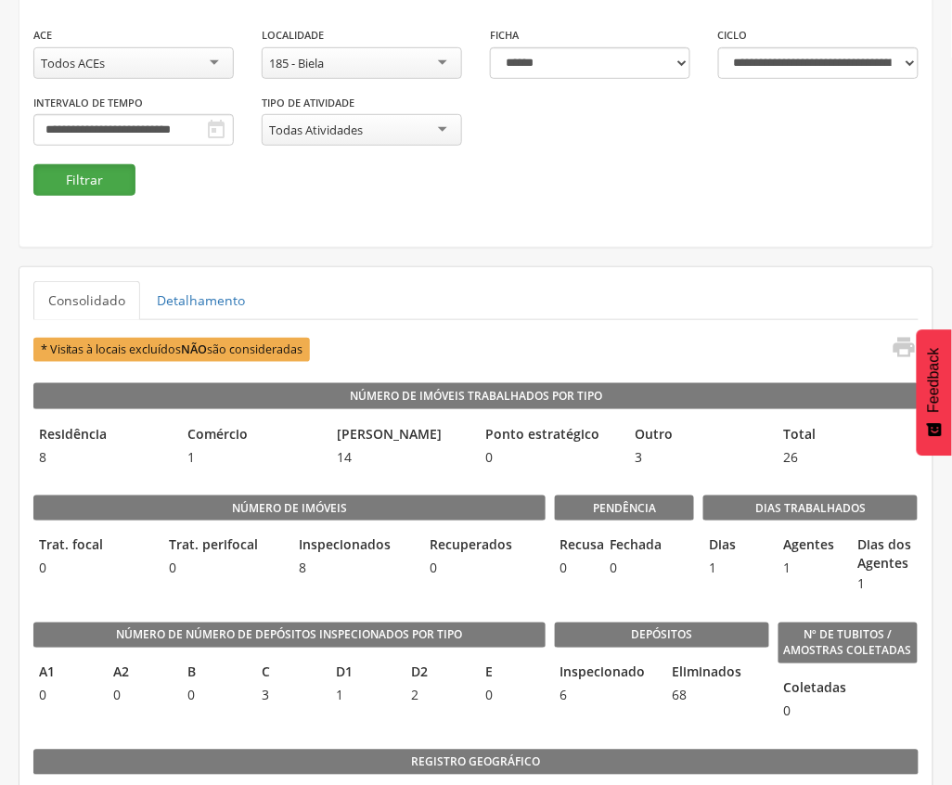
click at [91, 175] on button "Filtrar" at bounding box center [84, 180] width 102 height 32
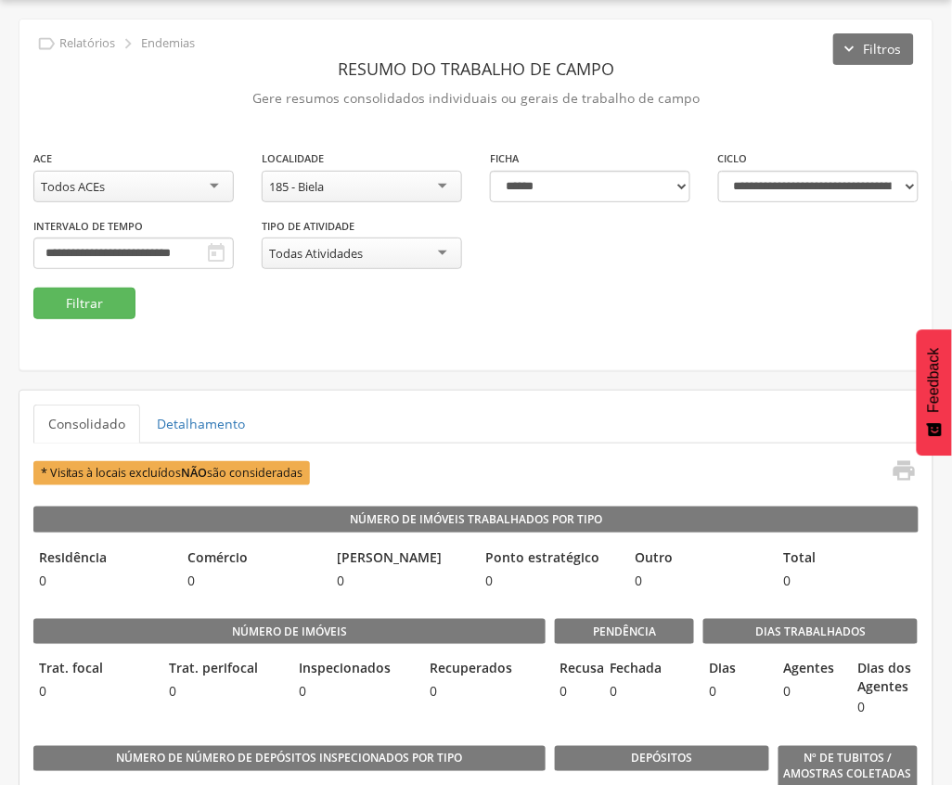
scroll to position [179, 0]
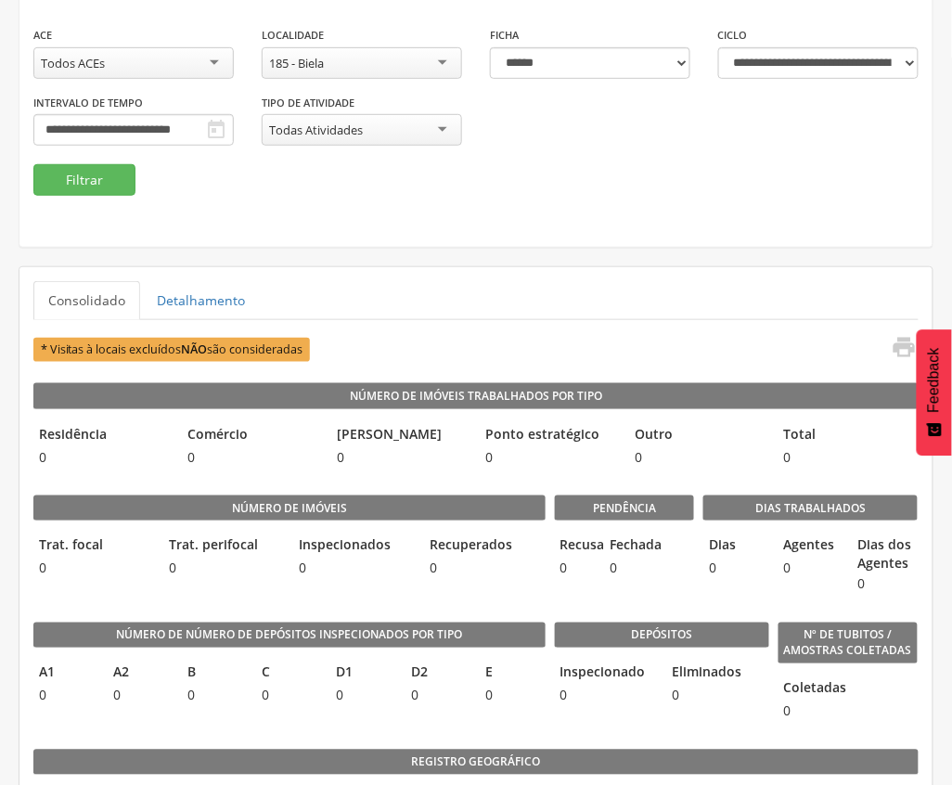
click at [428, 204] on div "**********" at bounding box center [475, 71] width 913 height 351
click at [420, 61] on div "185 - Biela" at bounding box center [362, 63] width 200 height 32
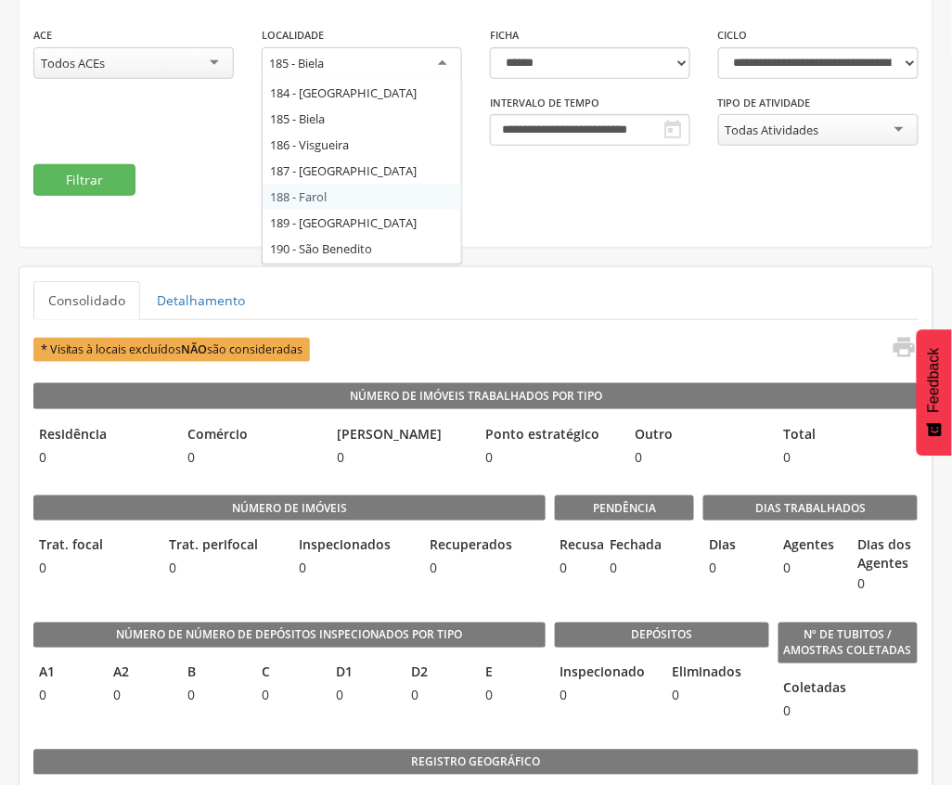
scroll to position [204, 0]
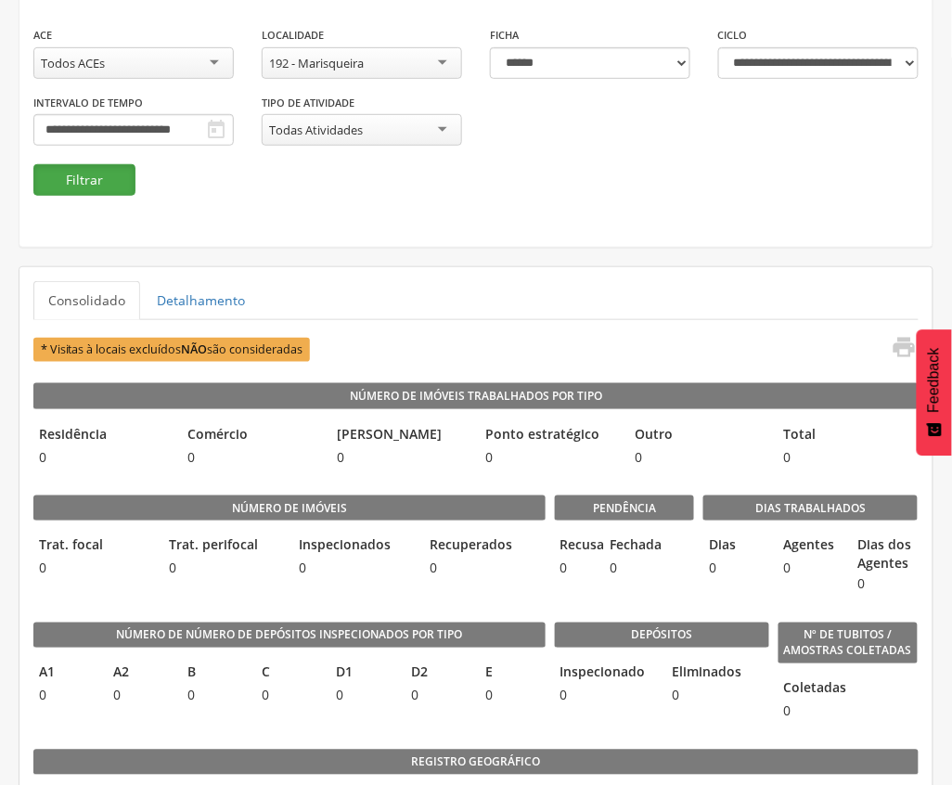
click at [71, 172] on button "Filtrar" at bounding box center [84, 180] width 102 height 32
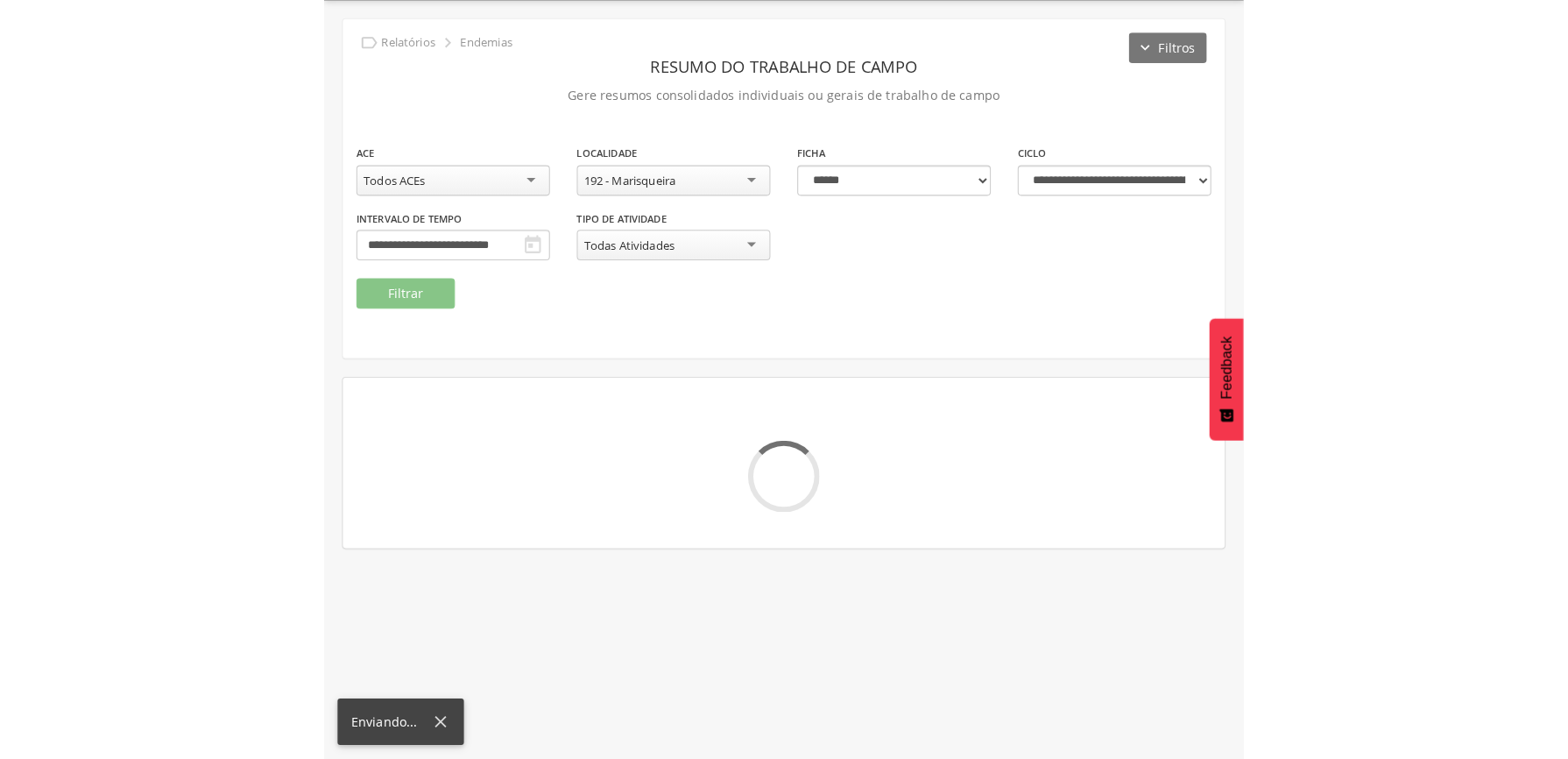
scroll to position [169, 0]
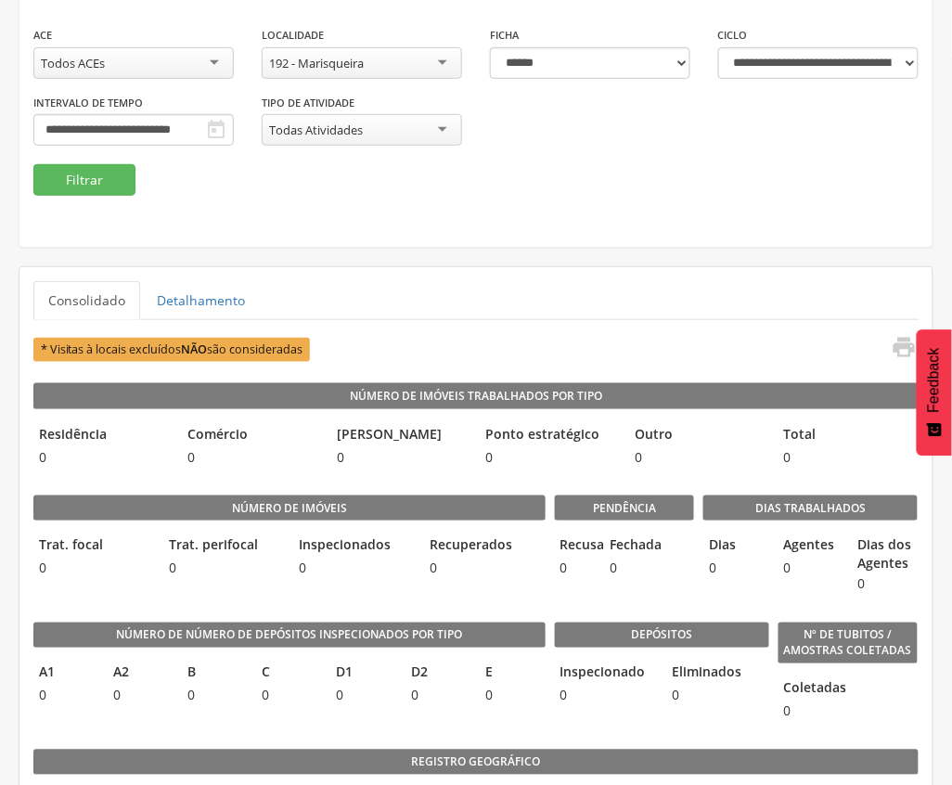
click at [600, 212] on div "**********" at bounding box center [475, 71] width 913 height 351
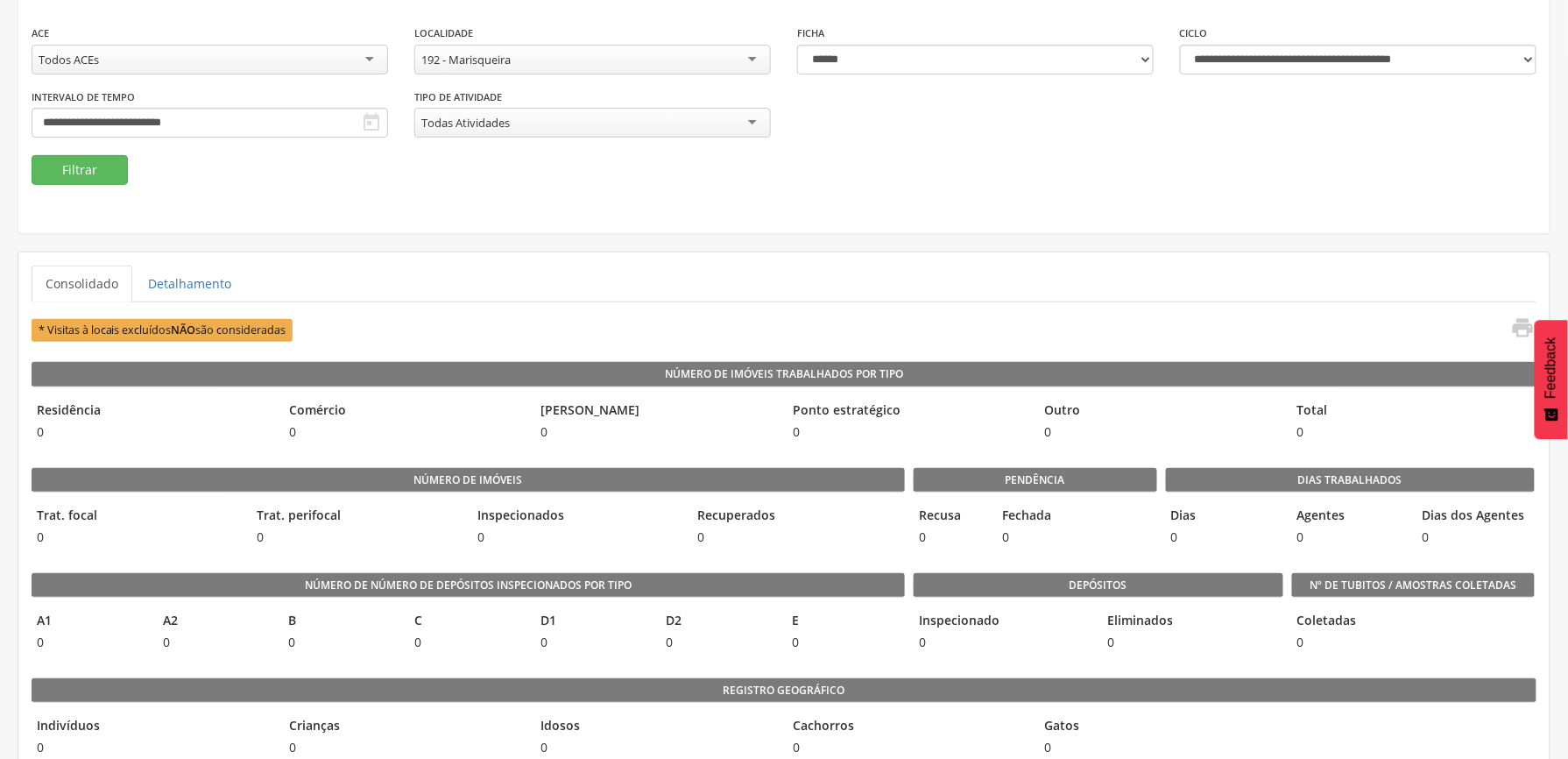
scroll to position [0, 0]
